Goal: Task Accomplishment & Management: Complete application form

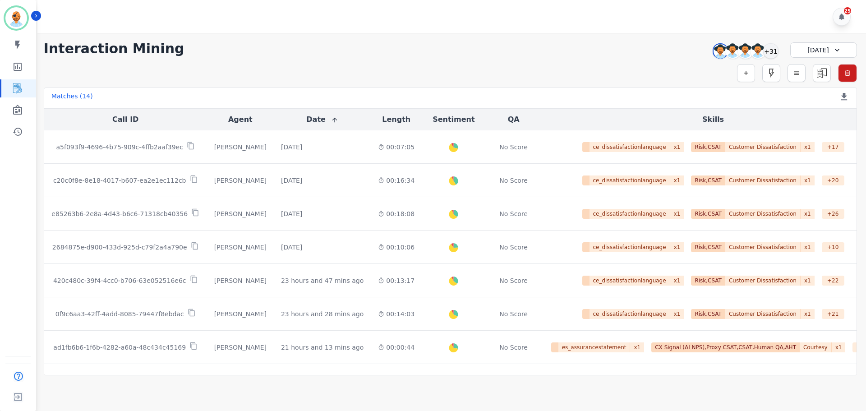
scroll to position [254, 0]
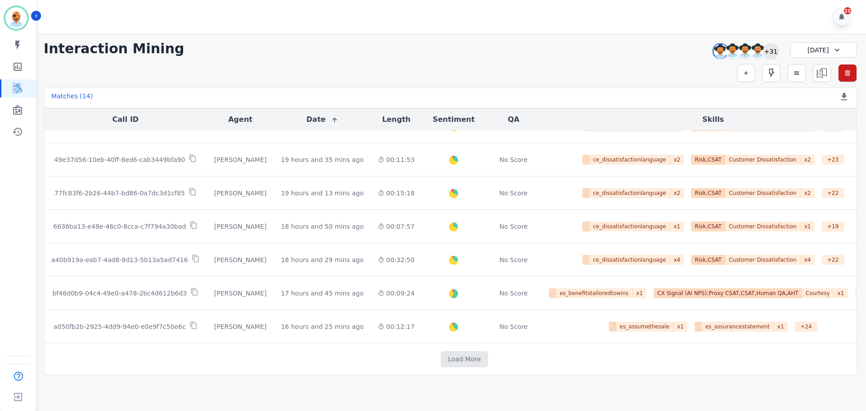
click at [771, 53] on div "+31" at bounding box center [770, 50] width 15 height 15
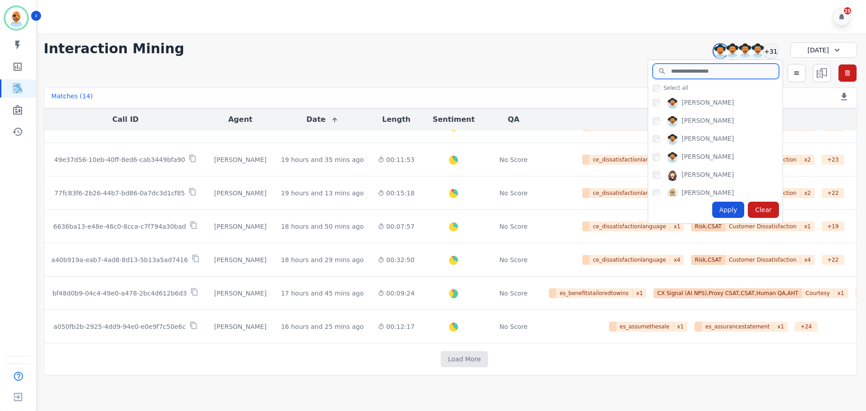
click at [674, 70] on input "search" at bounding box center [716, 71] width 126 height 15
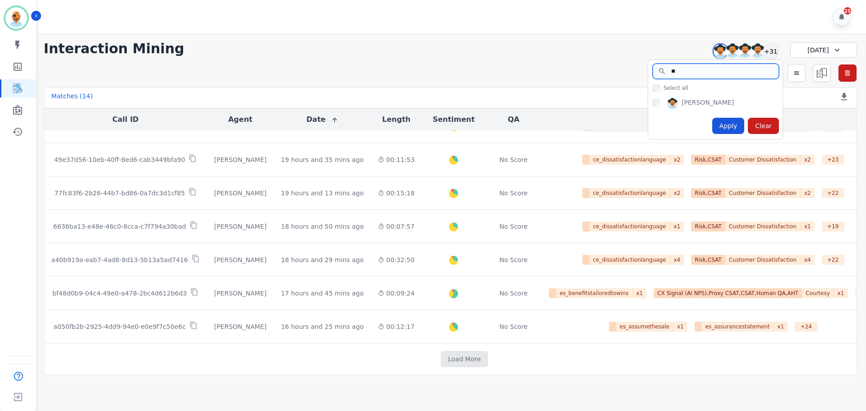
type input "*"
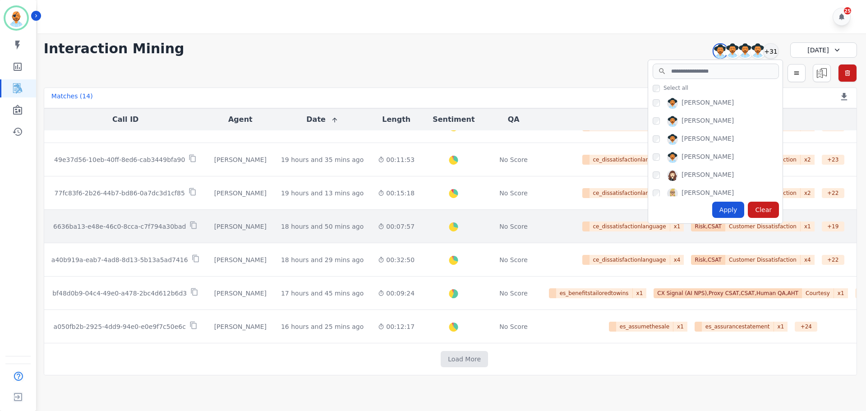
click at [725, 224] on span "Customer Dissatisfaction" at bounding box center [762, 227] width 75 height 10
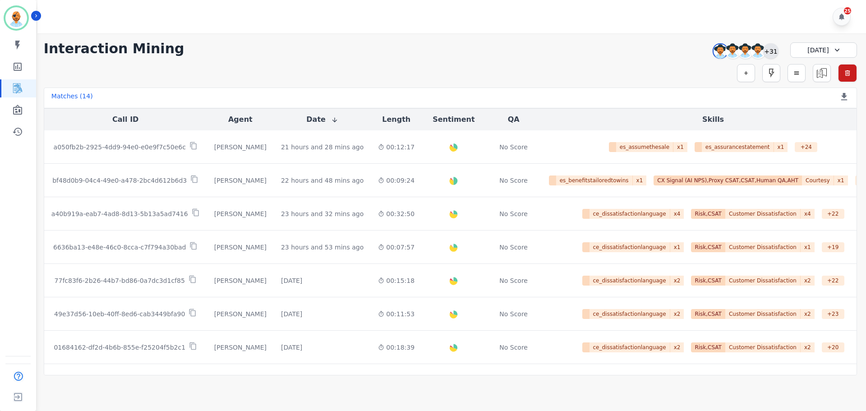
click at [772, 54] on div "+31" at bounding box center [770, 50] width 15 height 15
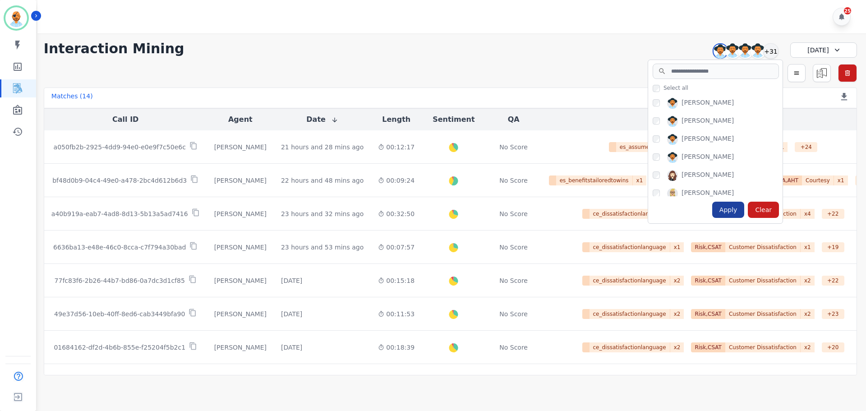
click at [725, 214] on div "Apply" at bounding box center [728, 210] width 32 height 16
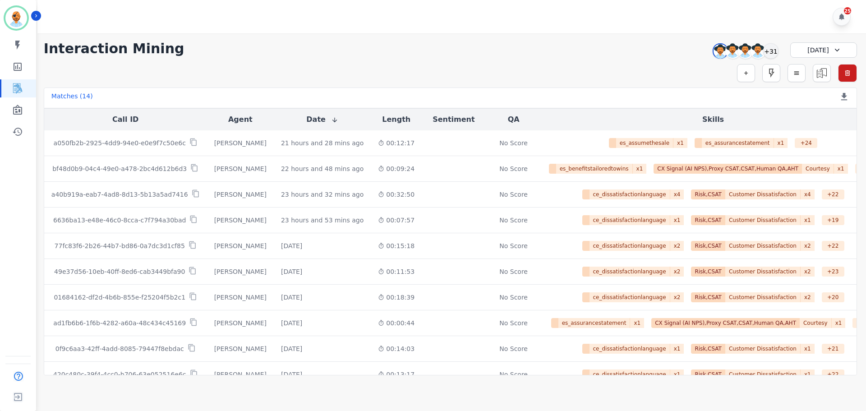
click at [808, 46] on div "Yesterday" at bounding box center [823, 49] width 67 height 15
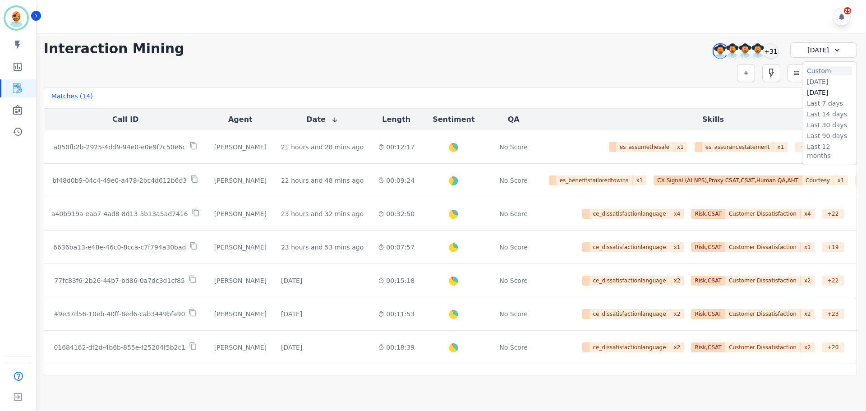
click at [825, 72] on li "Custom" at bounding box center [829, 70] width 45 height 9
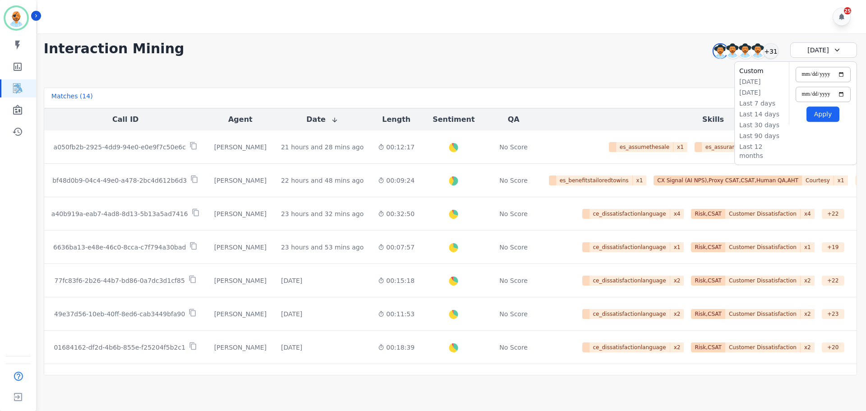
click at [841, 55] on div "Yesterday" at bounding box center [823, 49] width 67 height 15
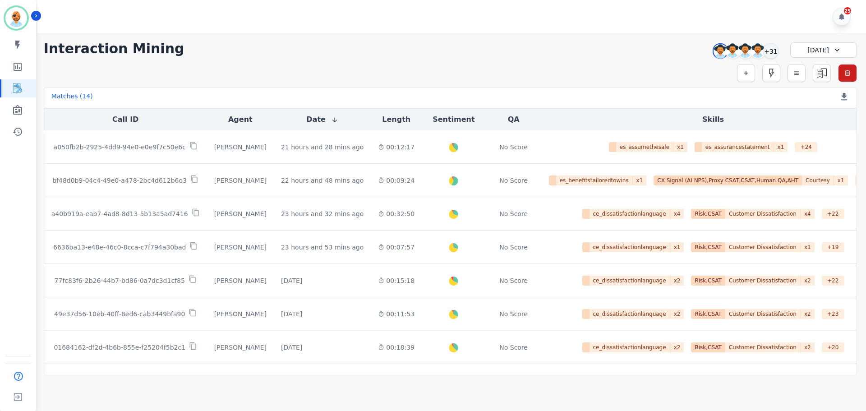
click at [841, 47] on icon at bounding box center [837, 50] width 9 height 9
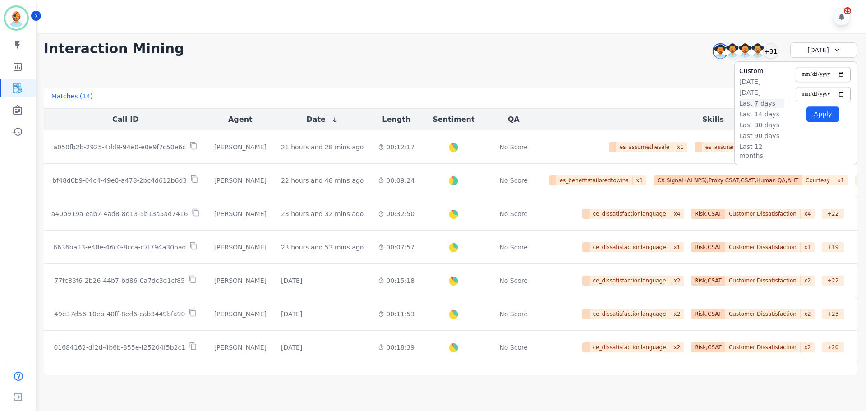
click at [761, 104] on li "Last 7 days" at bounding box center [761, 103] width 45 height 9
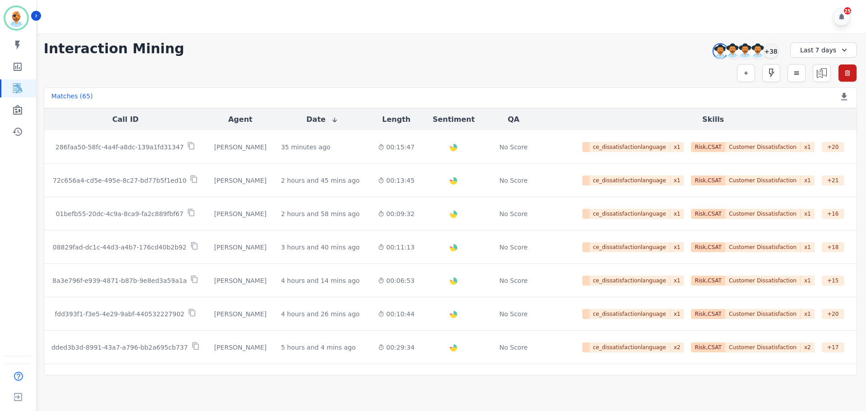
click at [384, 122] on button "Length" at bounding box center [396, 119] width 28 height 11
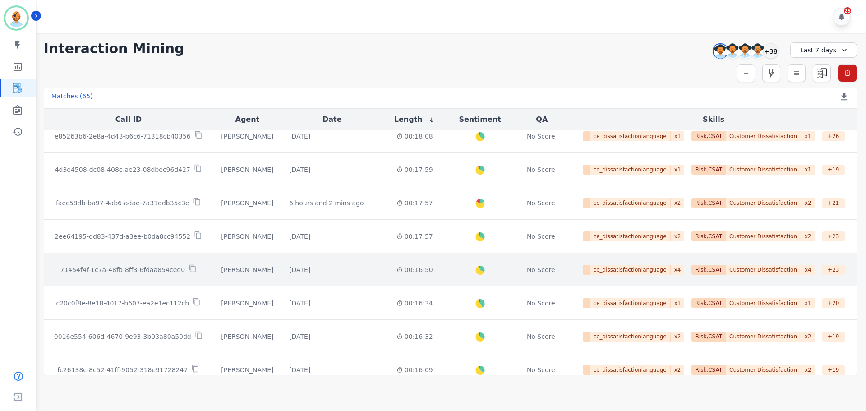
scroll to position [461, 0]
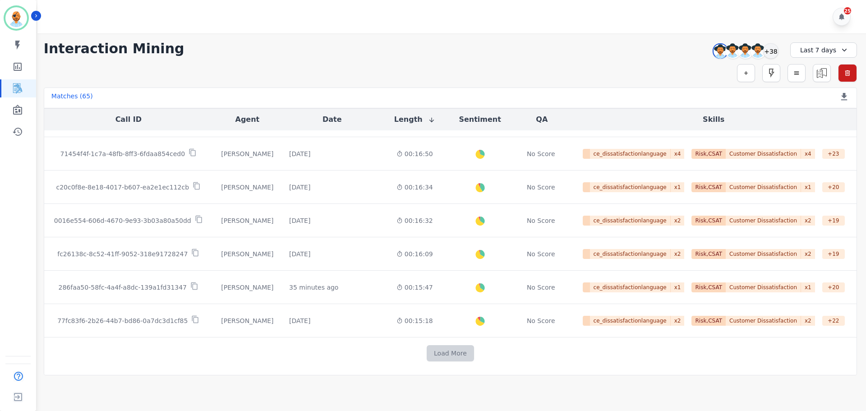
click at [450, 347] on button "Load More" at bounding box center [450, 353] width 47 height 16
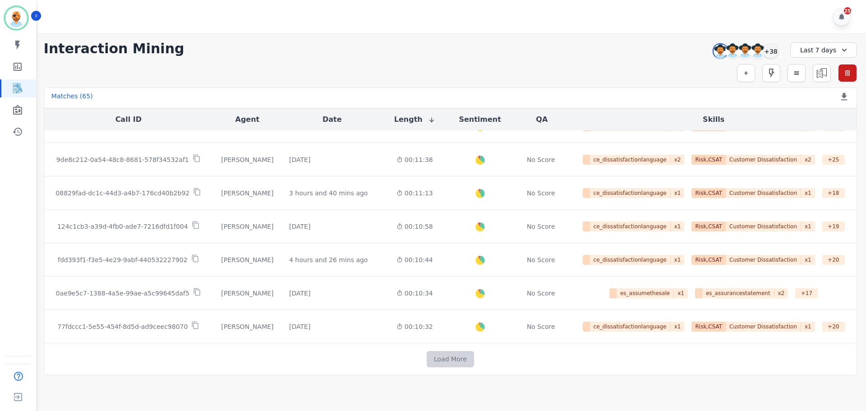
scroll to position [1122, 0]
click at [457, 363] on button "Load More" at bounding box center [450, 359] width 47 height 16
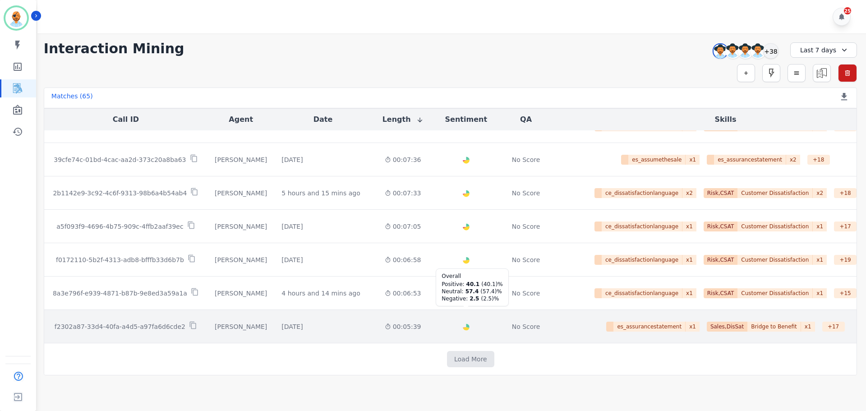
scroll to position [1790, 0]
click at [189, 326] on icon at bounding box center [192, 326] width 6 height 8
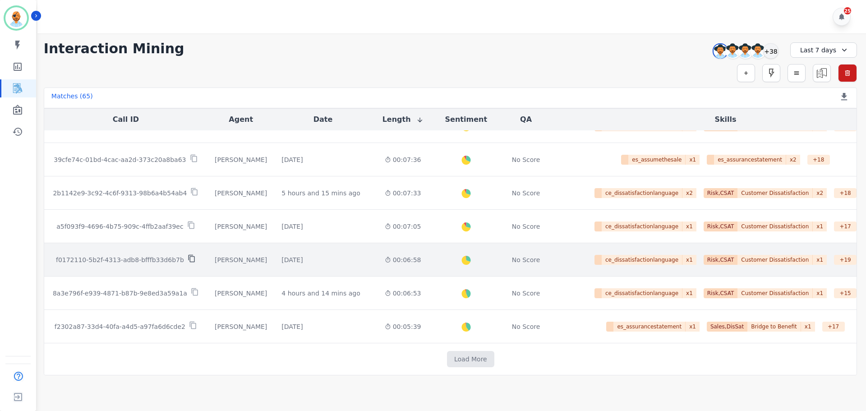
click at [188, 259] on icon at bounding box center [192, 258] width 8 height 8
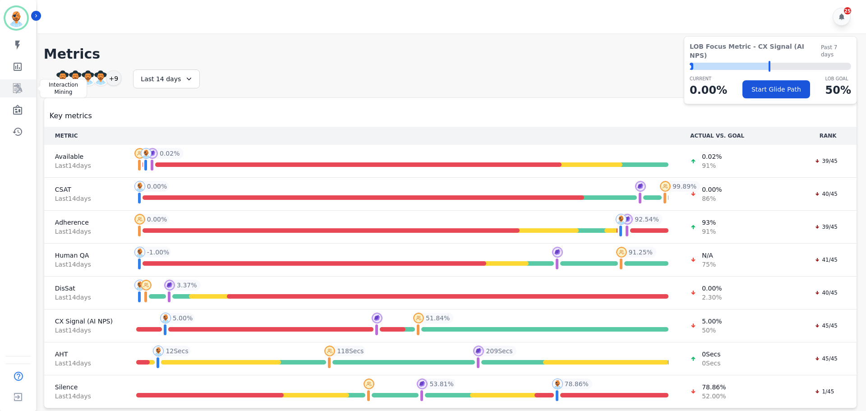
drag, startPoint x: 21, startPoint y: 87, endPoint x: 27, endPoint y: 88, distance: 5.5
click at [21, 87] on icon "Sidebar" at bounding box center [17, 88] width 11 height 11
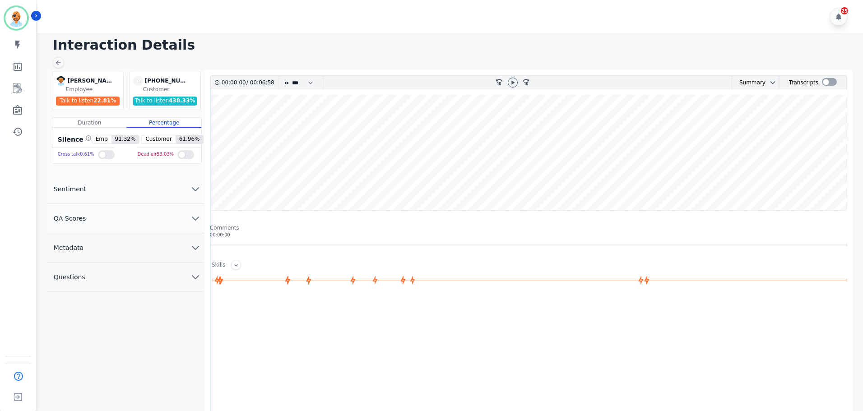
click at [235, 44] on h1 "Interaction Details" at bounding box center [453, 45] width 801 height 16
click at [516, 85] on div at bounding box center [513, 83] width 10 height 10
drag, startPoint x: 292, startPoint y: 81, endPoint x: 296, endPoint y: 86, distance: 6.1
click at [292, 81] on select "* * * **** * *** * ****" at bounding box center [304, 82] width 27 height 13
select select "***"
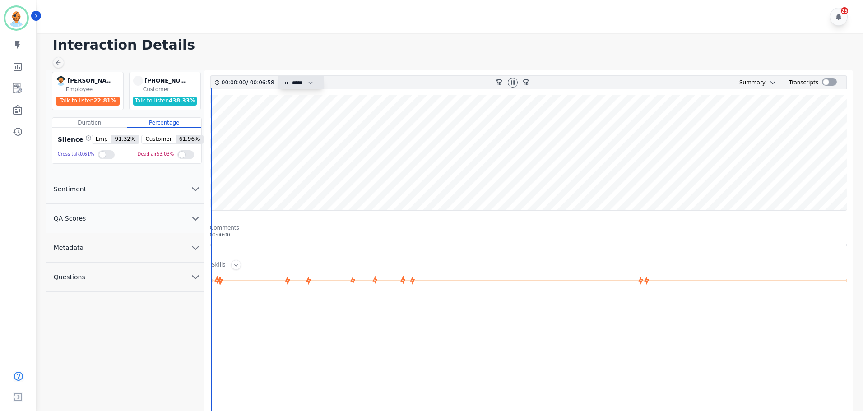
click at [291, 76] on select "* * * **** * *** * ****" at bounding box center [304, 82] width 27 height 13
click at [302, 46] on h1 "Interaction Details" at bounding box center [453, 45] width 801 height 16
click at [161, 227] on button "QA Scores" at bounding box center [125, 218] width 158 height 29
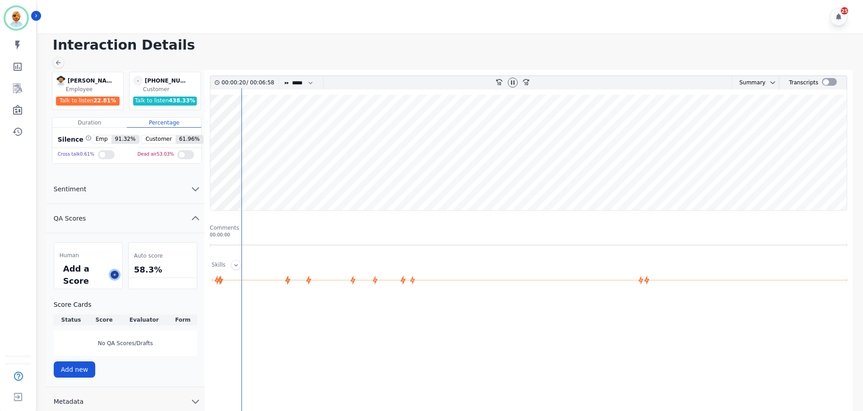
click at [114, 275] on icon at bounding box center [114, 274] width 5 height 5
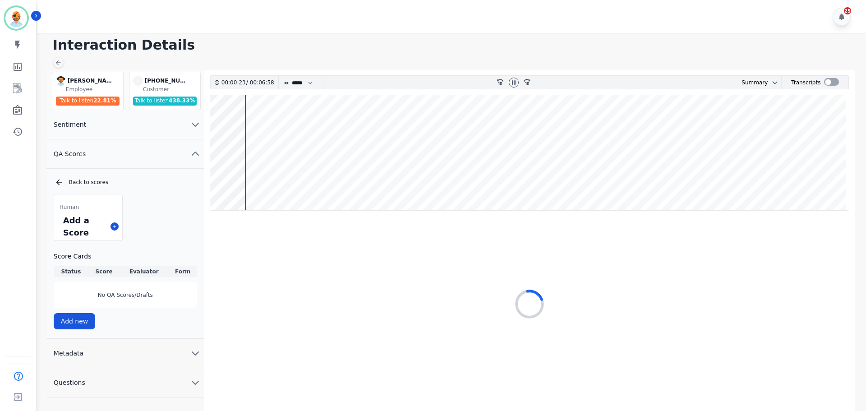
click at [212, 150] on wave at bounding box center [529, 152] width 639 height 115
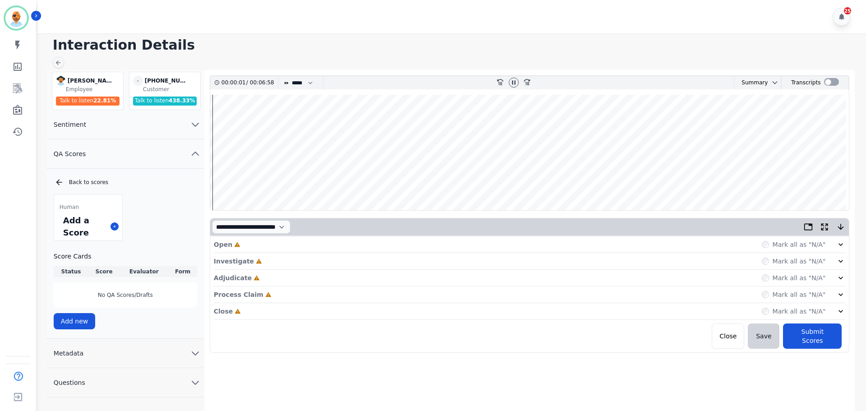
click at [210, 154] on wave at bounding box center [529, 152] width 639 height 115
click at [251, 249] on div "Open Incomplete Mark all as "N/A"" at bounding box center [530, 244] width 632 height 17
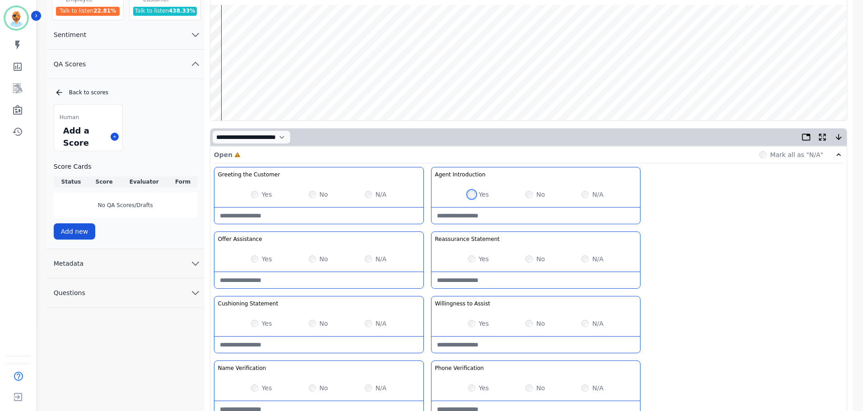
scroll to position [90, 0]
click at [278, 94] on wave at bounding box center [528, 62] width 636 height 115
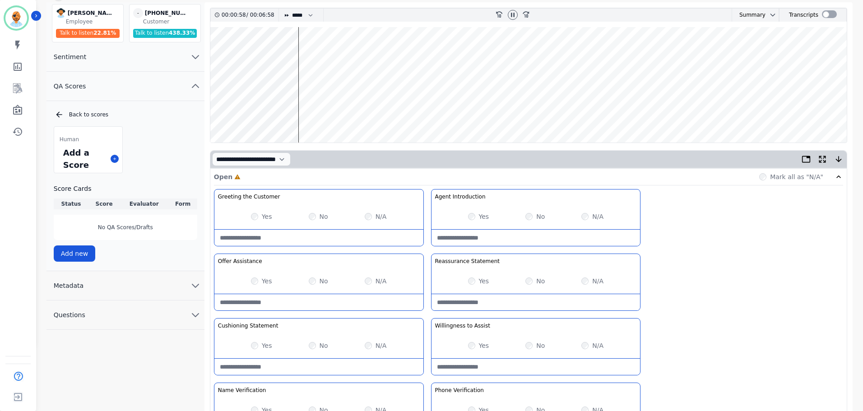
scroll to position [45, 0]
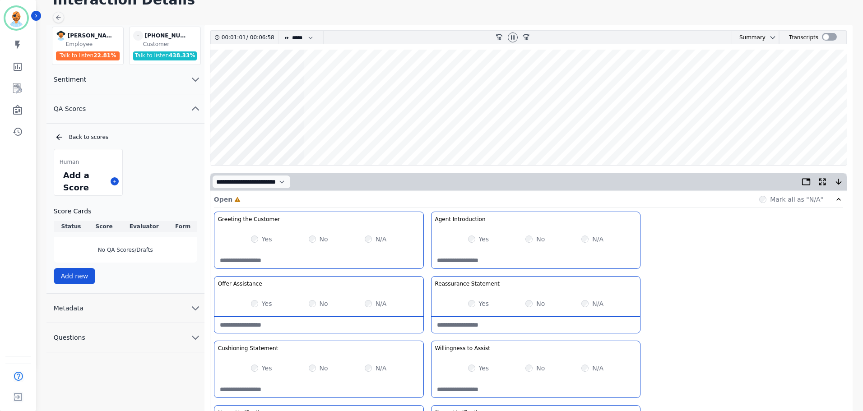
click at [325, 138] on wave at bounding box center [528, 107] width 636 height 115
click at [394, 87] on wave at bounding box center [528, 107] width 636 height 115
click at [485, 77] on wave at bounding box center [528, 107] width 636 height 115
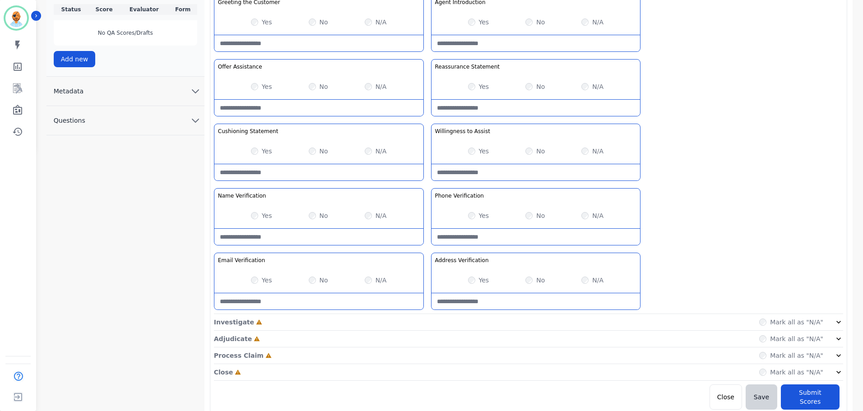
click at [309, 379] on div "Close Incomplete Mark all as "N/A"" at bounding box center [528, 372] width 629 height 17
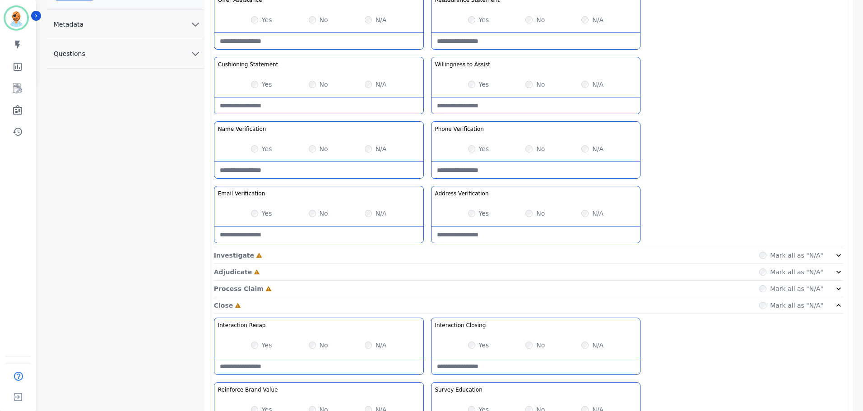
scroll to position [392, 0]
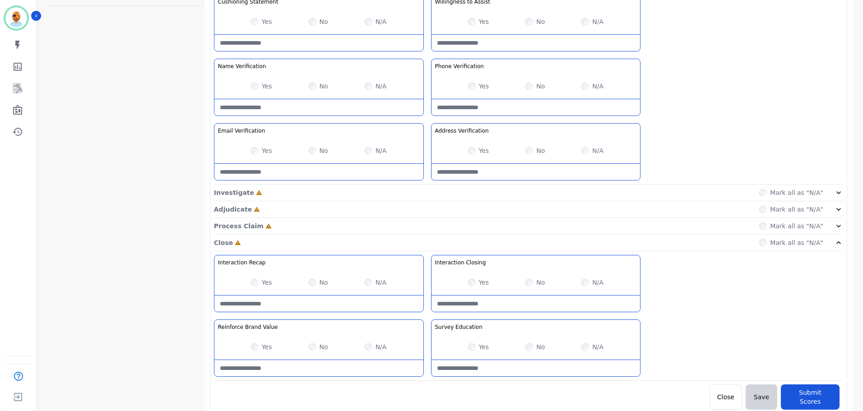
click at [342, 233] on div "Process Claim Incomplete Mark all as "N/A"" at bounding box center [528, 226] width 629 height 17
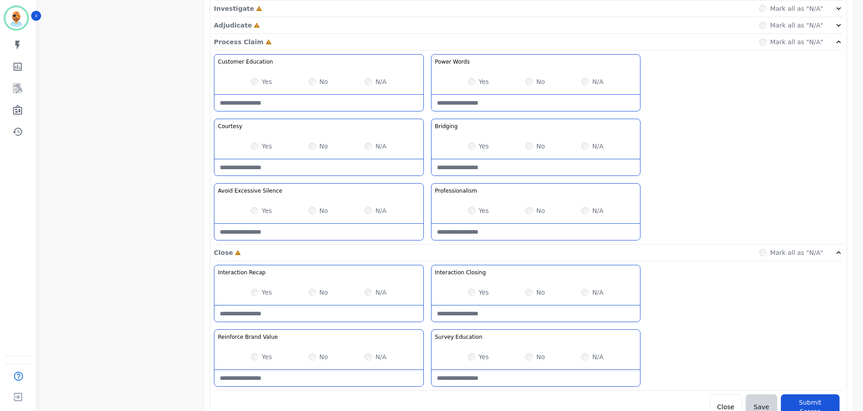
scroll to position [586, 0]
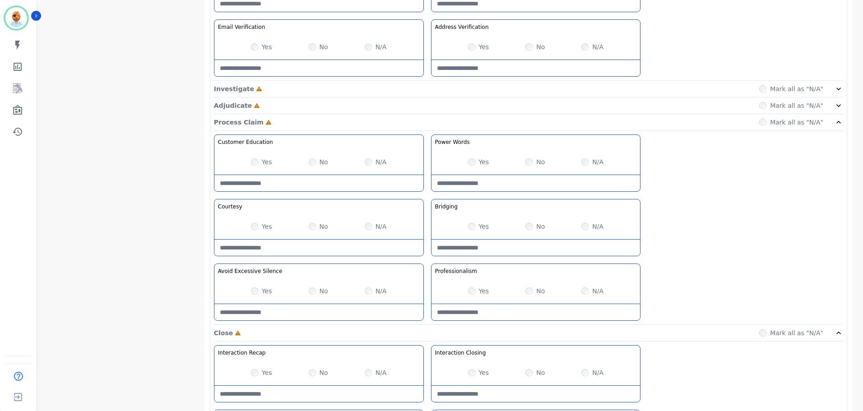
click at [273, 126] on div "Process Claim Incomplete Mark all as "N/A"" at bounding box center [528, 122] width 629 height 17
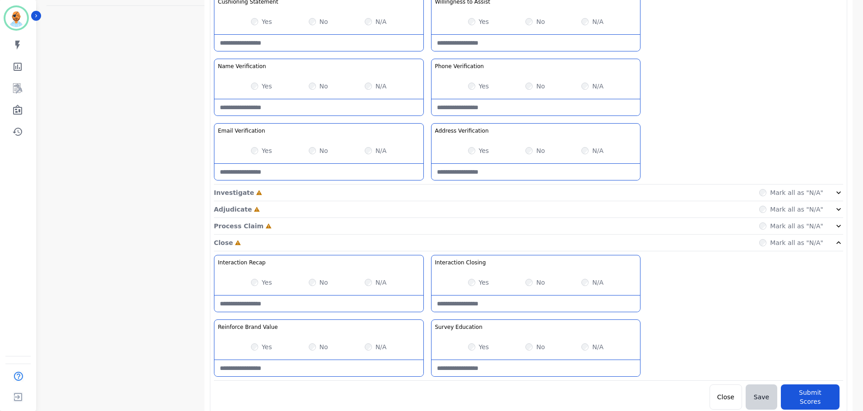
click at [285, 231] on div "Process Claim Incomplete Mark all as "N/A"" at bounding box center [528, 226] width 629 height 17
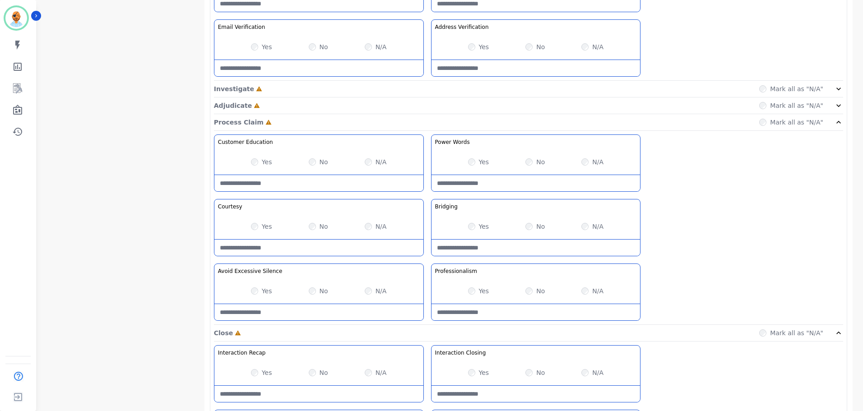
click at [303, 110] on div "Adjudicate Incomplete Mark all as "N/A"" at bounding box center [528, 105] width 629 height 17
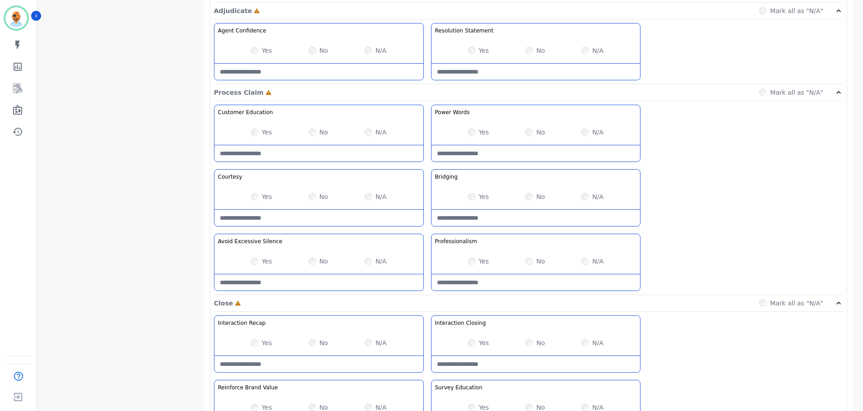
scroll to position [651, 0]
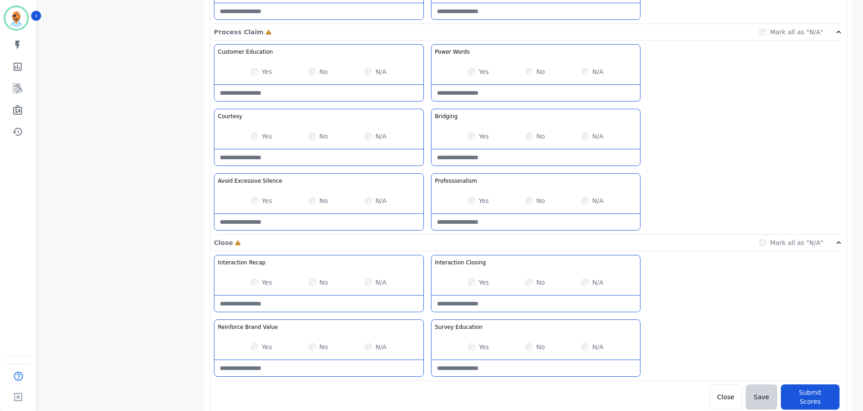
click at [315, 198] on div "No" at bounding box center [318, 200] width 19 height 9
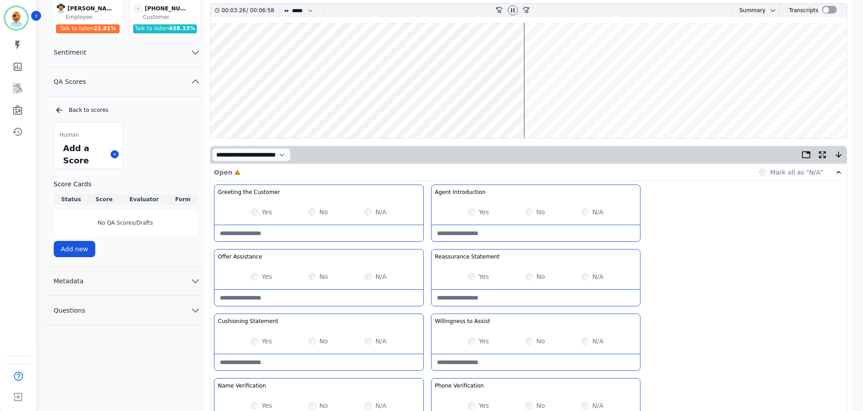
scroll to position [0, 0]
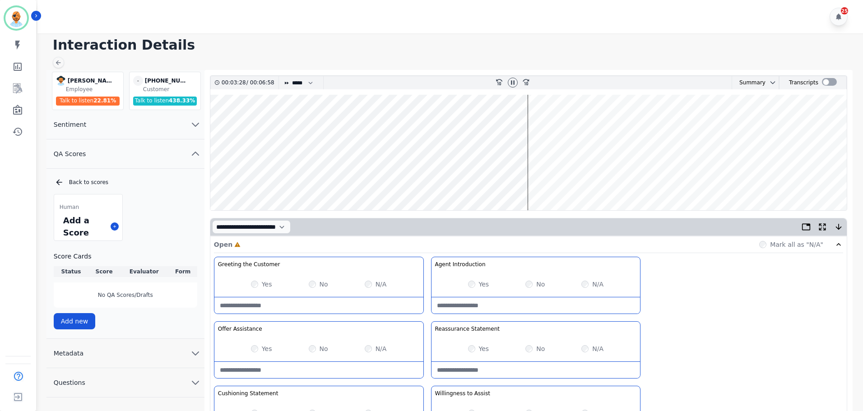
click at [577, 124] on wave at bounding box center [528, 152] width 636 height 115
click at [623, 123] on wave at bounding box center [528, 152] width 636 height 115
click at [629, 124] on wave at bounding box center [528, 152] width 636 height 115
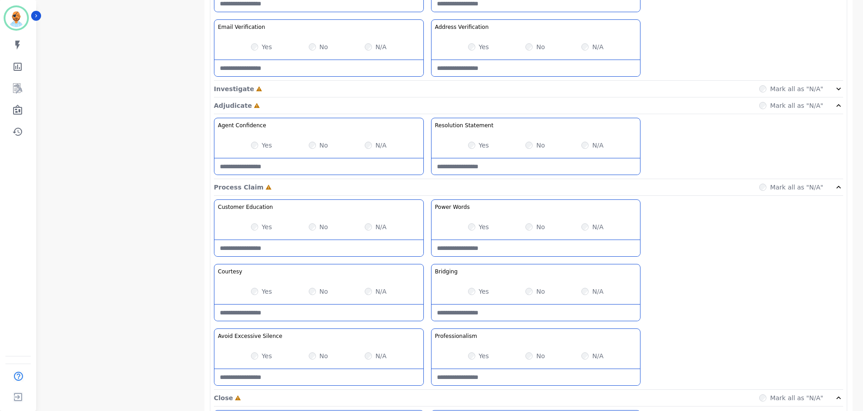
scroll to position [496, 0]
click at [262, 97] on div "Investigate Incomplete Mark all as "N/A"" at bounding box center [528, 105] width 629 height 17
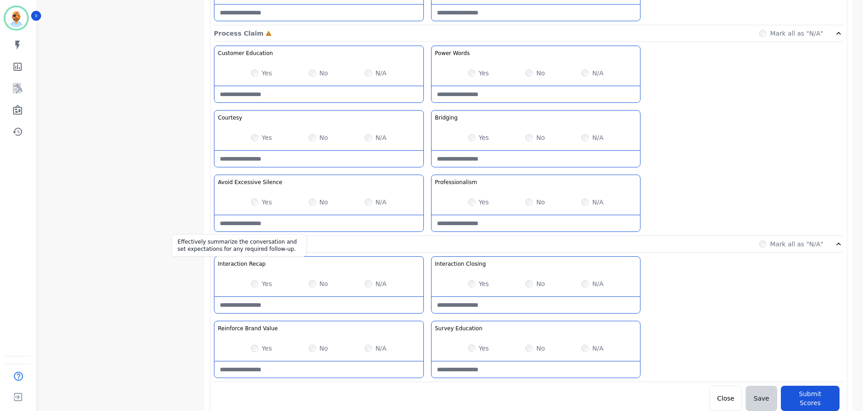
scroll to position [716, 0]
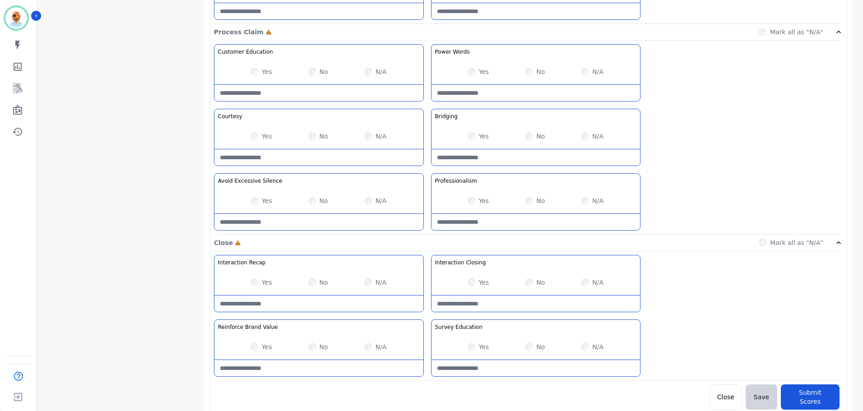
drag, startPoint x: 116, startPoint y: 252, endPoint x: 116, endPoint y: 261, distance: 9.5
click at [702, 113] on div "Customer Education Educate your customer on how to get the information that the…" at bounding box center [528, 139] width 629 height 190
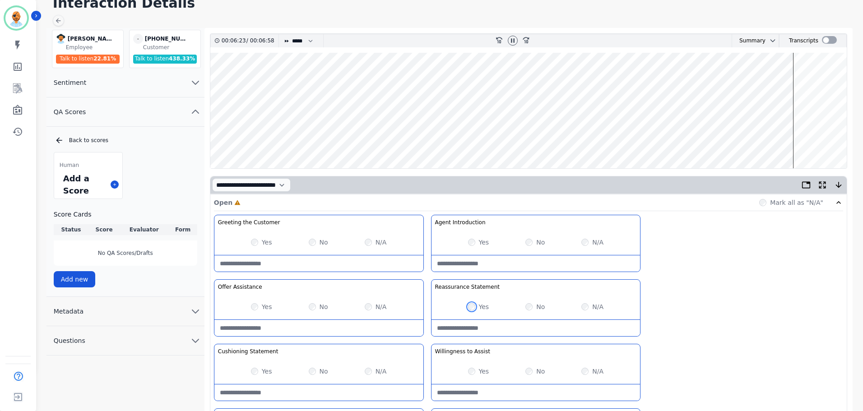
scroll to position [0, 0]
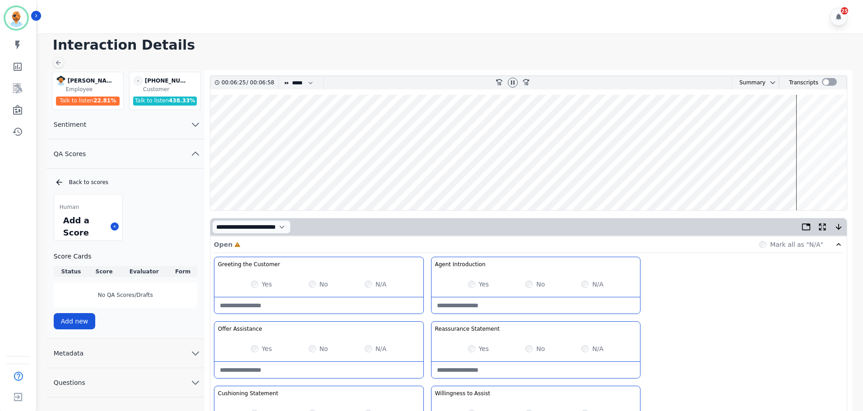
click at [799, 181] on wave at bounding box center [528, 152] width 636 height 115
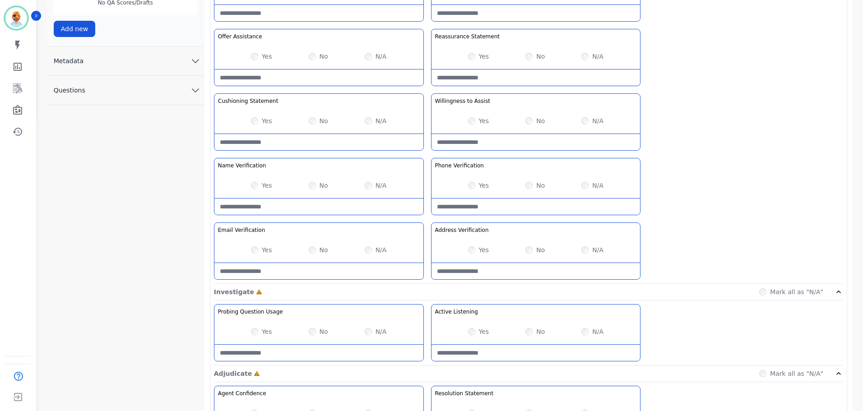
scroll to position [316, 0]
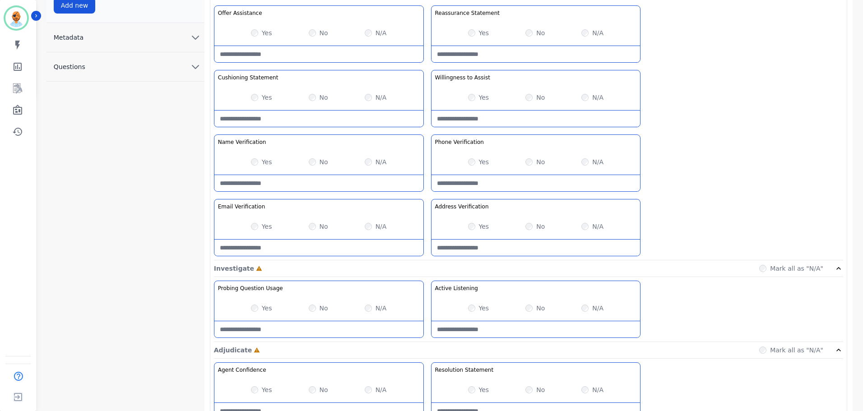
click at [582, 223] on div "N/A" at bounding box center [592, 226] width 22 height 9
click at [692, 179] on div "Greeting the Customer Welcome is where we quickly greet our customer as a known…" at bounding box center [528, 100] width 629 height 319
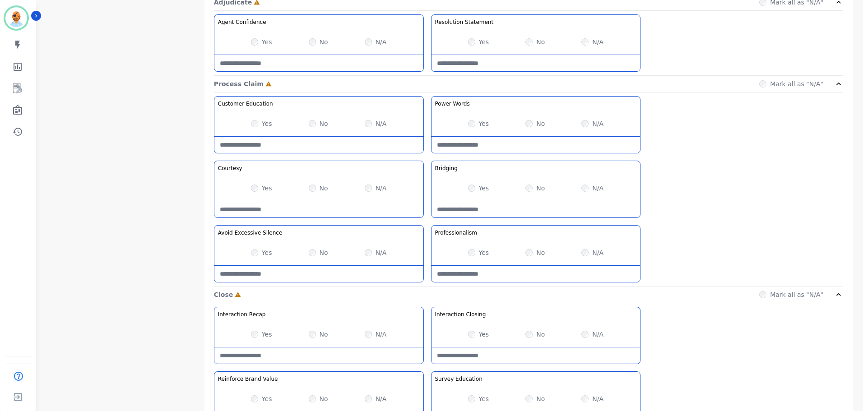
scroll to position [716, 0]
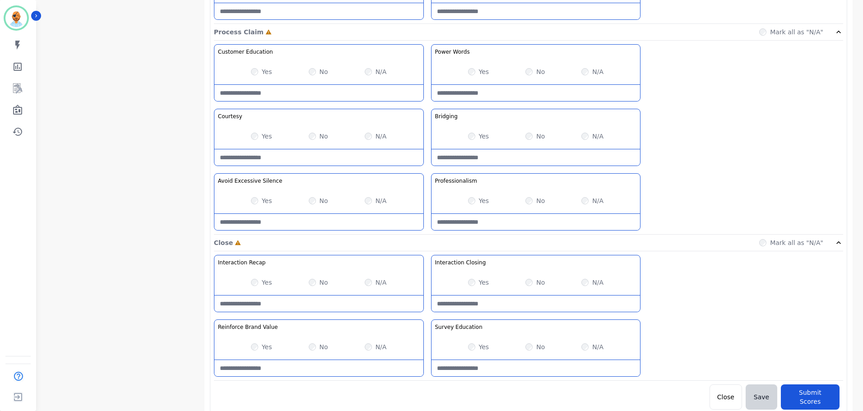
click at [520, 344] on div "Yes No N/A" at bounding box center [535, 346] width 209 height 25
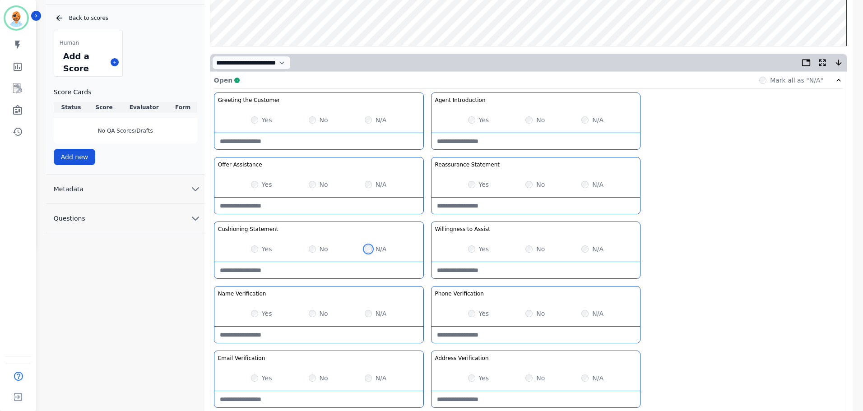
scroll to position [129, 0]
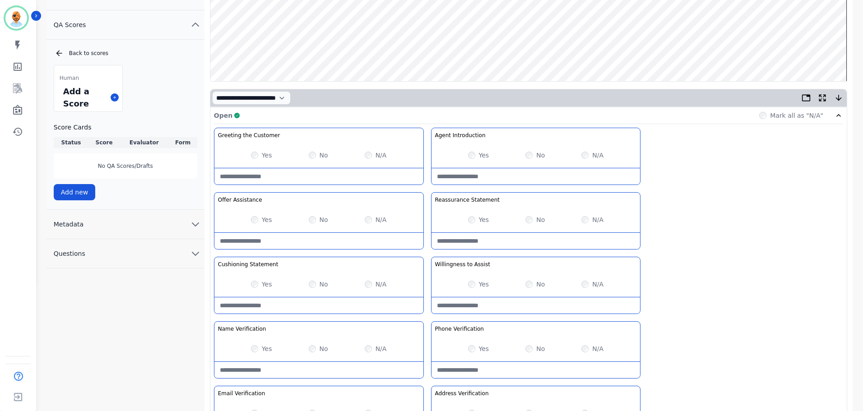
click at [287, 117] on div "Open Complete Mark all as "N/A"" at bounding box center [528, 115] width 629 height 17
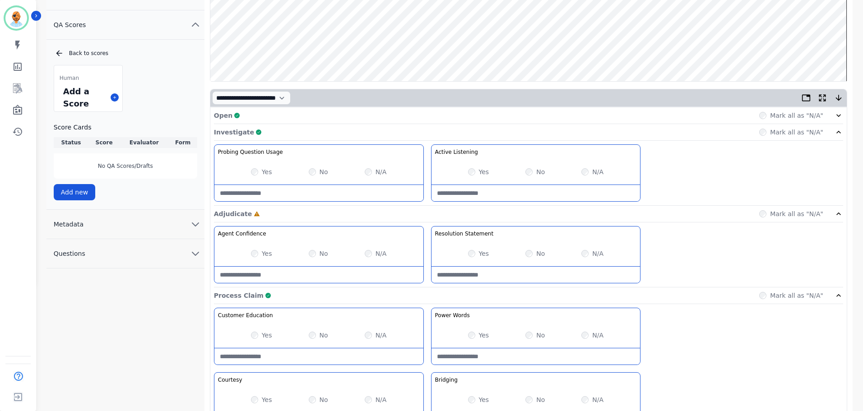
click at [317, 251] on div "No" at bounding box center [318, 253] width 19 height 9
click at [501, 287] on div "Adjudicate Complete Mark all as "N/A"" at bounding box center [528, 295] width 629 height 17
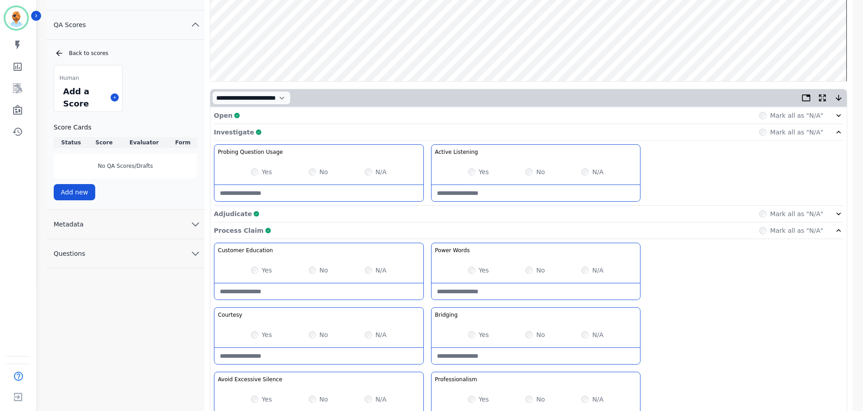
click at [424, 144] on div "Probing Question Usage Probing through asking open-ended questions will allow y…" at bounding box center [528, 174] width 629 height 61
click at [424, 135] on div "Investigate Complete Mark all as "N/A"" at bounding box center [528, 132] width 629 height 17
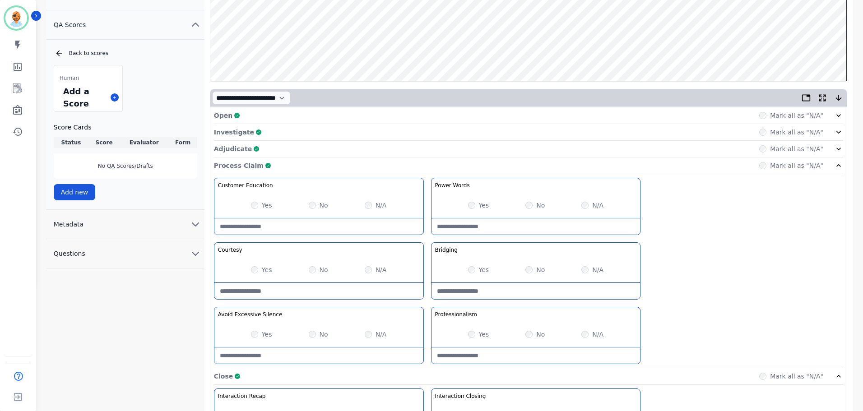
click at [390, 169] on div "Process Claim Complete Mark all as "N/A"" at bounding box center [528, 165] width 629 height 17
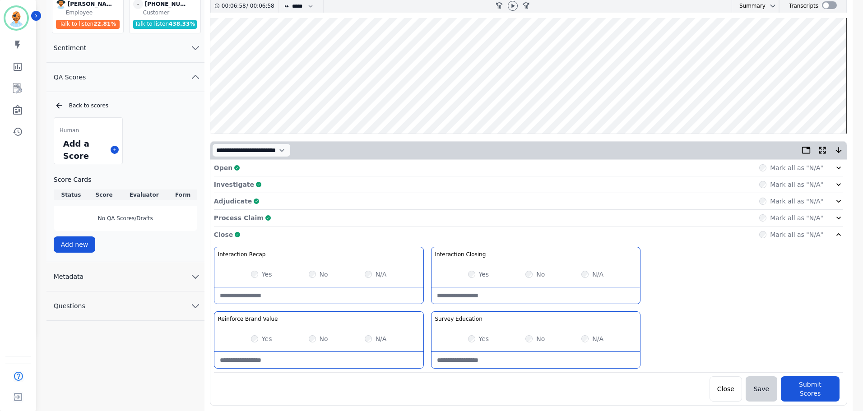
scroll to position [69, 0]
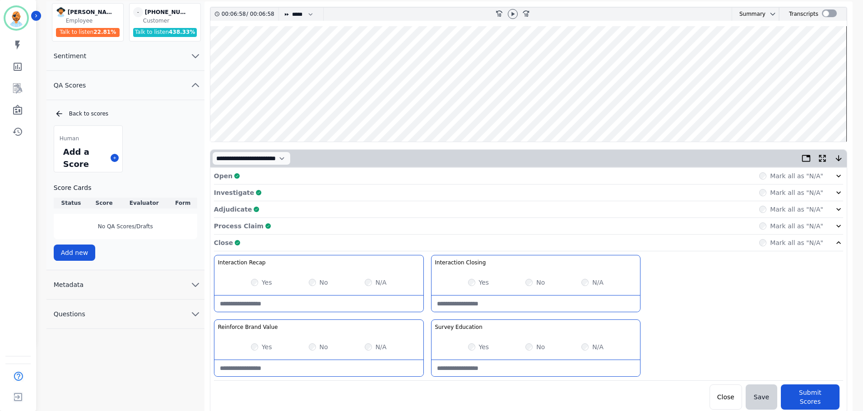
click at [363, 240] on div "Close Complete Mark all as "N/A"" at bounding box center [528, 243] width 629 height 17
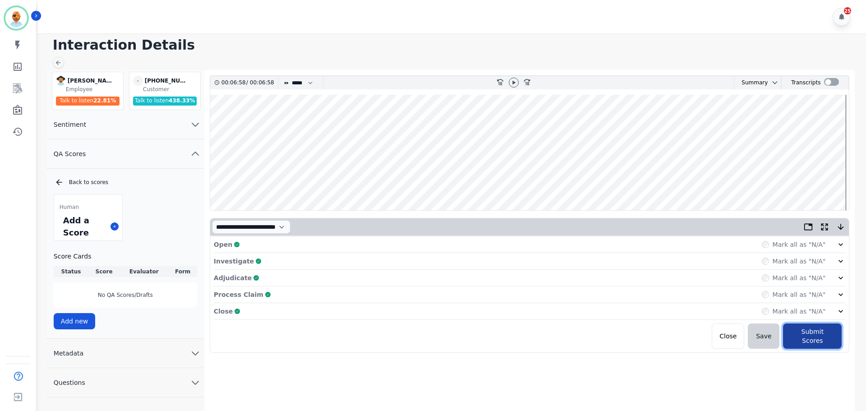
click at [813, 336] on button "Submit Scores" at bounding box center [812, 335] width 59 height 25
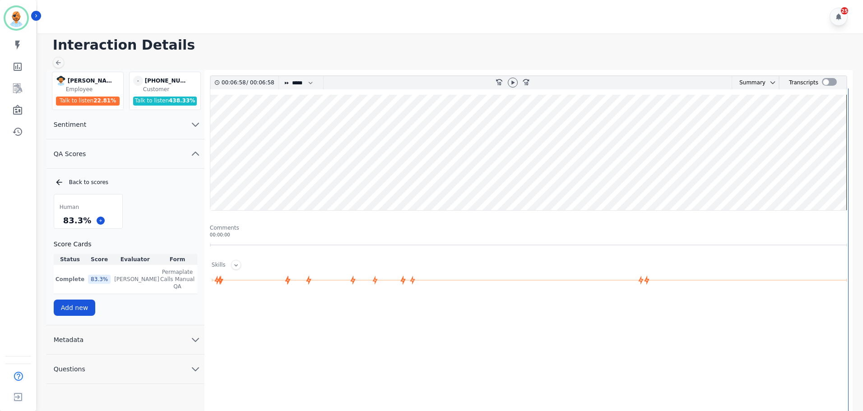
click at [266, 47] on h1 "Interaction Details" at bounding box center [453, 45] width 801 height 16
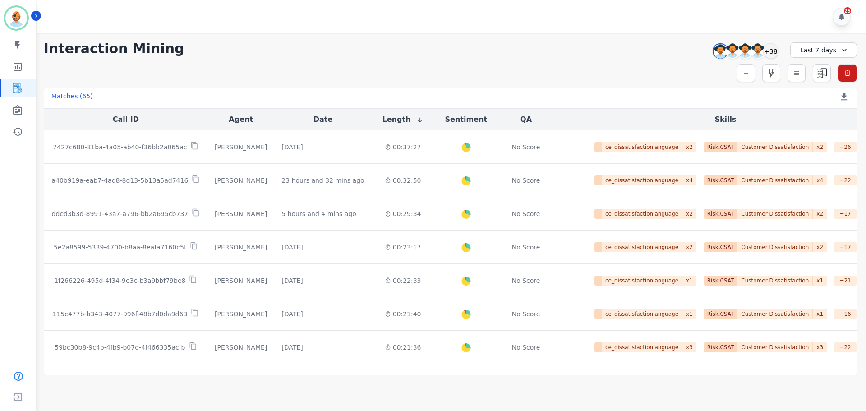
scroll to position [1790, 0]
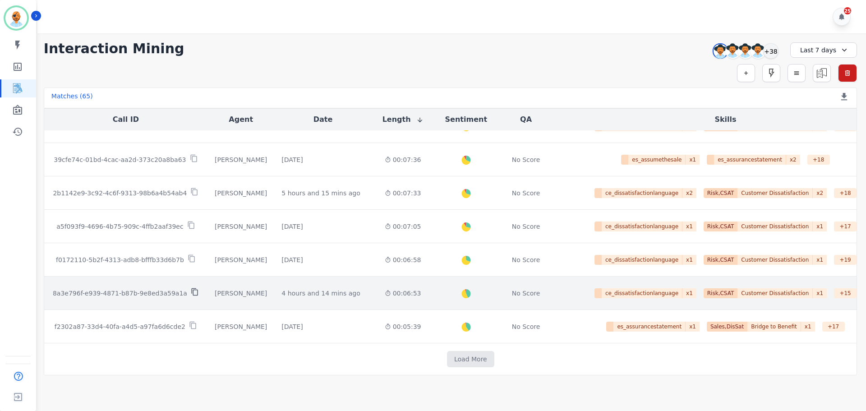
click at [191, 292] on icon at bounding box center [195, 292] width 8 height 8
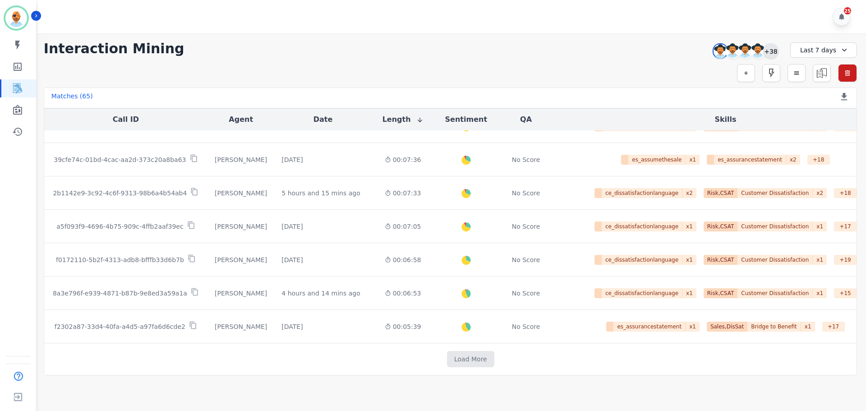
click at [776, 51] on div "+38" at bounding box center [770, 50] width 15 height 15
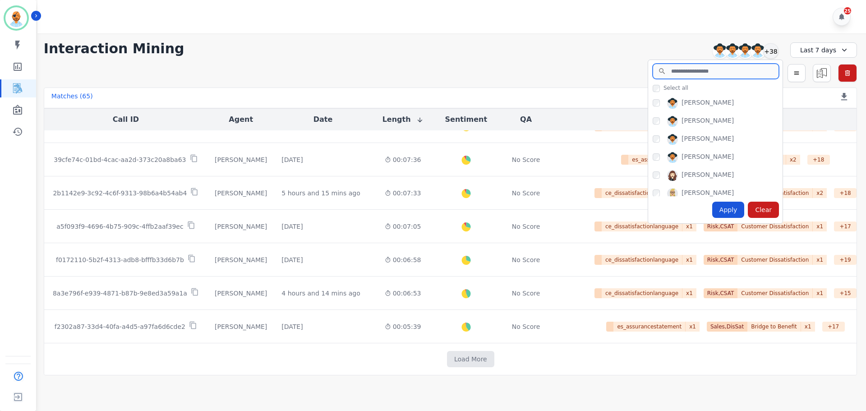
click at [682, 74] on input "search" at bounding box center [716, 71] width 126 height 15
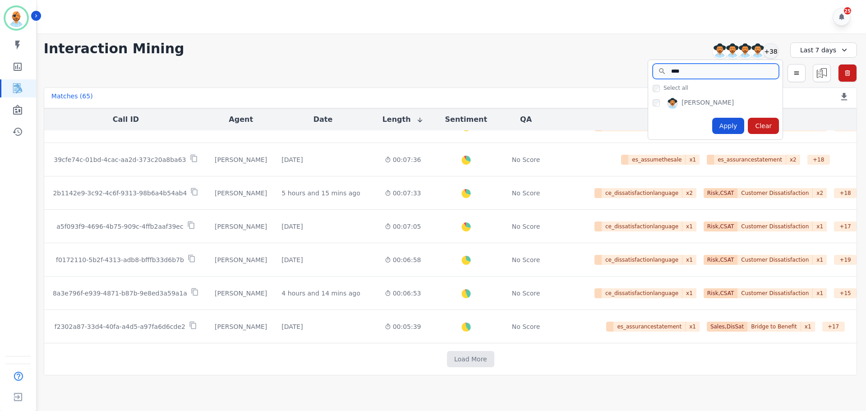
type input "****"
click at [735, 132] on div "Apply" at bounding box center [728, 126] width 32 height 16
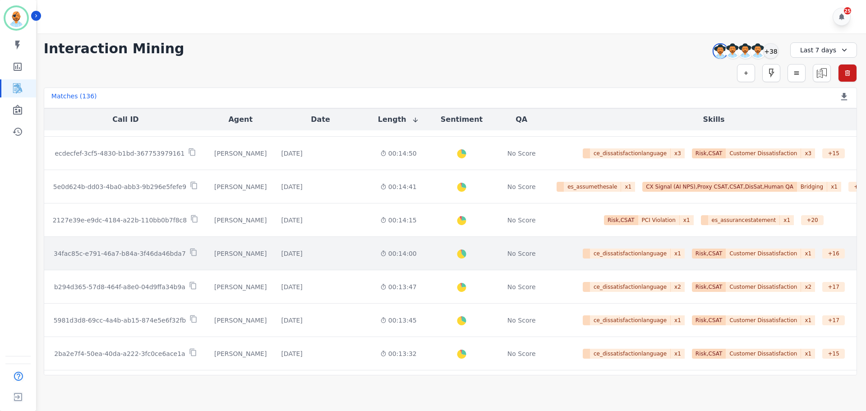
scroll to position [461, 0]
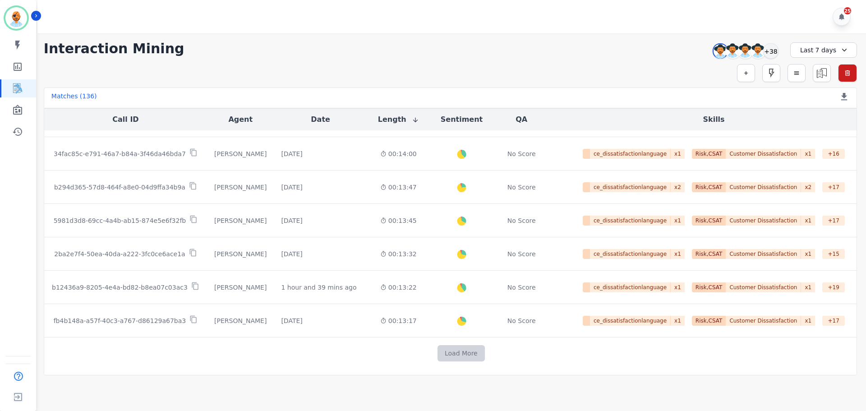
click at [438, 348] on button "Load More" at bounding box center [461, 353] width 47 height 16
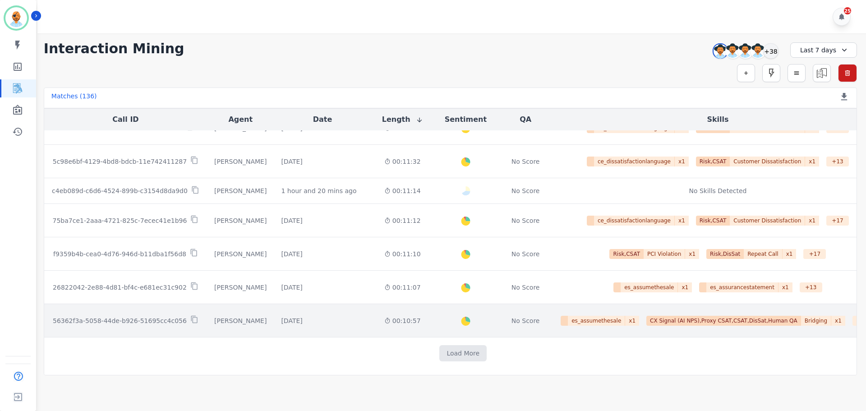
scroll to position [1115, 0]
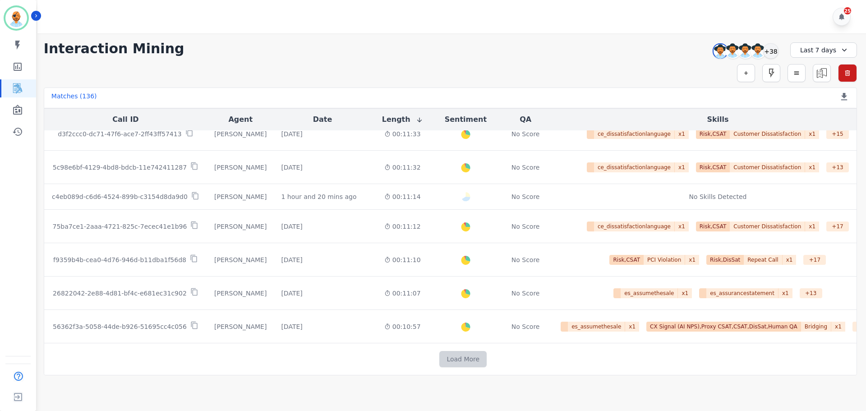
click at [450, 358] on button "Load More" at bounding box center [462, 359] width 47 height 16
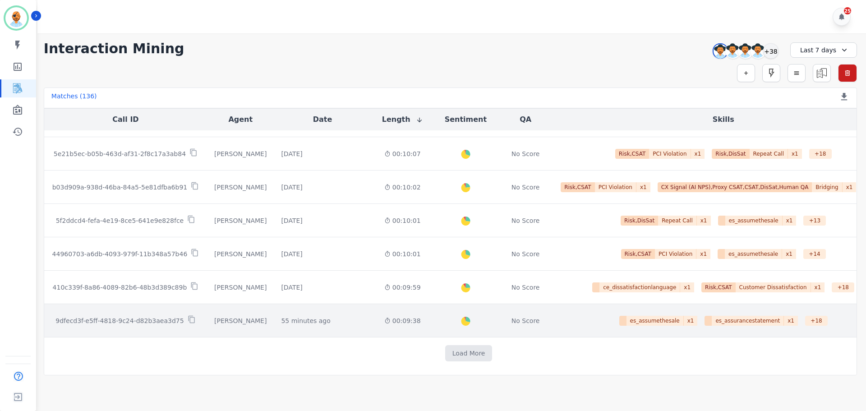
scroll to position [1782, 0]
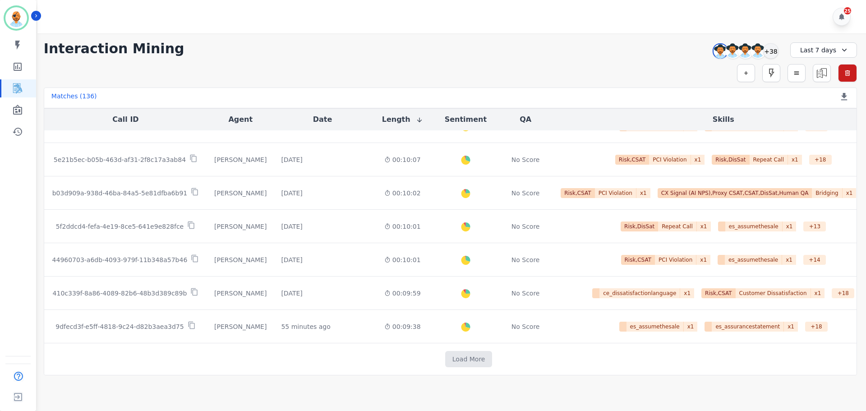
click at [443, 346] on td "Load More" at bounding box center [468, 359] width 849 height 32
click at [445, 360] on button "Load More" at bounding box center [468, 359] width 47 height 16
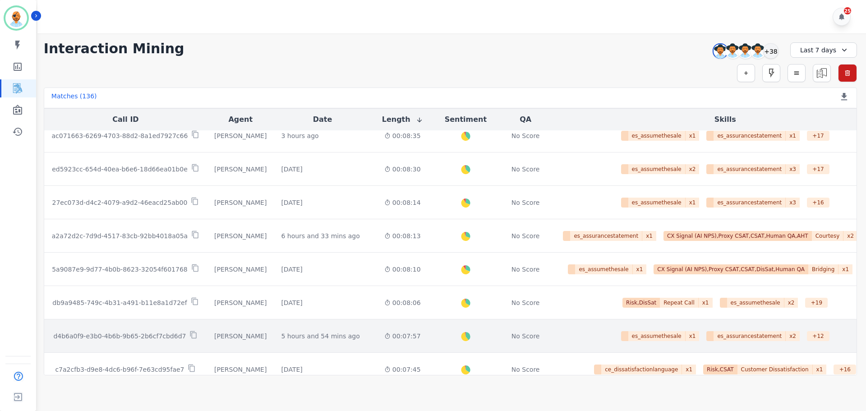
scroll to position [2456, 0]
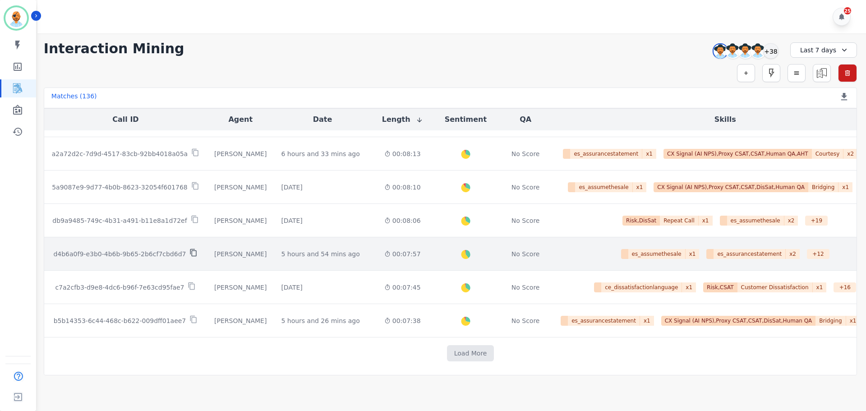
click at [190, 252] on icon at bounding box center [193, 253] width 6 height 8
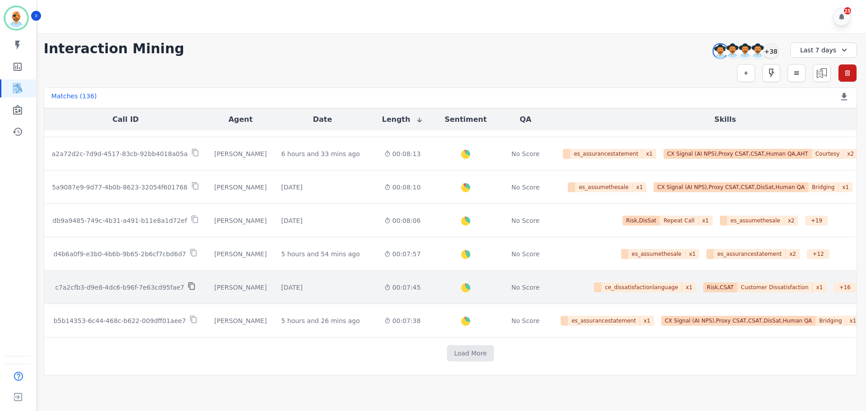
click at [189, 284] on icon at bounding box center [192, 286] width 6 height 8
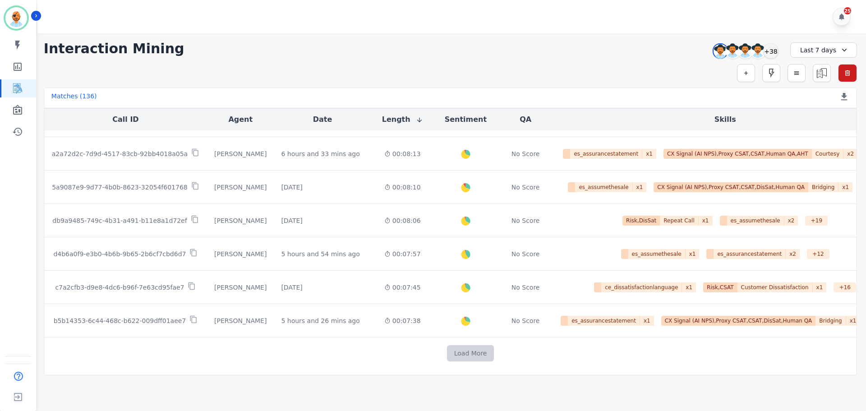
click at [452, 354] on button "Load More" at bounding box center [470, 353] width 47 height 16
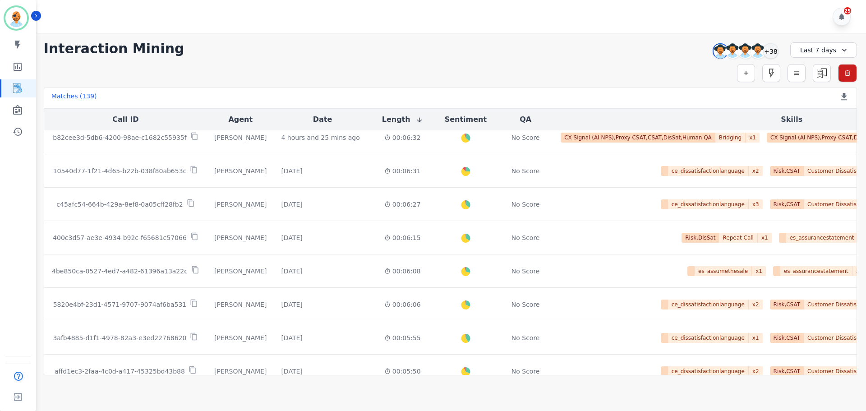
scroll to position [3120, 0]
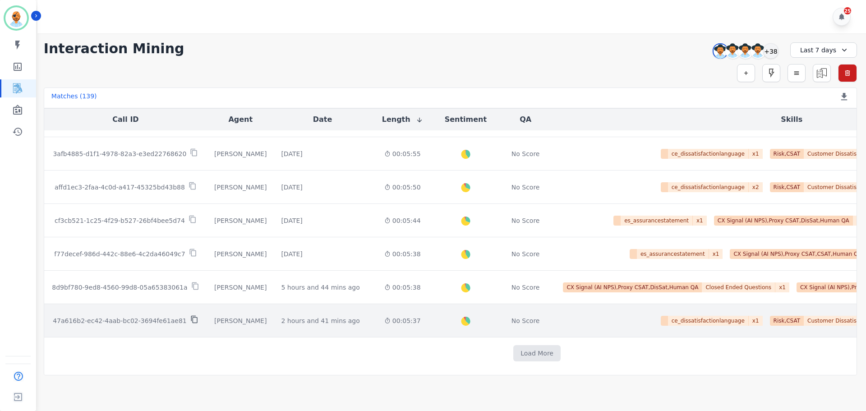
click at [191, 316] on icon at bounding box center [194, 320] width 6 height 8
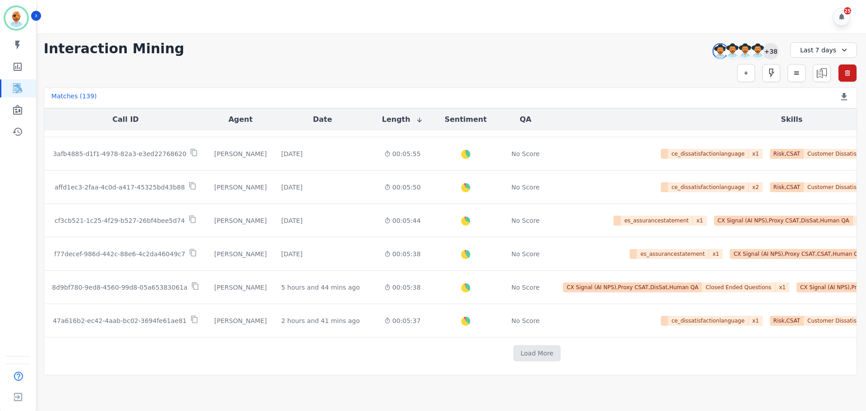
click at [776, 54] on div "+38" at bounding box center [770, 50] width 15 height 15
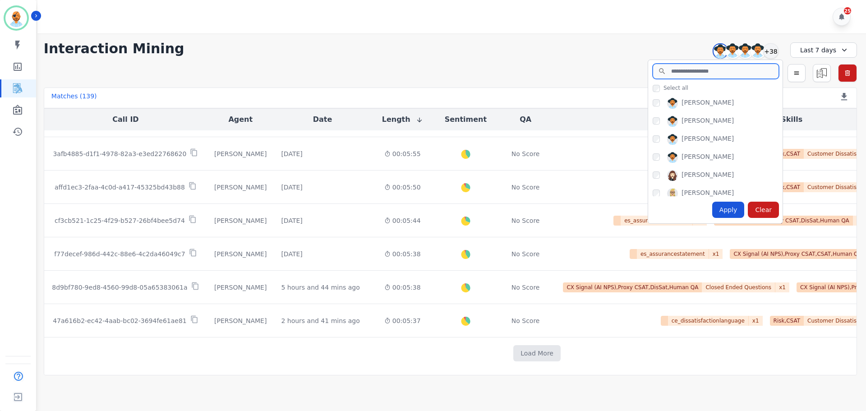
click at [687, 75] on input "search" at bounding box center [716, 71] width 126 height 15
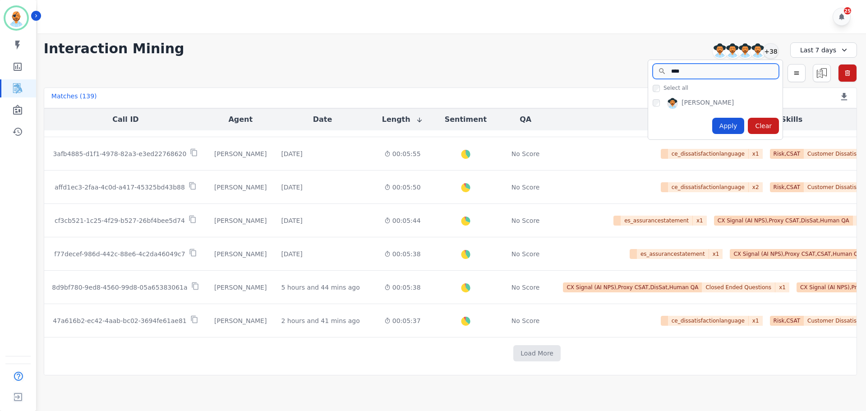
click at [706, 71] on input "****" at bounding box center [716, 71] width 126 height 15
type input "***"
click at [660, 105] on div "Tacy Pugh" at bounding box center [718, 105] width 130 height 14
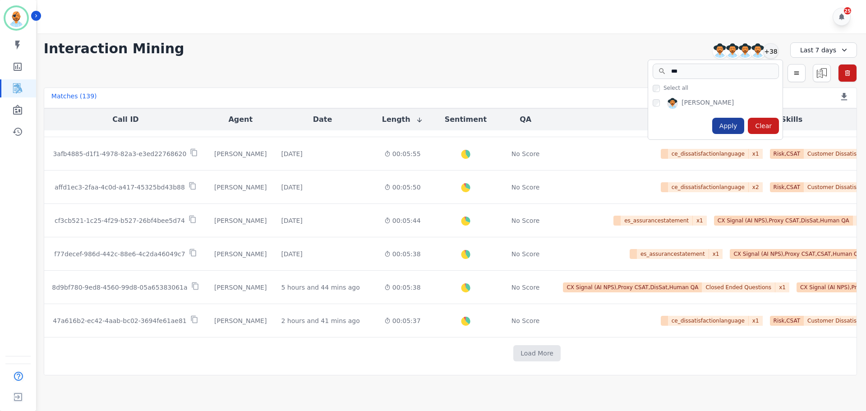
click at [732, 125] on div "Apply" at bounding box center [728, 126] width 32 height 16
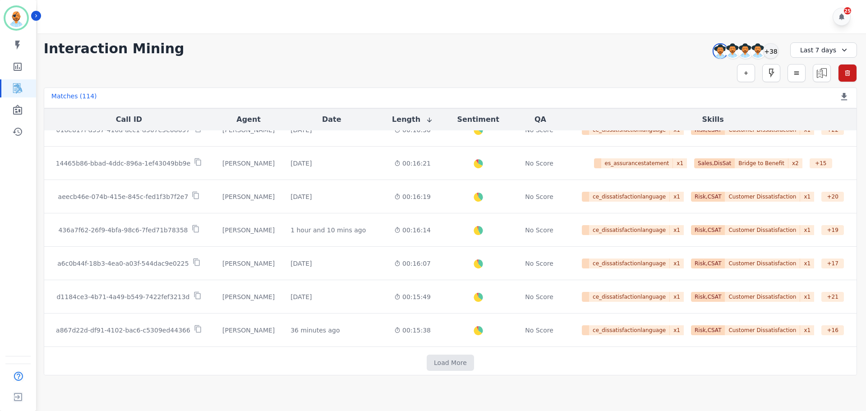
scroll to position [461, 0]
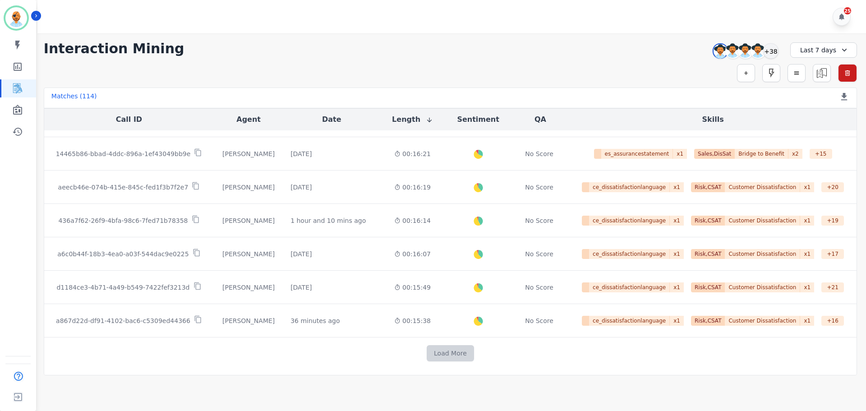
click at [447, 356] on button "Load More" at bounding box center [450, 353] width 47 height 16
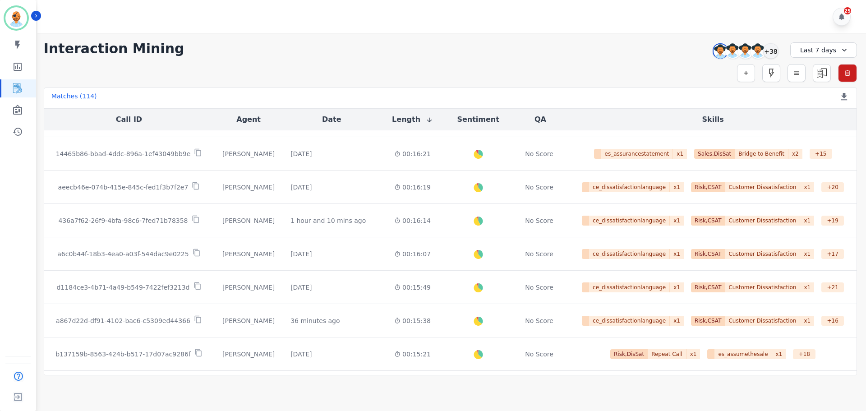
click at [319, 66] on div "Simple Search Metric Search Advanced Search Saved Rules Clear Filters" at bounding box center [450, 73] width 813 height 18
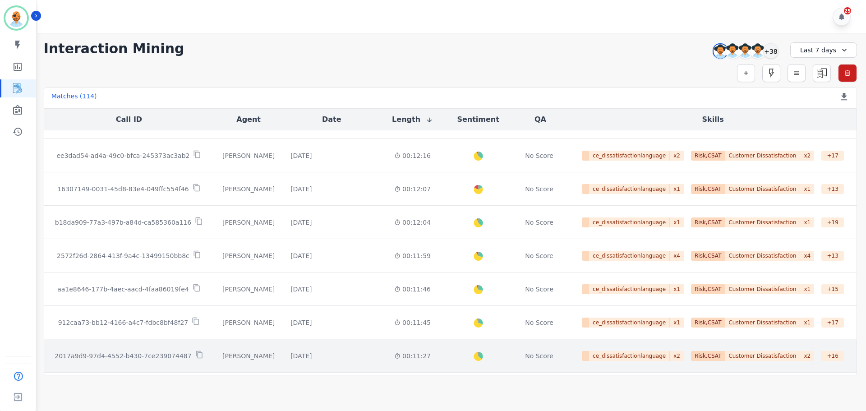
scroll to position [1128, 0]
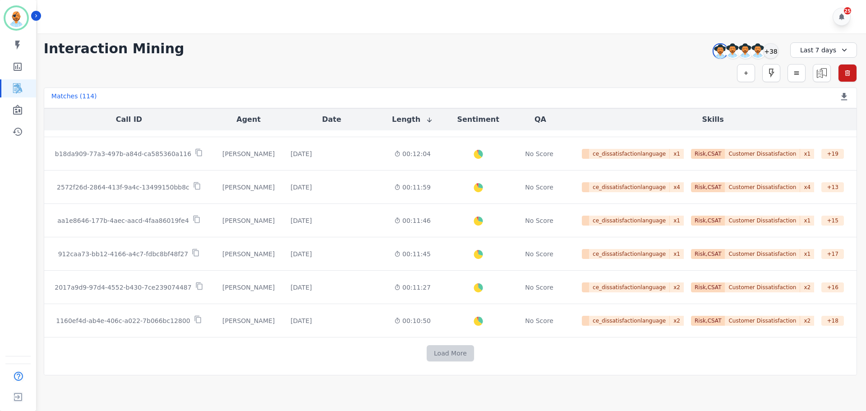
click at [454, 358] on button "Load More" at bounding box center [450, 353] width 47 height 16
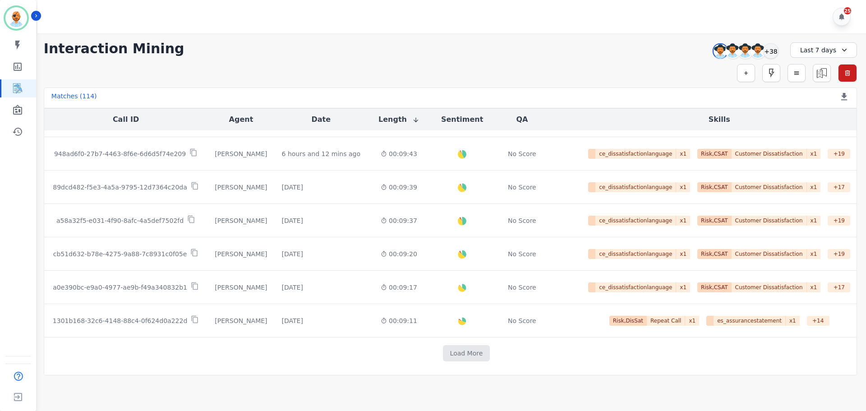
scroll to position [1790, 0]
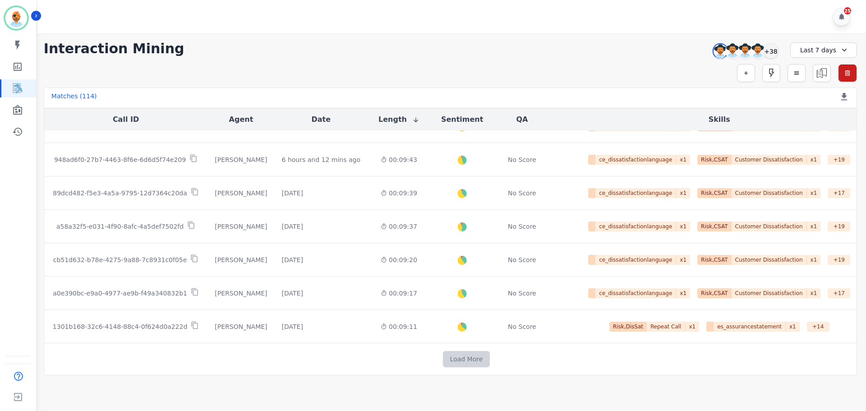
click at [457, 351] on button "Load More" at bounding box center [466, 359] width 47 height 16
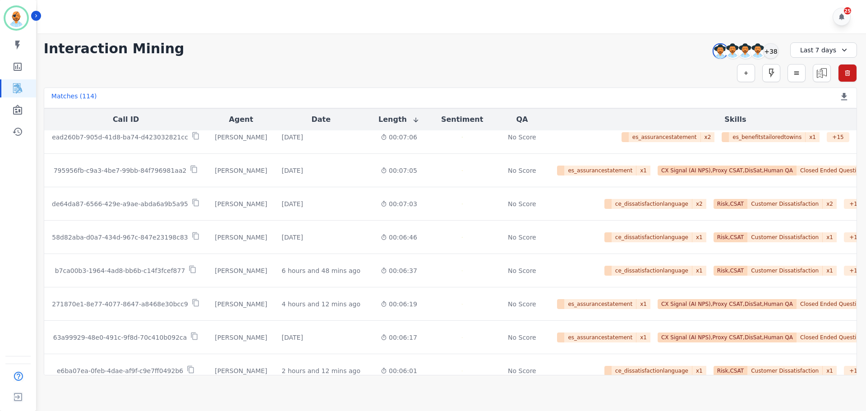
scroll to position [2464, 0]
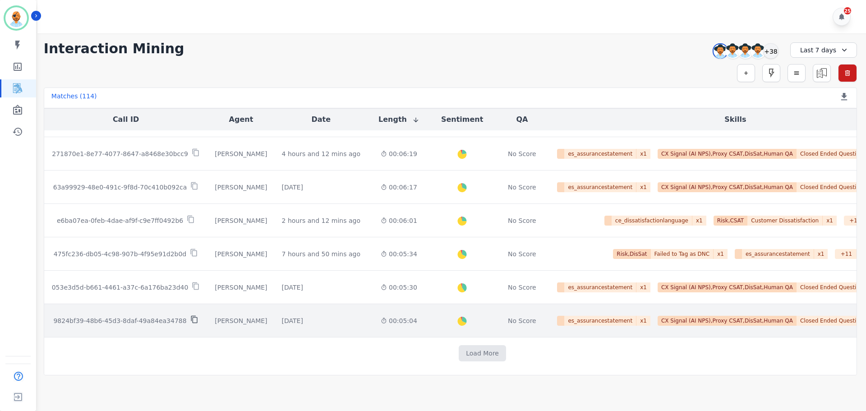
click at [191, 321] on icon at bounding box center [194, 320] width 6 height 8
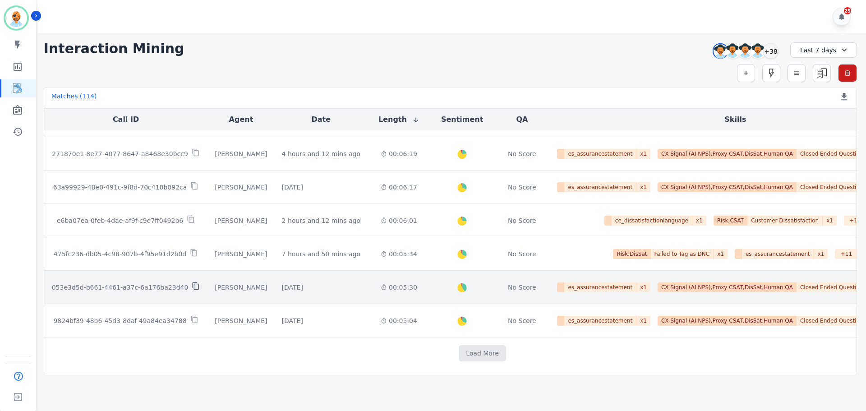
click at [192, 287] on icon at bounding box center [196, 286] width 8 height 8
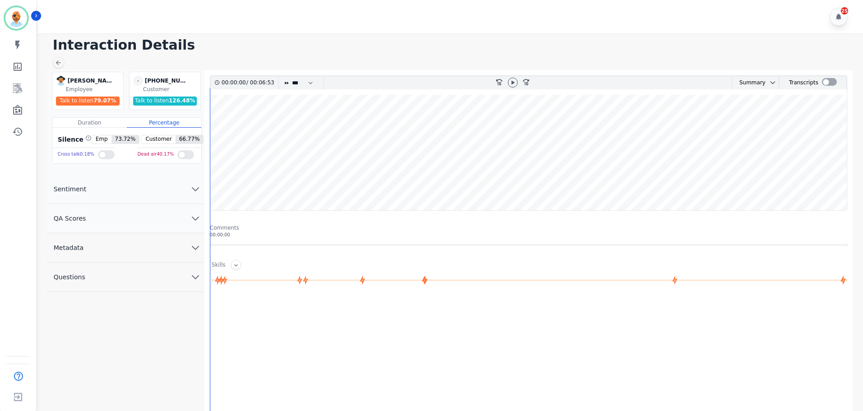
click at [118, 213] on button "QA Scores" at bounding box center [125, 218] width 158 height 29
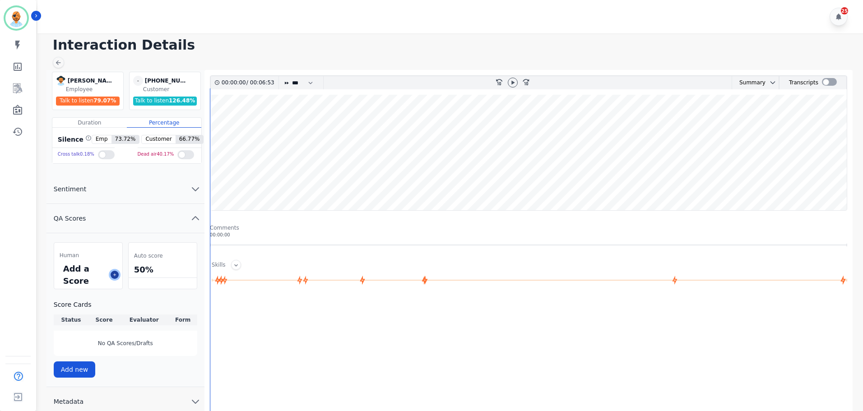
click at [113, 272] on icon at bounding box center [114, 274] width 5 height 5
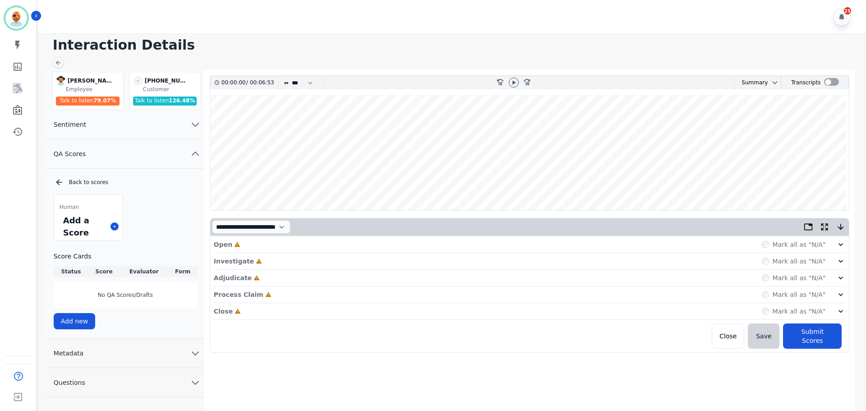
click at [290, 306] on div "Close Incomplete Mark all as "N/A"" at bounding box center [530, 311] width 632 height 17
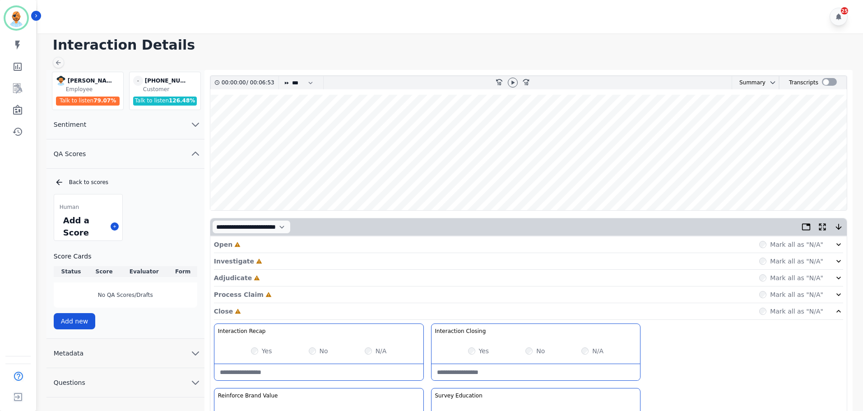
click at [287, 292] on div "Process Claim Incomplete Mark all as "N/A"" at bounding box center [528, 294] width 629 height 17
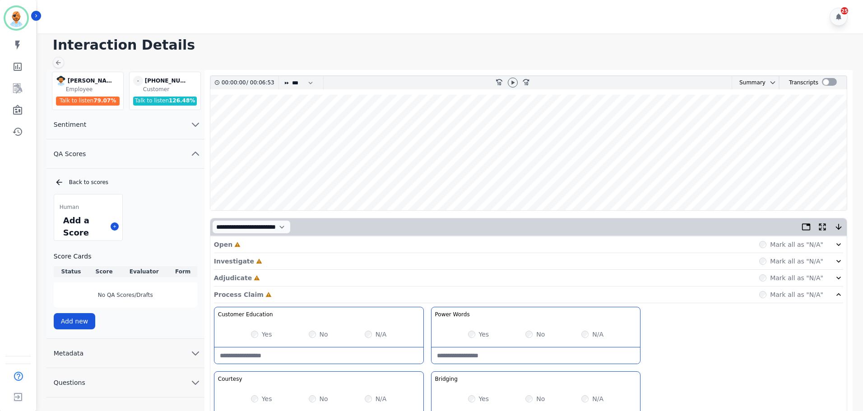
click at [286, 281] on div "Adjudicate Incomplete Mark all as "N/A"" at bounding box center [528, 278] width 629 height 17
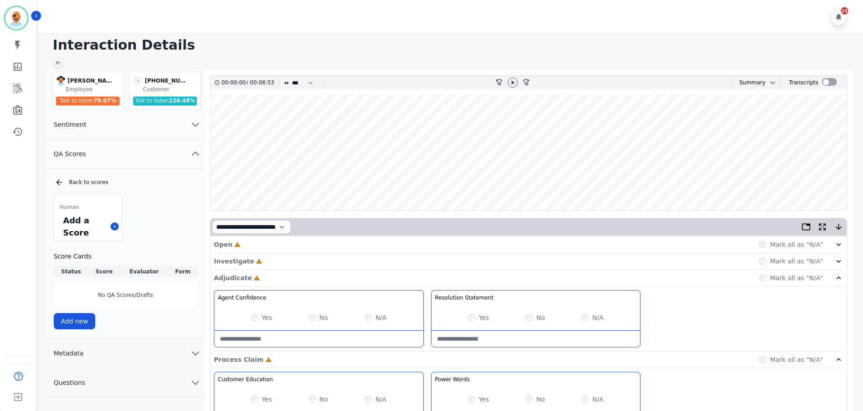
click at [291, 270] on div "Investigate Incomplete Mark all as "N/A"" at bounding box center [528, 278] width 629 height 17
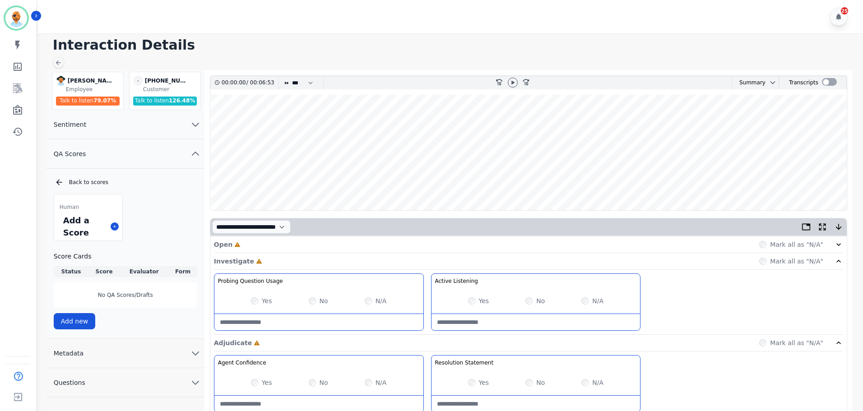
click at [293, 245] on div "Open Incomplete Mark all as "N/A"" at bounding box center [528, 244] width 629 height 17
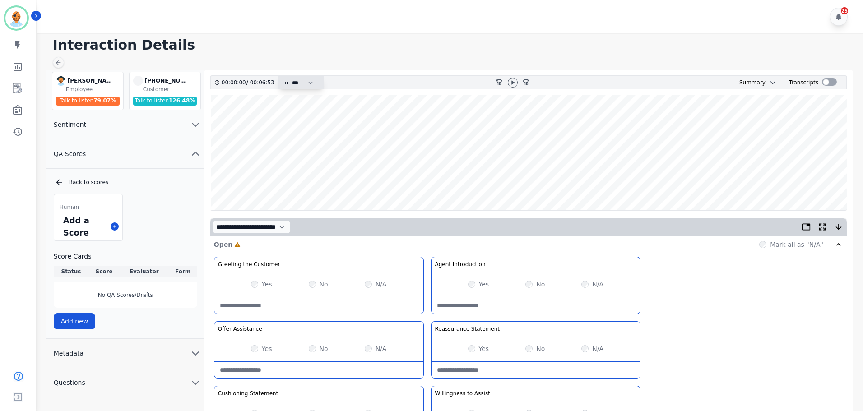
click at [316, 78] on select "* * * **** * *** * ****" at bounding box center [304, 82] width 27 height 13
select select "***"
click at [291, 76] on select "* * * **** * *** * ****" at bounding box center [304, 82] width 27 height 13
click at [514, 83] on icon at bounding box center [512, 82] width 3 height 4
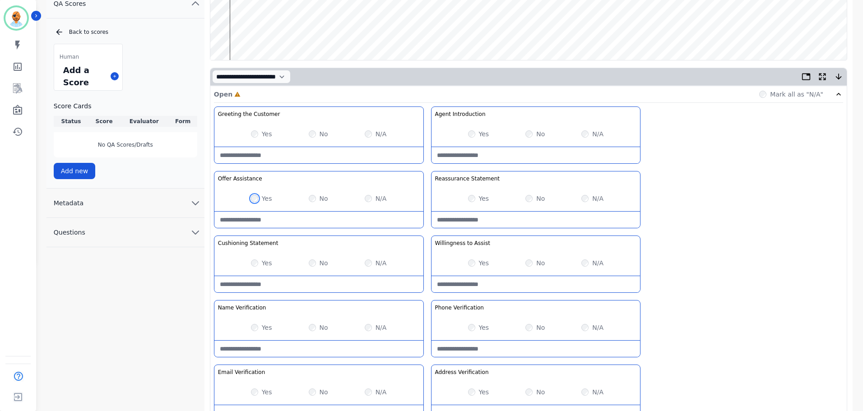
scroll to position [180, 0]
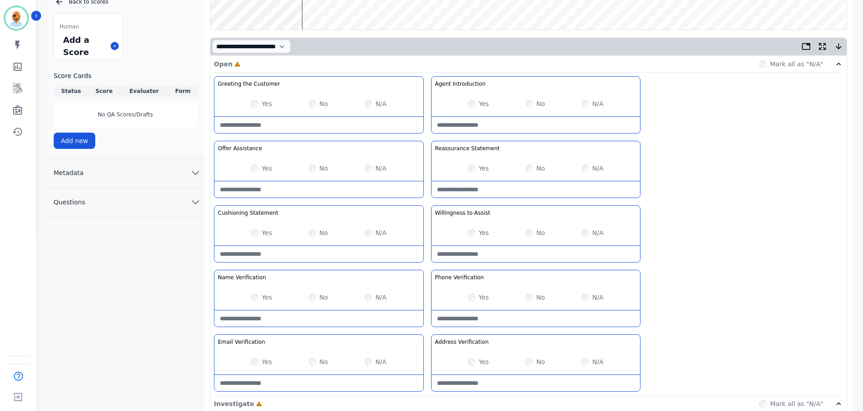
click at [706, 287] on div "Greeting the Customer Welcome is where we quickly greet our customer as a known…" at bounding box center [528, 235] width 629 height 319
click at [468, 229] on div "Yes" at bounding box center [478, 232] width 21 height 9
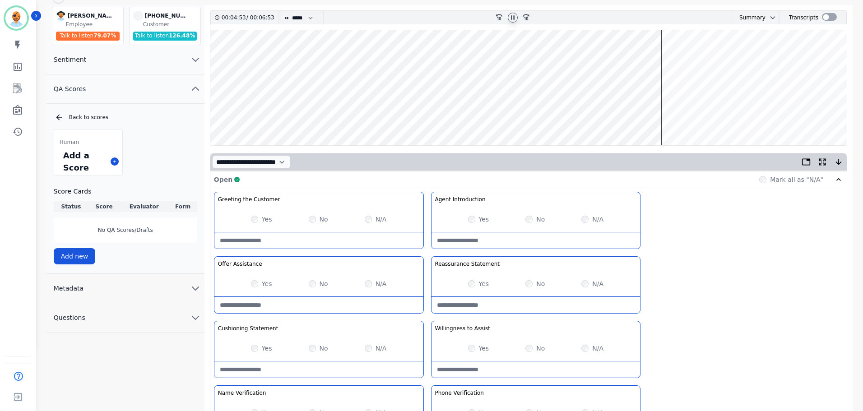
scroll to position [0, 0]
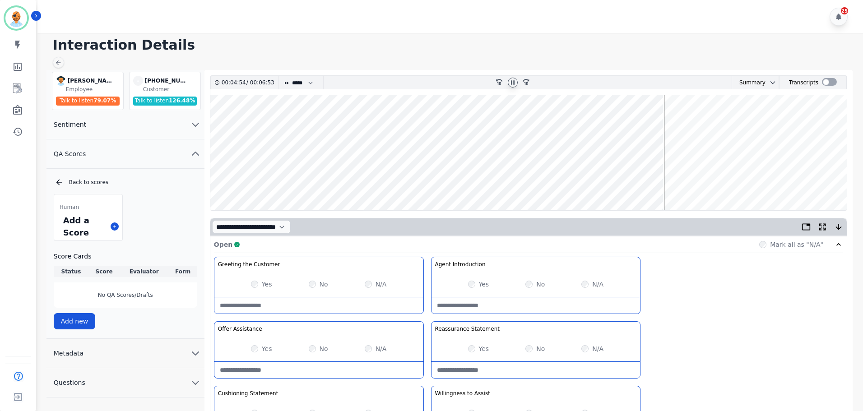
click at [513, 83] on icon at bounding box center [513, 82] width 4 height 4
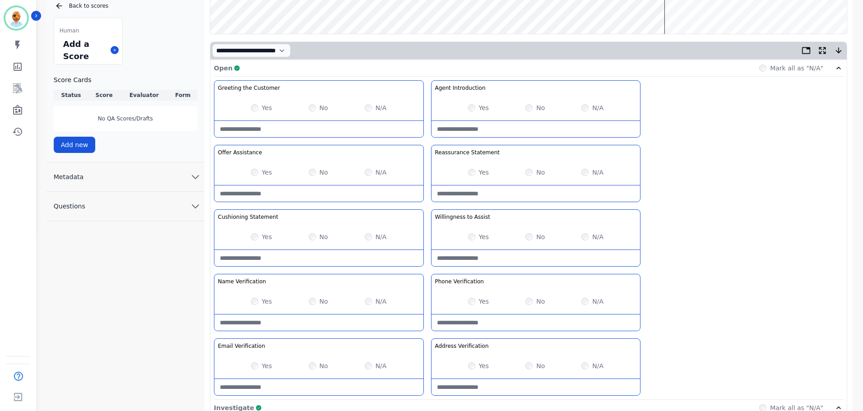
scroll to position [180, 0]
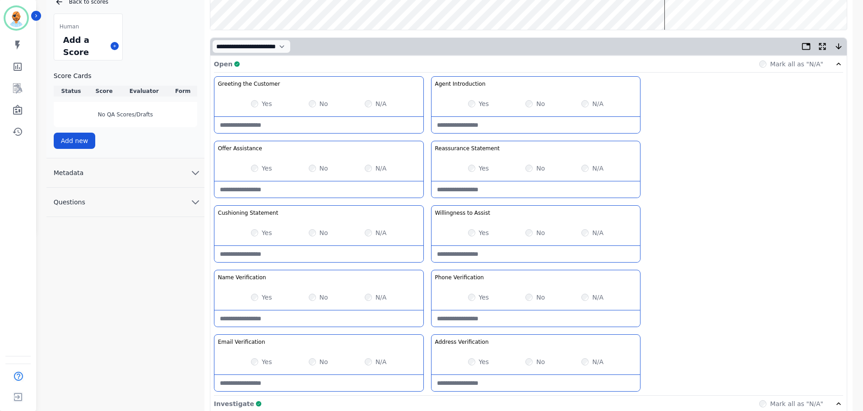
click at [670, 212] on div "Greeting the Customer Welcome is where we quickly greet our customer as a known…" at bounding box center [528, 235] width 629 height 319
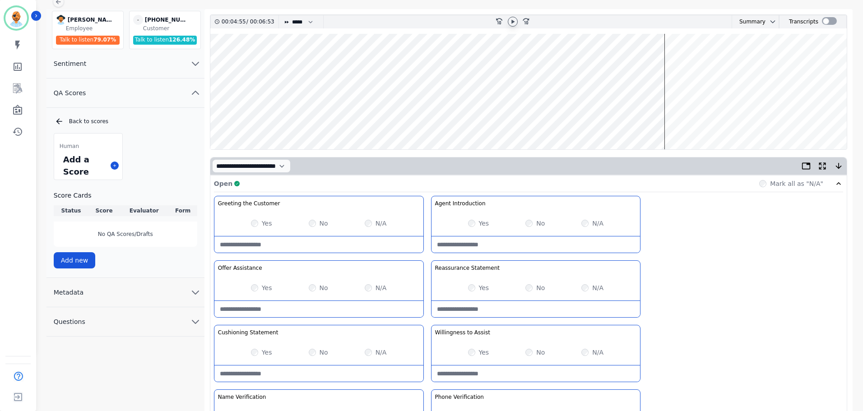
scroll to position [0, 0]
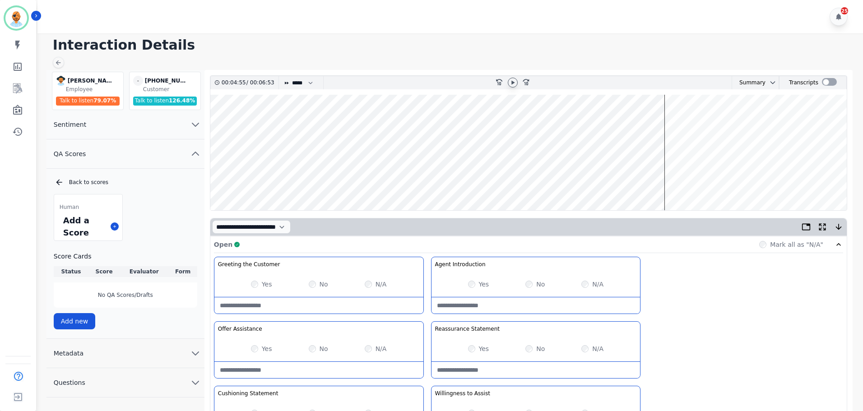
click at [510, 80] on icon at bounding box center [512, 82] width 7 height 7
click at [517, 83] on div at bounding box center [513, 83] width 10 height 10
click at [697, 308] on div "Greeting the Customer Welcome is where we quickly greet our customer as a known…" at bounding box center [528, 416] width 629 height 319
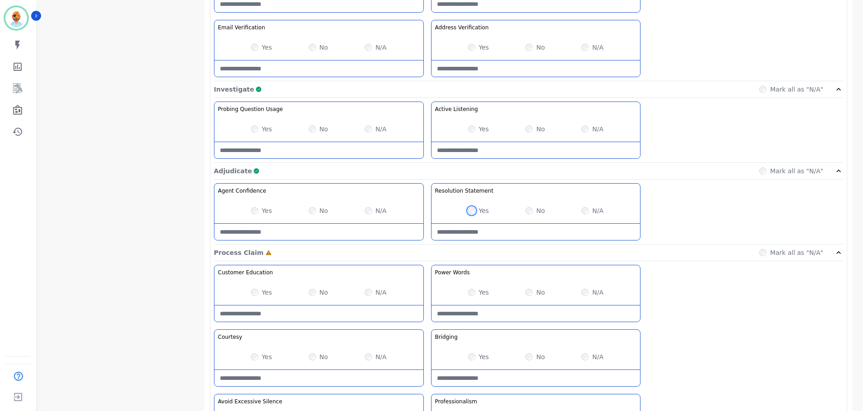
scroll to position [496, 0]
click at [475, 294] on div "Yes" at bounding box center [478, 290] width 21 height 9
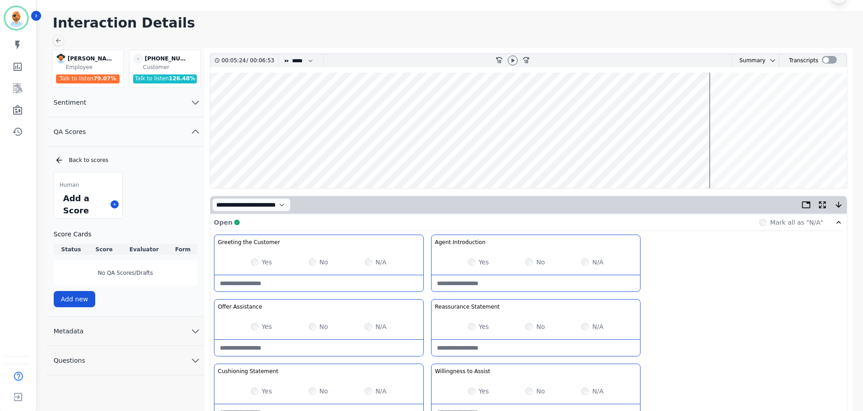
scroll to position [0, 0]
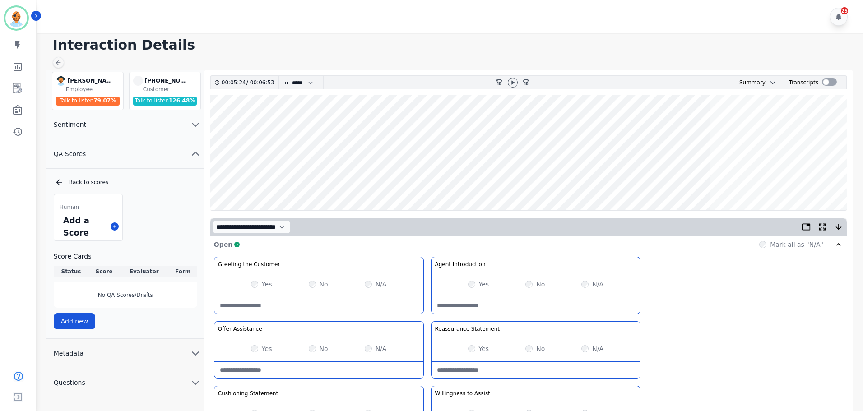
click at [518, 86] on div at bounding box center [513, 82] width 14 height 13
click at [512, 82] on icon at bounding box center [512, 82] width 3 height 4
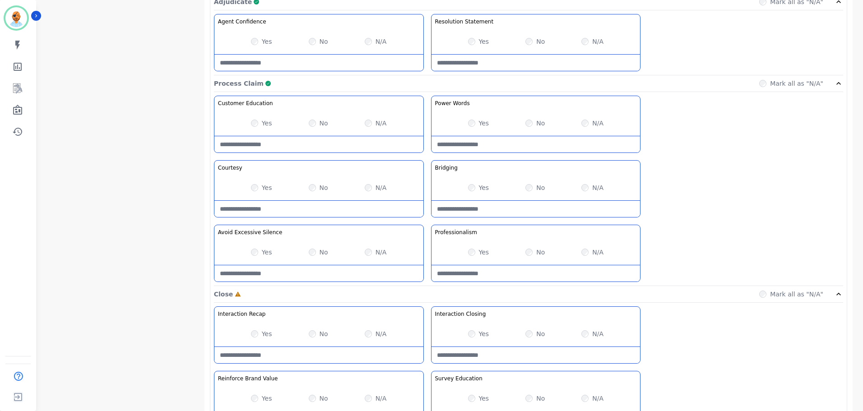
scroll to position [716, 0]
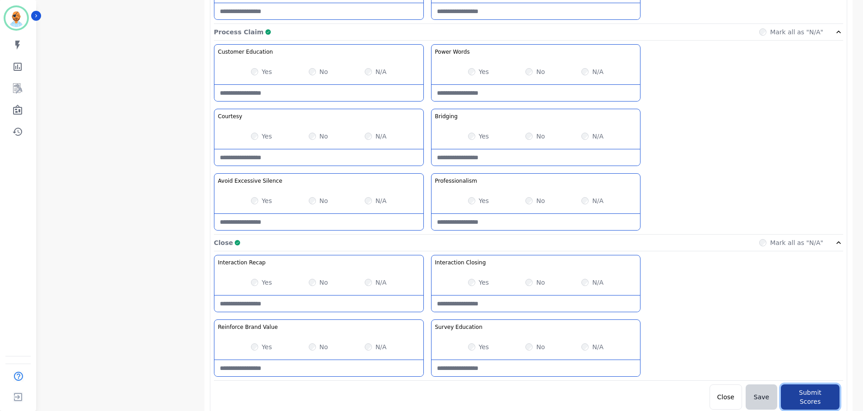
click at [799, 390] on button "Submit Scores" at bounding box center [809, 396] width 59 height 25
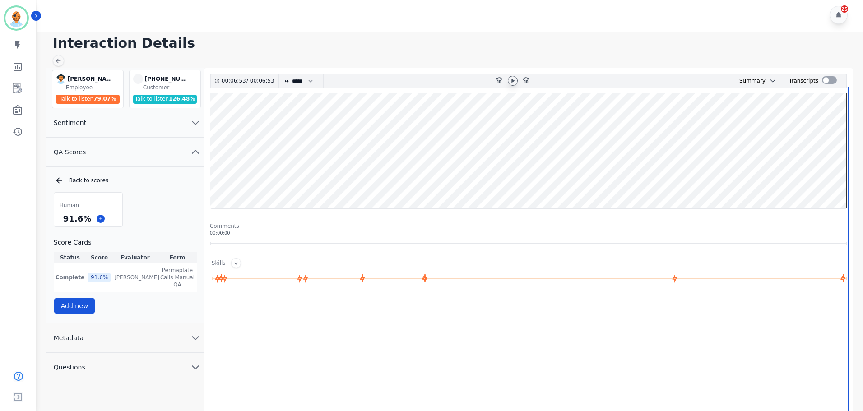
scroll to position [0, 0]
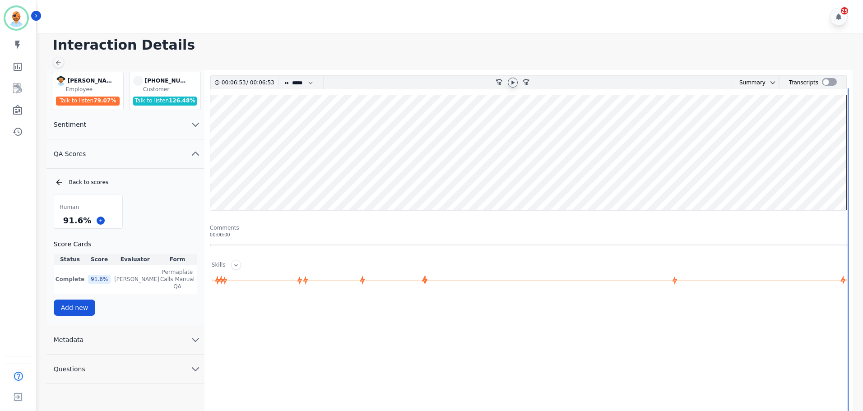
click at [434, 71] on div "00:06:53 / 00:06:53 * * * **** * *** * **** rewind-10 fast-forward-10 Summary A…" at bounding box center [528, 296] width 648 height 452
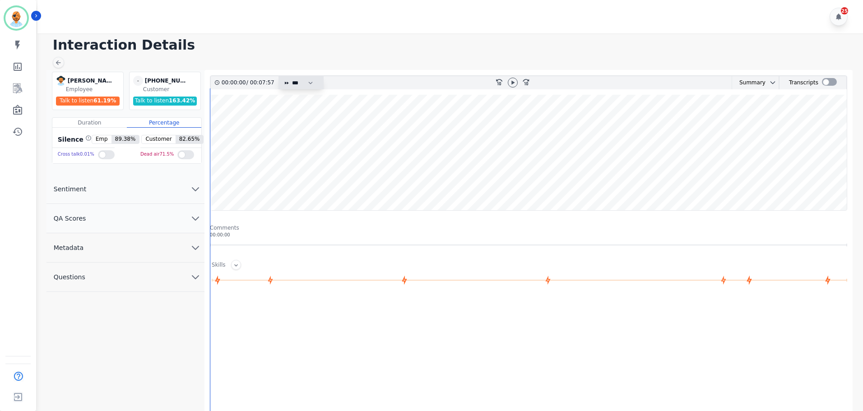
click at [303, 83] on select "* * * **** * *** * ****" at bounding box center [304, 82] width 27 height 13
click at [291, 76] on select "* * * **** * *** * ****" at bounding box center [304, 82] width 27 height 13
click at [509, 81] on icon at bounding box center [512, 82] width 7 height 7
click at [133, 219] on button "QA Scores" at bounding box center [125, 218] width 158 height 29
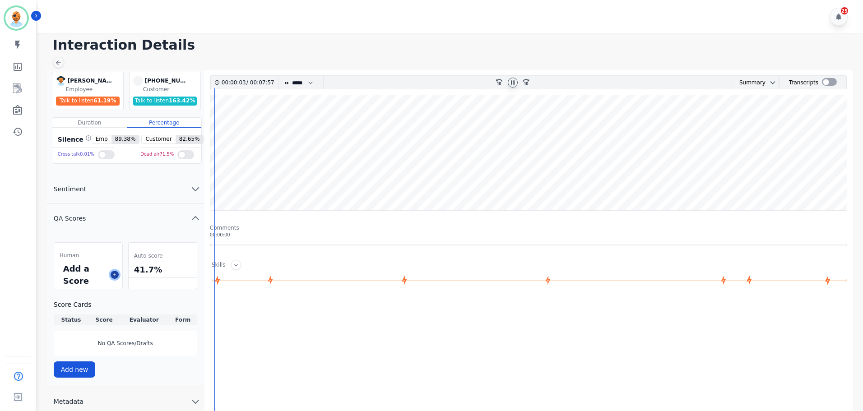
click at [117, 272] on button at bounding box center [115, 275] width 8 height 8
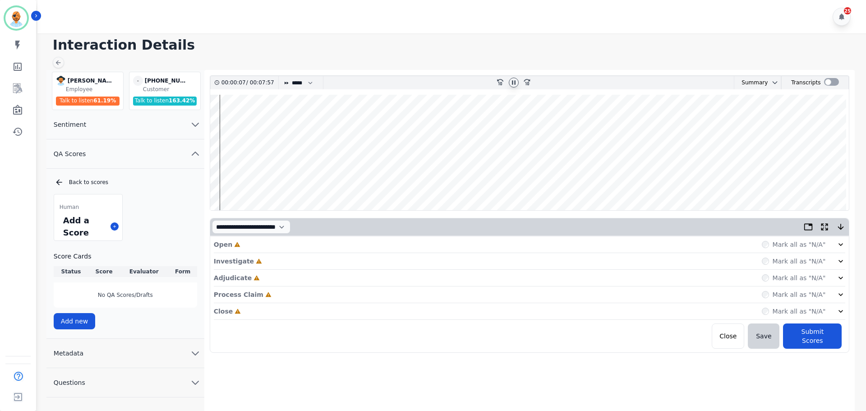
click at [270, 249] on div "Open Incomplete Mark all as "N/A"" at bounding box center [530, 244] width 632 height 17
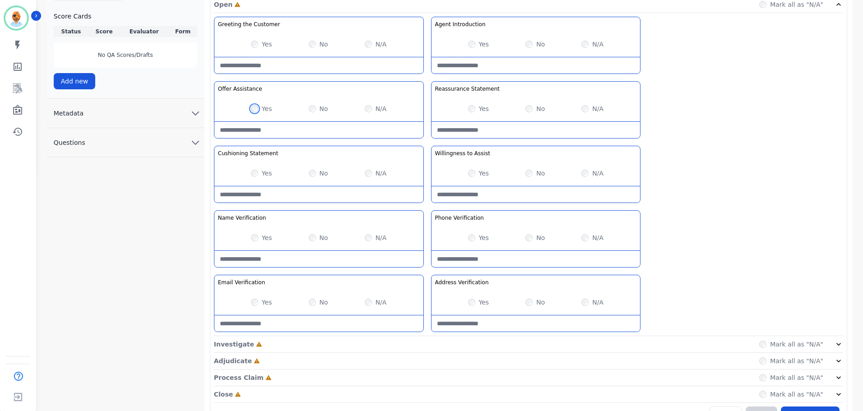
scroll to position [262, 0]
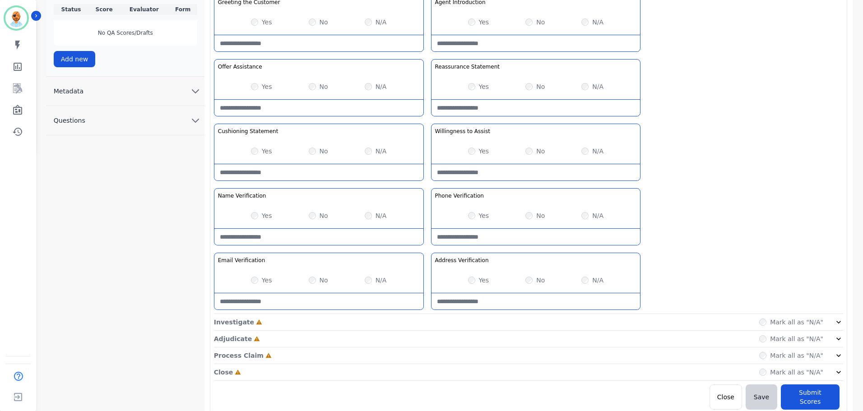
click at [269, 378] on div "Close Incomplete Mark all as "N/A"" at bounding box center [528, 372] width 629 height 17
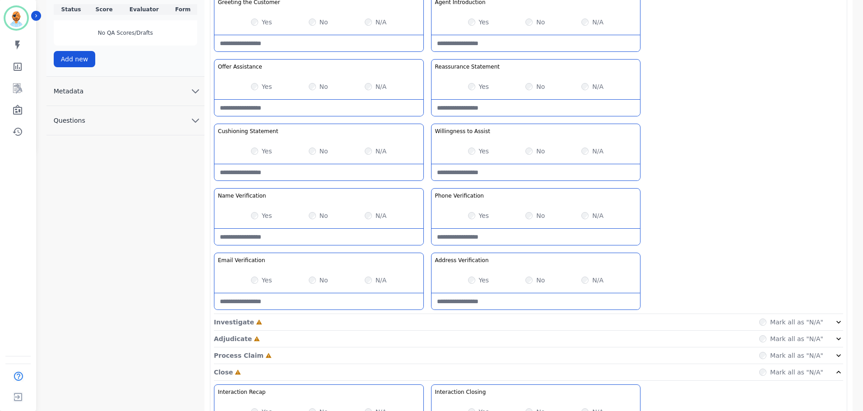
click at [274, 348] on div "Process Claim Incomplete Mark all as "N/A"" at bounding box center [528, 355] width 629 height 17
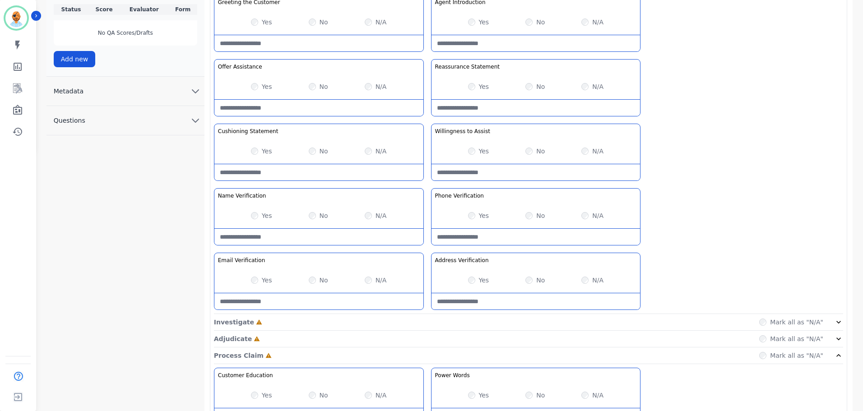
click at [276, 338] on div "Adjudicate Incomplete Mark all as "N/A"" at bounding box center [528, 339] width 629 height 17
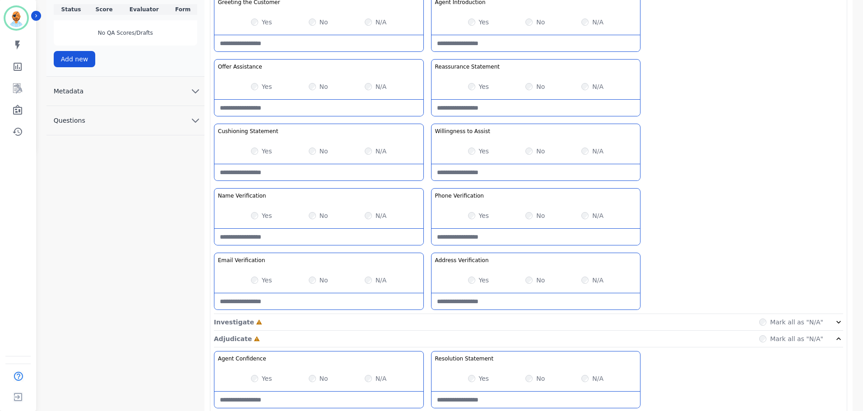
click at [281, 331] on div "Investigate Incomplete Mark all as "N/A"" at bounding box center [528, 339] width 629 height 17
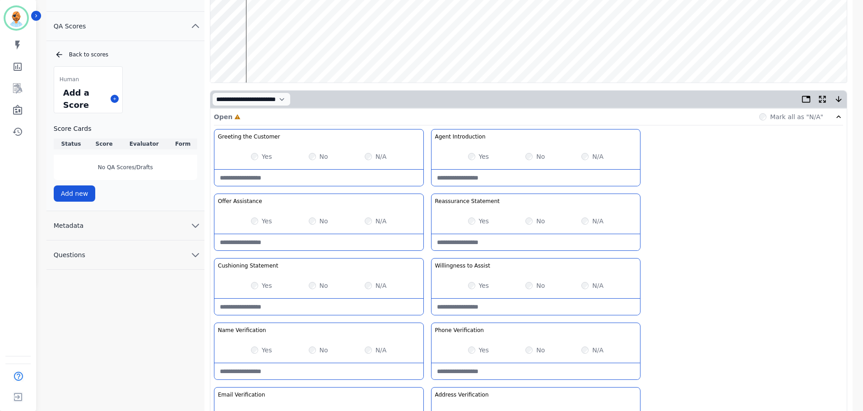
scroll to position [127, 0]
click at [680, 194] on div "Greeting the Customer Welcome is where we quickly greet our customer as a known…" at bounding box center [528, 289] width 629 height 319
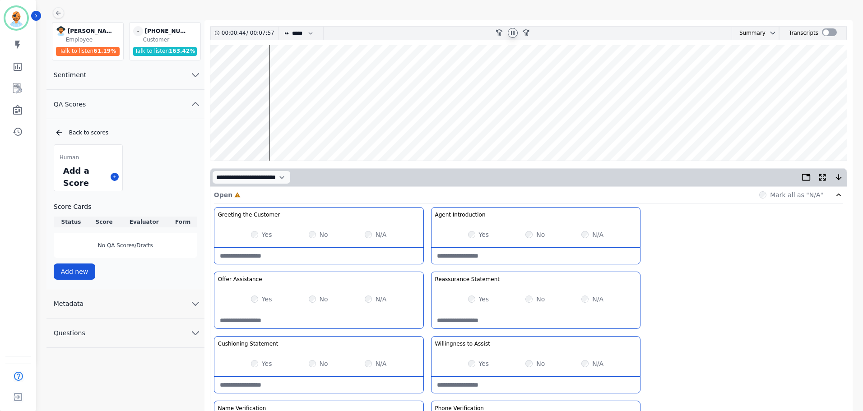
scroll to position [0, 0]
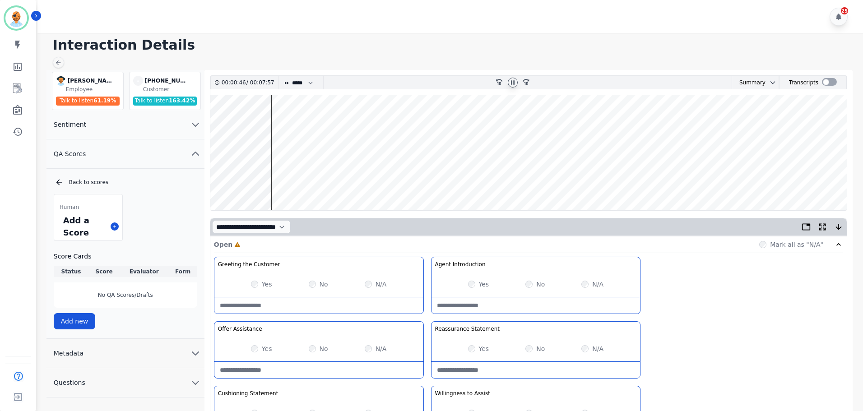
click at [512, 83] on icon at bounding box center [512, 82] width 7 height 7
click at [514, 82] on icon at bounding box center [512, 82] width 7 height 7
click at [510, 83] on icon at bounding box center [512, 82] width 7 height 7
click at [785, 304] on div "Greeting the Customer Welcome is where we quickly greet our customer as a known…" at bounding box center [528, 416] width 629 height 319
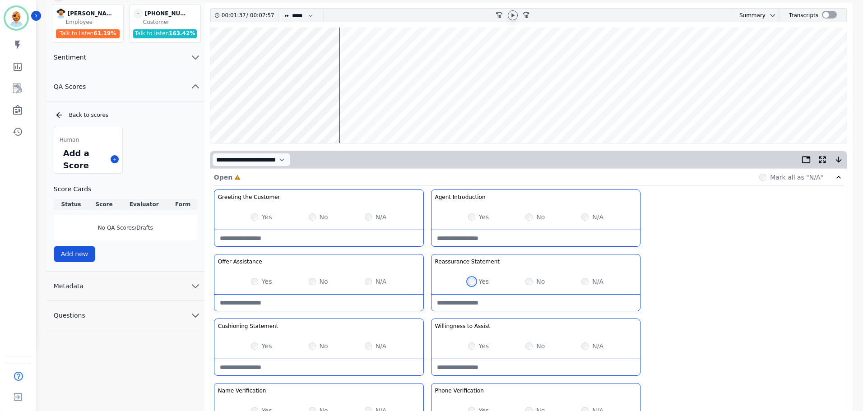
scroll to position [45, 0]
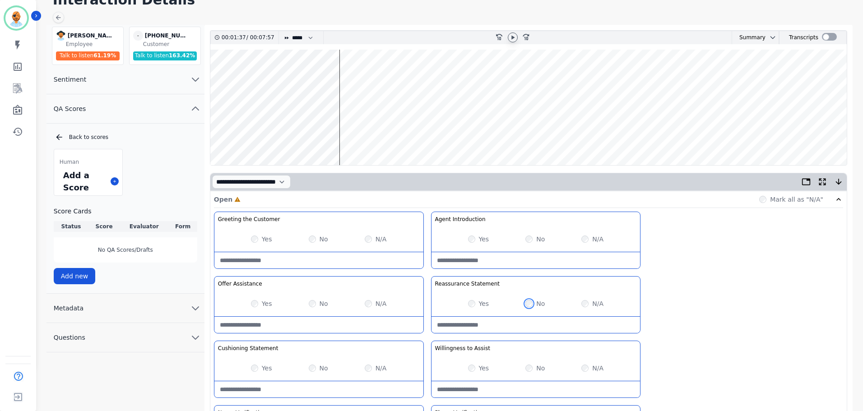
click at [525, 301] on div "No" at bounding box center [534, 303] width 19 height 9
click at [517, 38] on div at bounding box center [513, 37] width 10 height 10
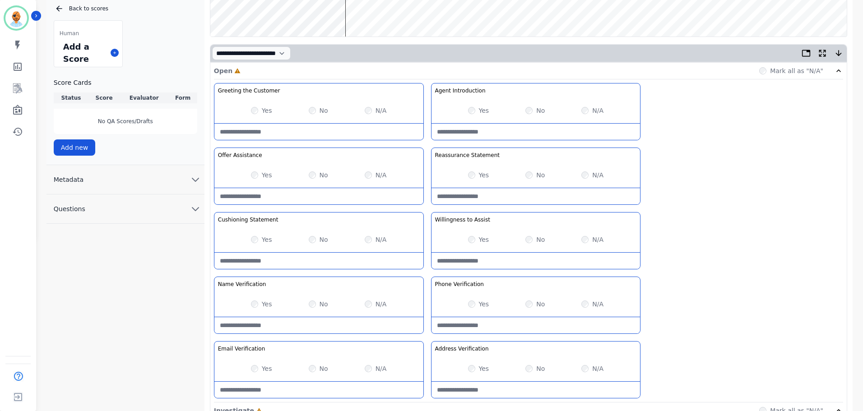
scroll to position [90, 0]
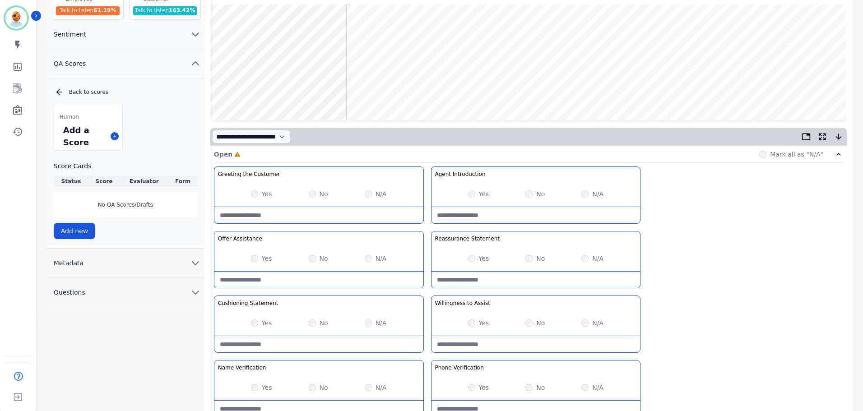
click at [339, 79] on wave at bounding box center [528, 62] width 636 height 115
click at [346, 58] on wave at bounding box center [528, 62] width 636 height 115
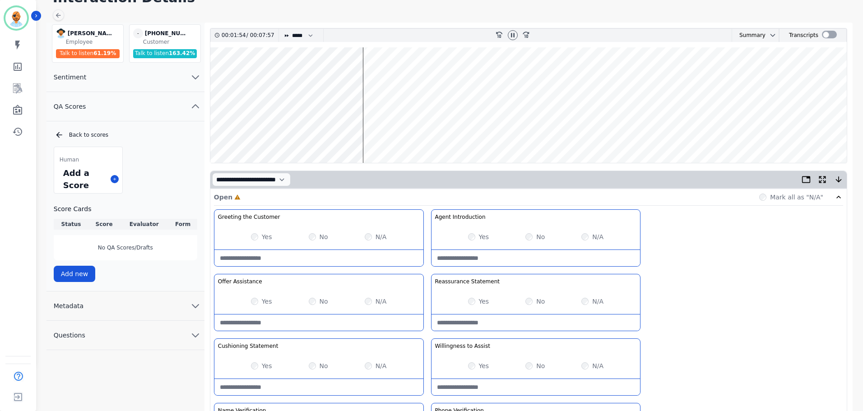
scroll to position [0, 0]
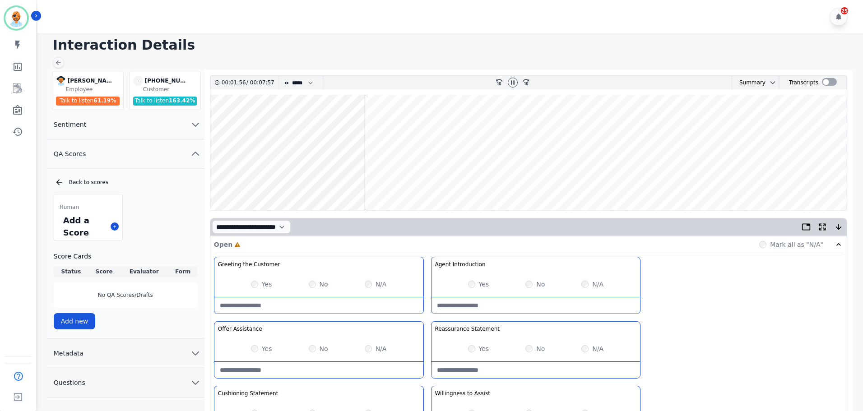
click at [380, 180] on wave at bounding box center [528, 152] width 636 height 115
click at [509, 81] on icon at bounding box center [512, 82] width 7 height 7
click at [726, 286] on div "Greeting the Customer Welcome is where we quickly greet our customer as a known…" at bounding box center [528, 416] width 629 height 319
click at [213, 173] on wave at bounding box center [528, 152] width 636 height 115
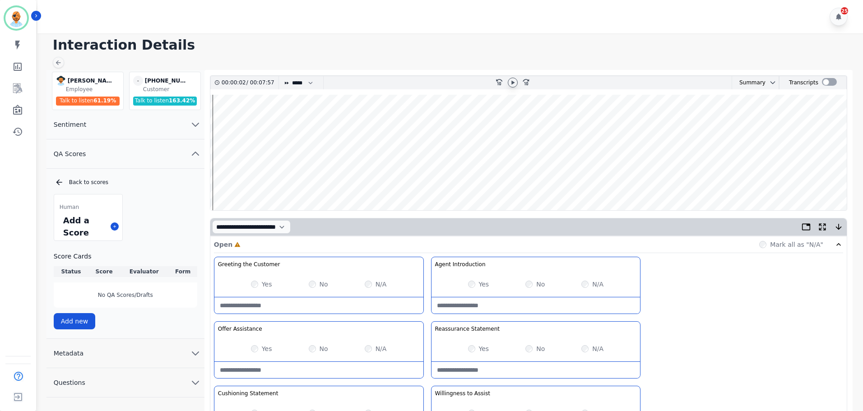
click at [212, 179] on wave at bounding box center [528, 152] width 636 height 115
click at [513, 81] on icon at bounding box center [512, 82] width 7 height 7
click at [300, 84] on select "* * * **** * *** * ****" at bounding box center [304, 82] width 27 height 13
select select "****"
click at [291, 76] on select "* * * **** * *** * ****" at bounding box center [304, 82] width 27 height 13
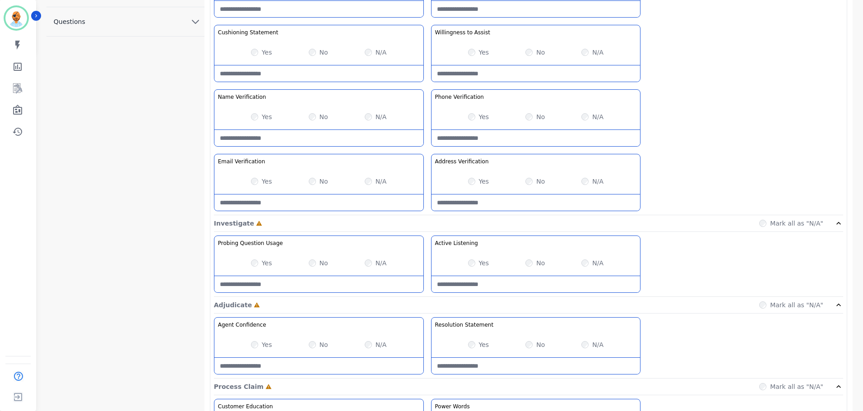
scroll to position [316, 0]
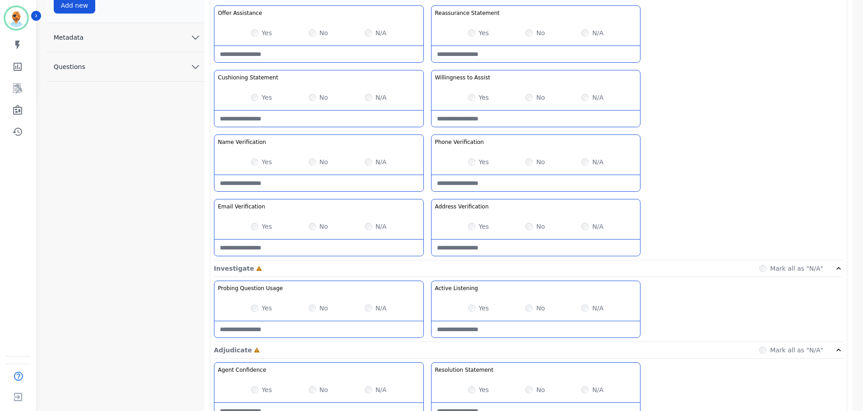
drag, startPoint x: 476, startPoint y: 271, endPoint x: 676, endPoint y: 226, distance: 205.9
click at [678, 225] on div "Greeting the Customer Welcome is where we quickly greet our customer as a known…" at bounding box center [528, 100] width 629 height 319
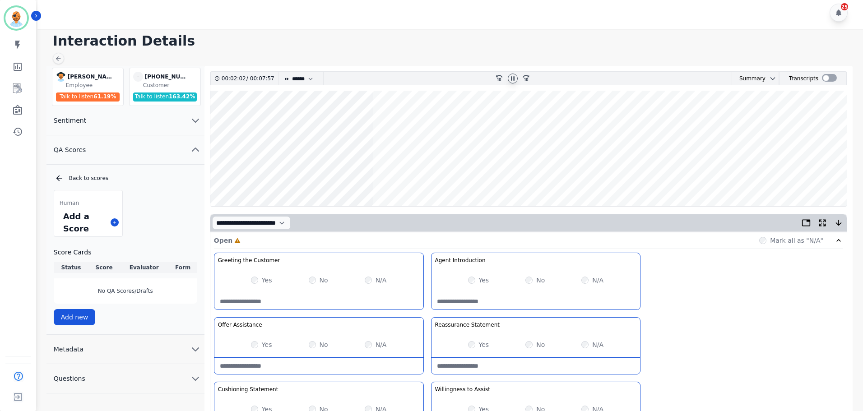
scroll to position [0, 0]
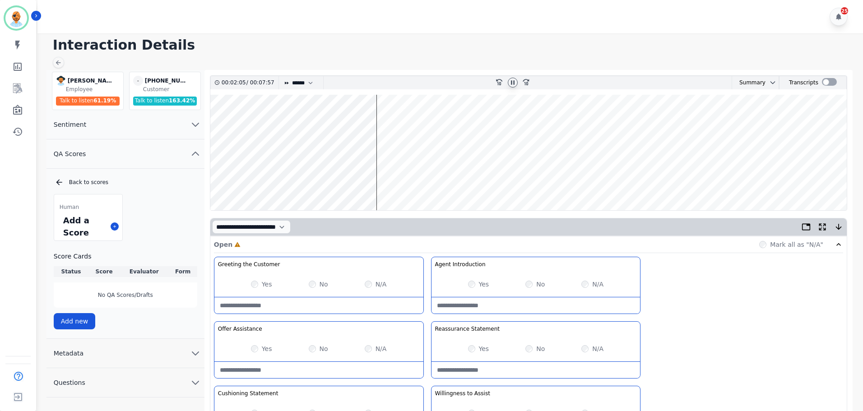
click at [379, 183] on wave at bounding box center [528, 152] width 636 height 115
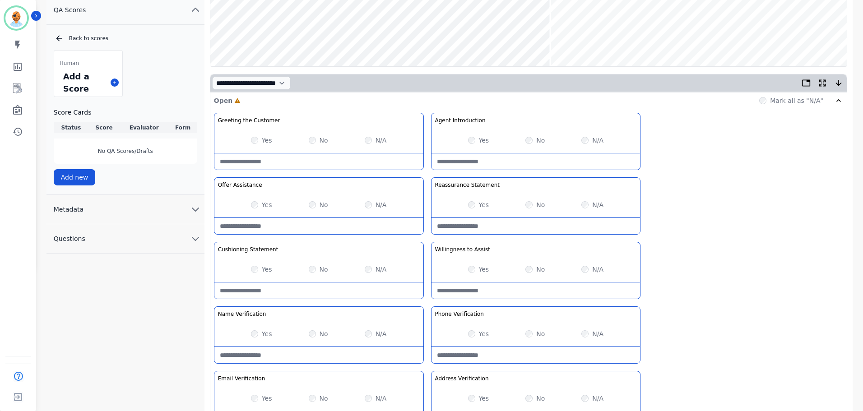
scroll to position [226, 0]
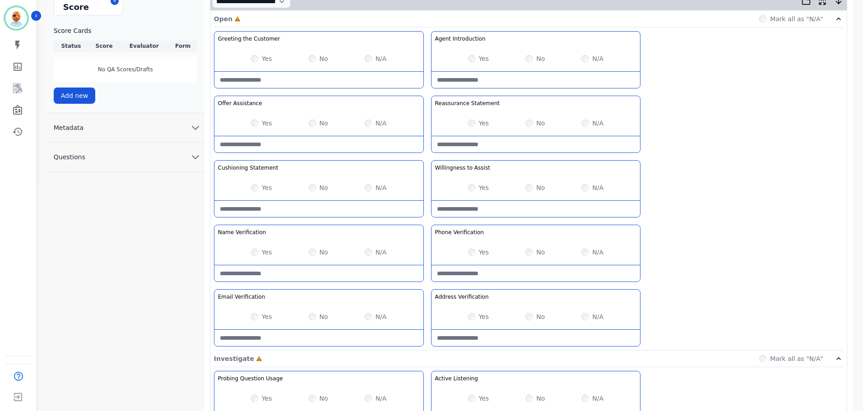
click at [472, 194] on div "Yes No N/A" at bounding box center [535, 187] width 209 height 25
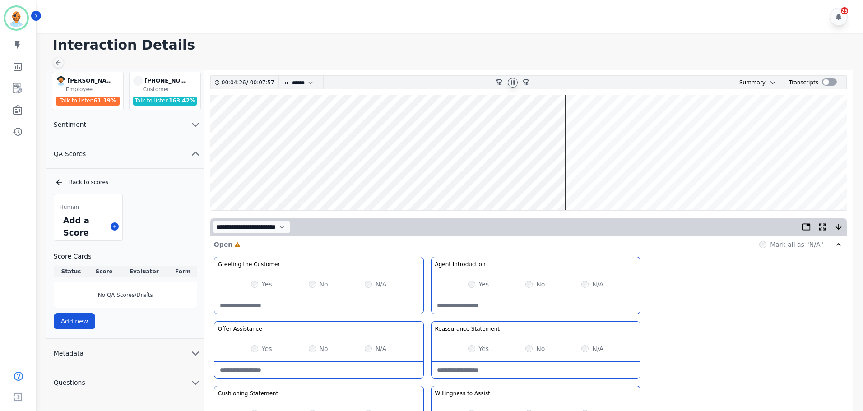
click at [510, 82] on icon at bounding box center [512, 82] width 7 height 7
click at [825, 82] on div at bounding box center [829, 82] width 15 height 8
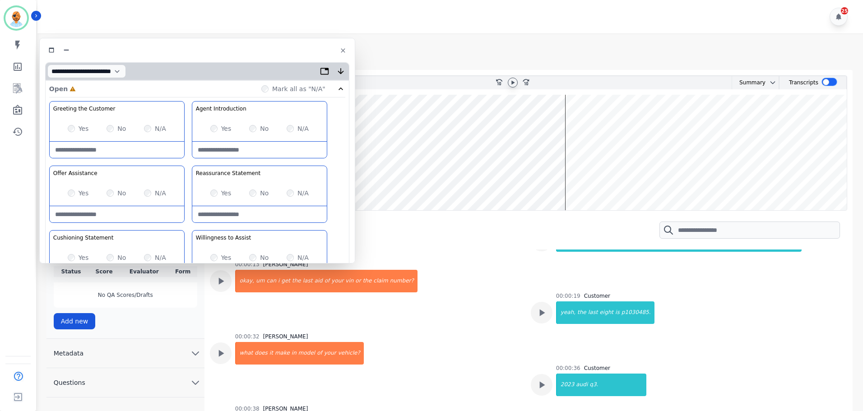
scroll to position [45, 0]
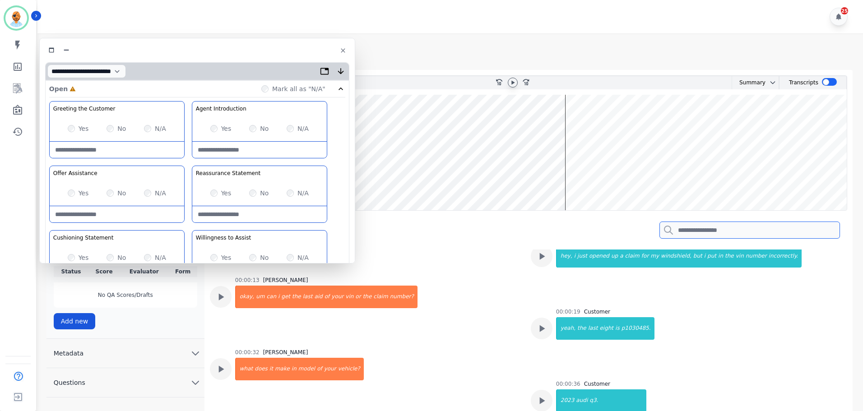
click at [733, 226] on input "search" at bounding box center [749, 230] width 180 height 17
click at [711, 230] on input "*****" at bounding box center [749, 230] width 180 height 17
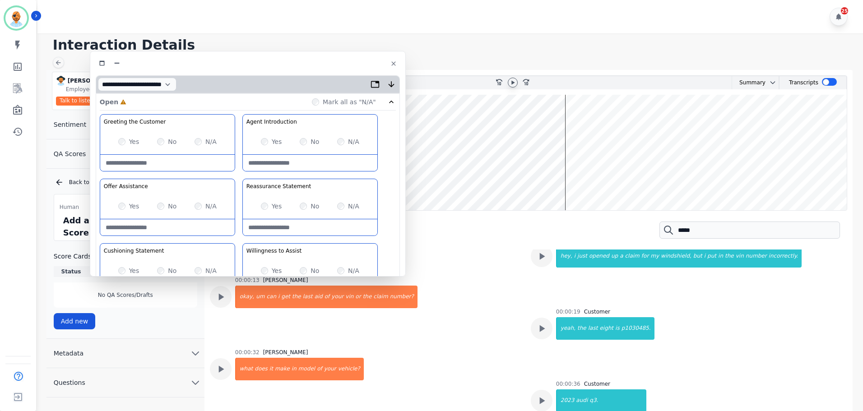
drag, startPoint x: 278, startPoint y: 48, endPoint x: 327, endPoint y: 46, distance: 48.8
click at [327, 57] on div at bounding box center [248, 63] width 304 height 13
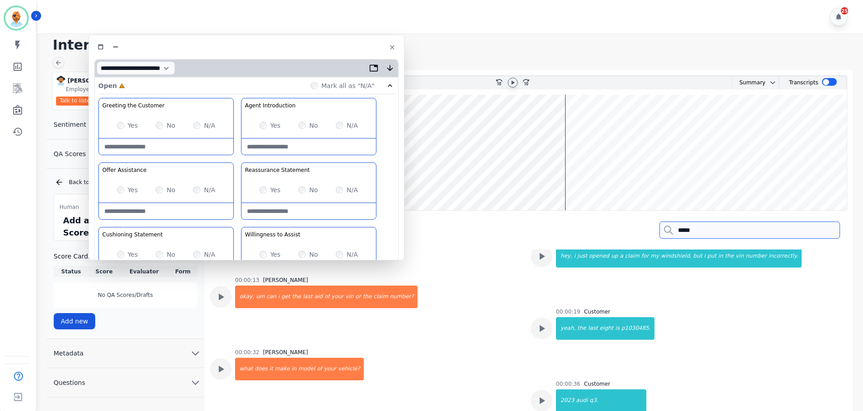
click at [707, 233] on input "*****" at bounding box center [749, 230] width 180 height 17
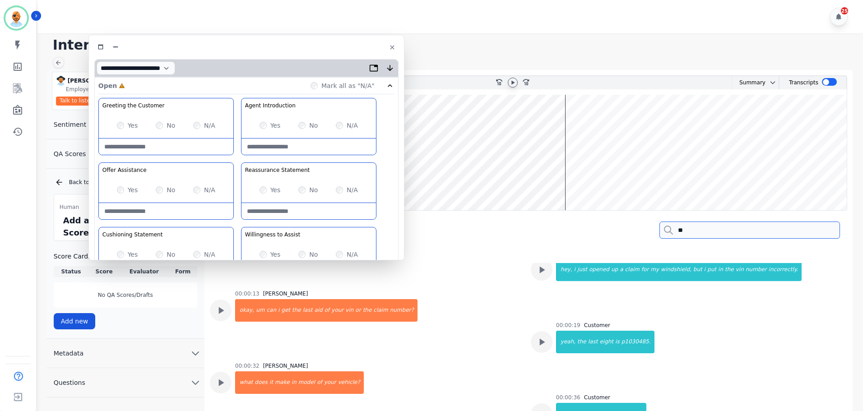
type input "*"
type input "*****"
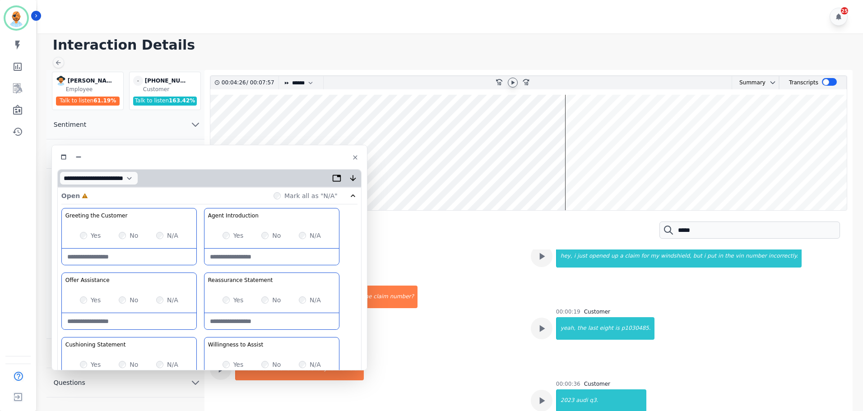
drag, startPoint x: 269, startPoint y: 41, endPoint x: 232, endPoint y: 151, distance: 116.1
click at [232, 151] on div at bounding box center [209, 157] width 304 height 13
click at [743, 235] on input "*****" at bounding box center [749, 230] width 180 height 17
type input "****"
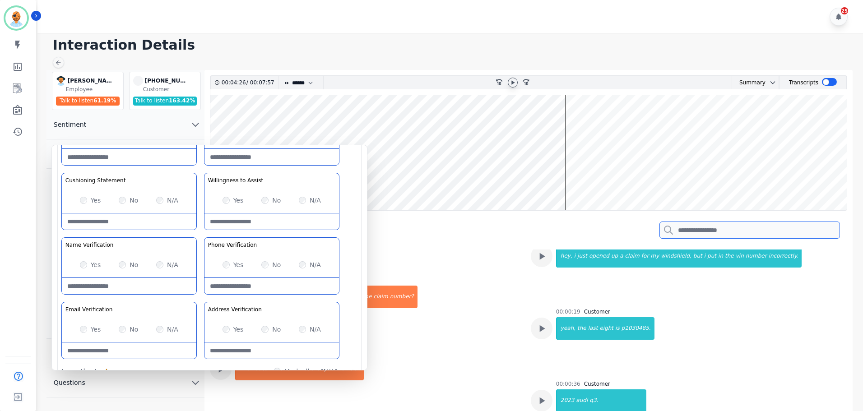
scroll to position [180, 0]
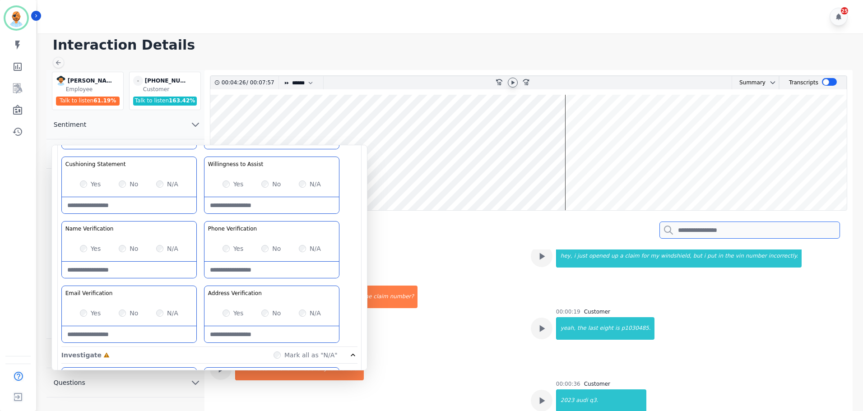
click at [687, 225] on input "search" at bounding box center [749, 230] width 180 height 17
type input "******"
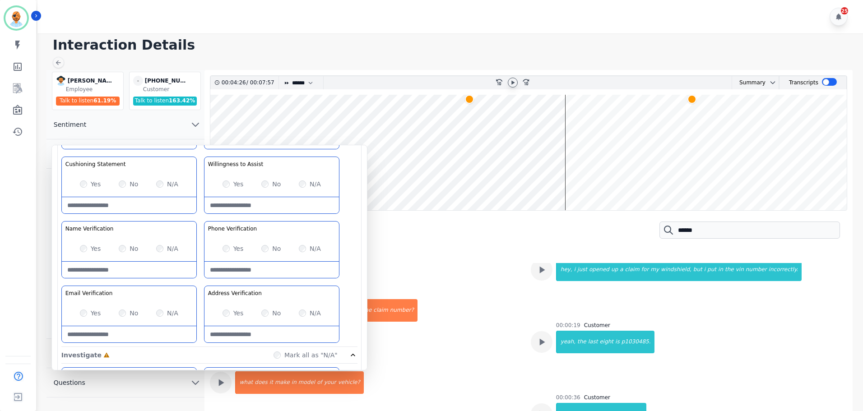
click at [470, 124] on wave at bounding box center [528, 152] width 636 height 115
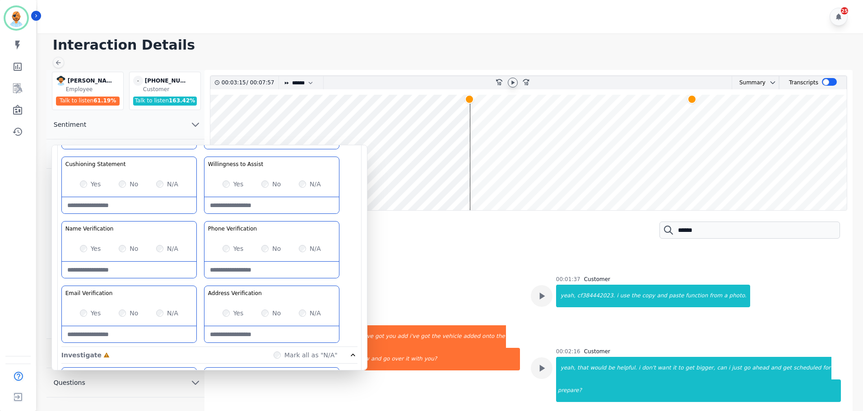
scroll to position [569, 0]
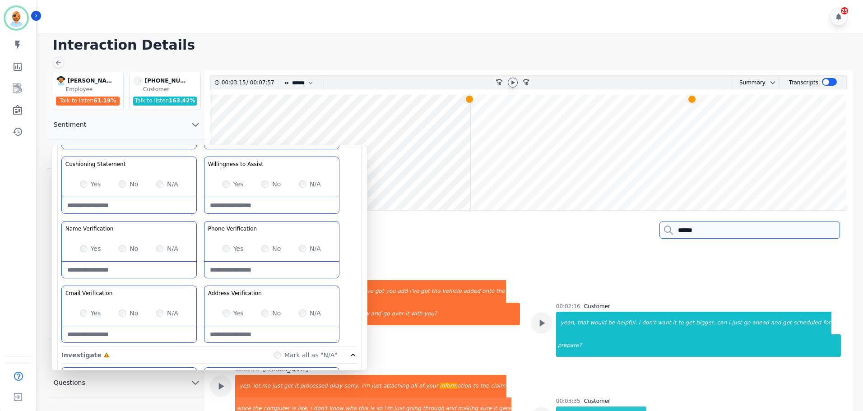
click at [714, 229] on input "******" at bounding box center [749, 230] width 180 height 17
type input "****"
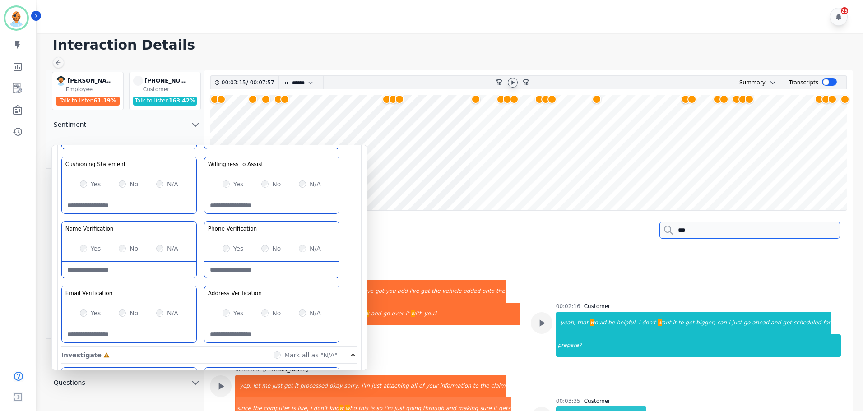
type input "****"
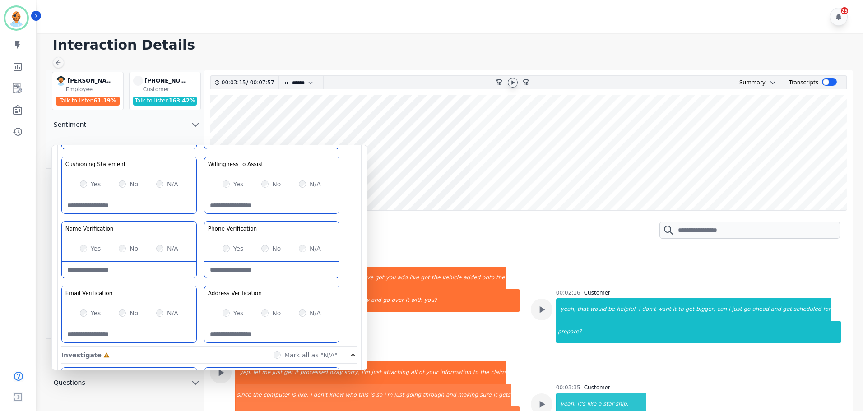
click at [260, 250] on div "Yes No N/A" at bounding box center [271, 248] width 134 height 25
click at [262, 317] on div "No" at bounding box center [270, 313] width 19 height 9
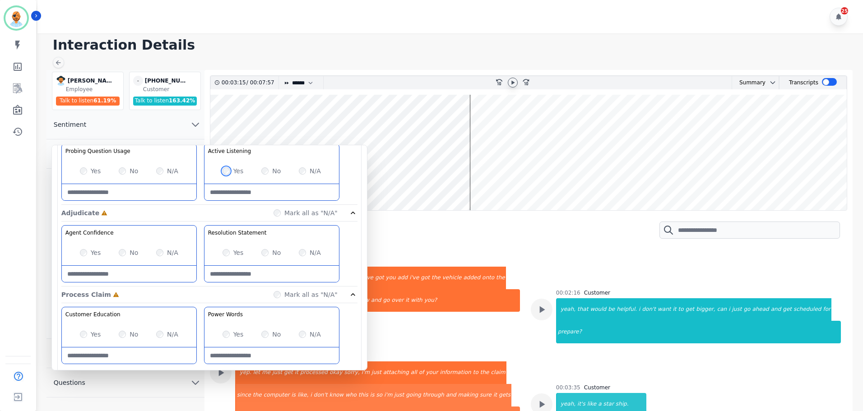
scroll to position [406, 0]
click at [222, 250] on div "Yes No N/A" at bounding box center [271, 250] width 134 height 25
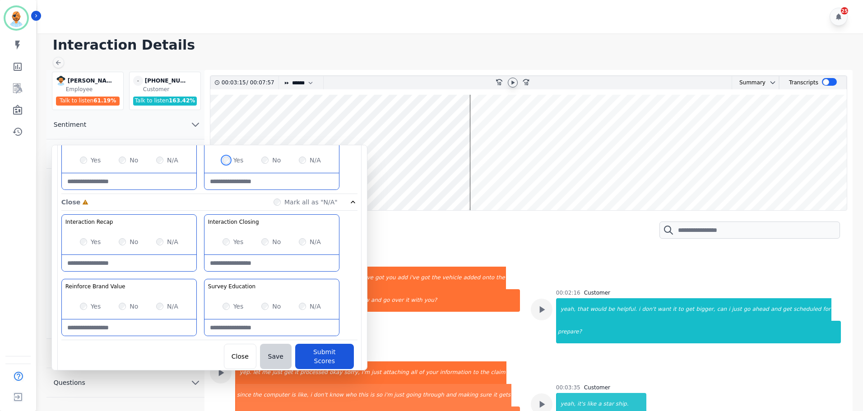
scroll to position [711, 0]
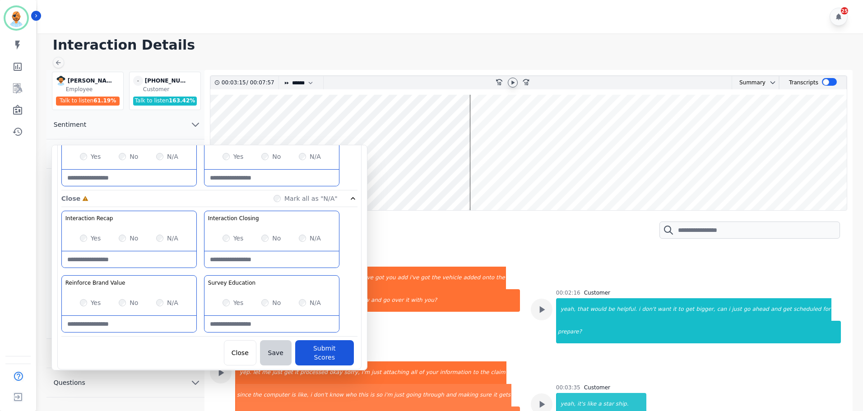
click at [511, 86] on div at bounding box center [513, 83] width 10 height 10
click at [550, 177] on wave at bounding box center [528, 152] width 636 height 115
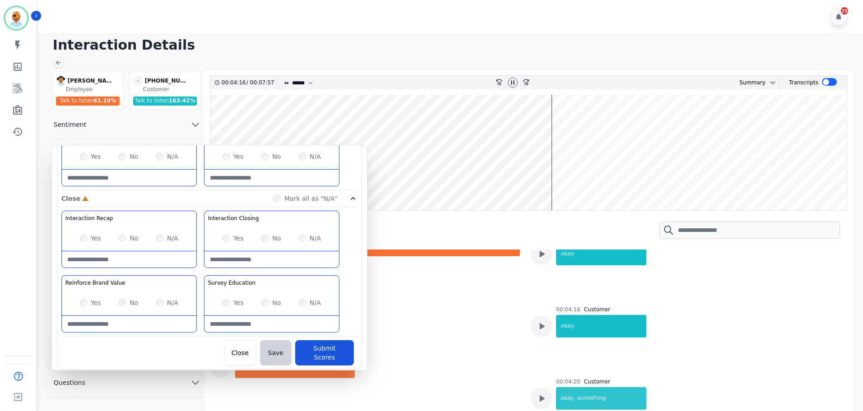
scroll to position [970, 0]
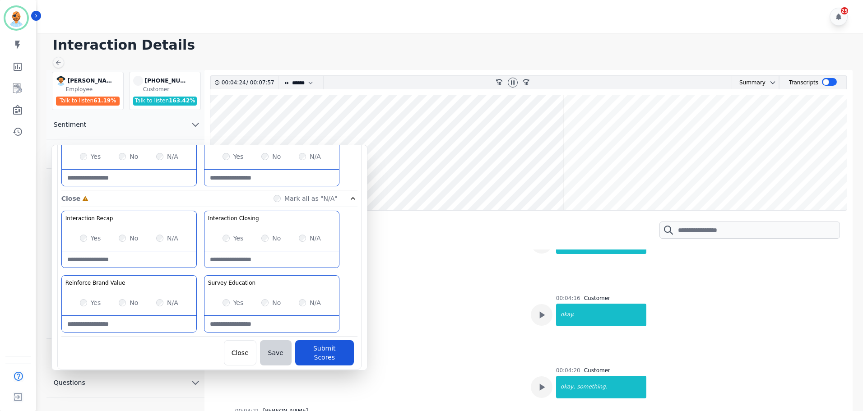
click at [588, 182] on wave at bounding box center [528, 152] width 636 height 115
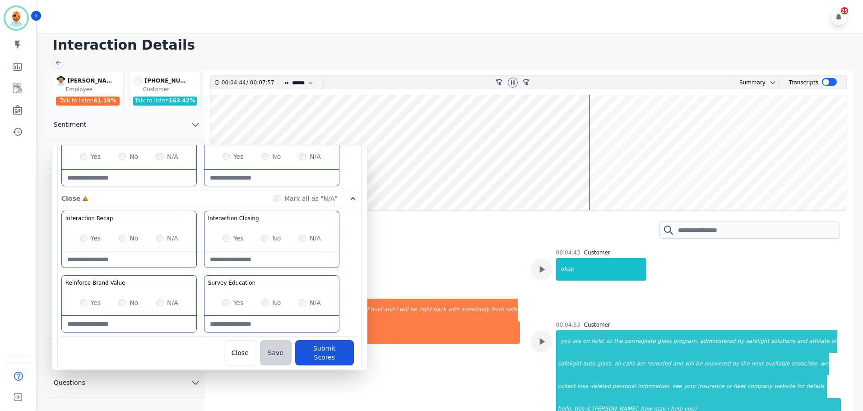
scroll to position [1164, 0]
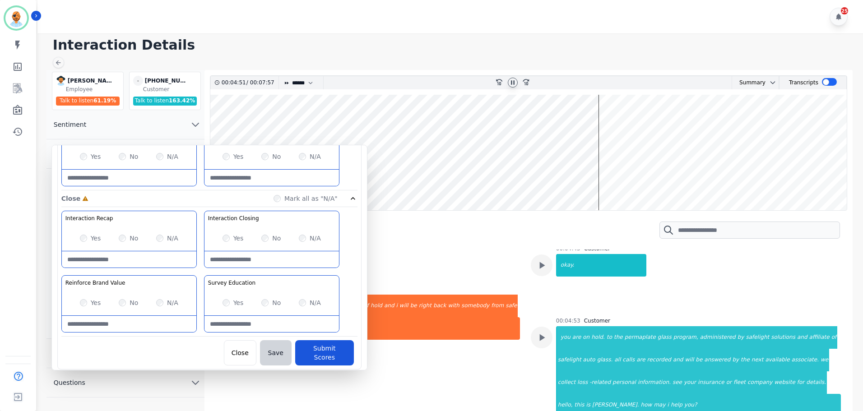
click at [514, 84] on icon at bounding box center [513, 82] width 4 height 4
click at [834, 181] on wave at bounding box center [528, 152] width 636 height 115
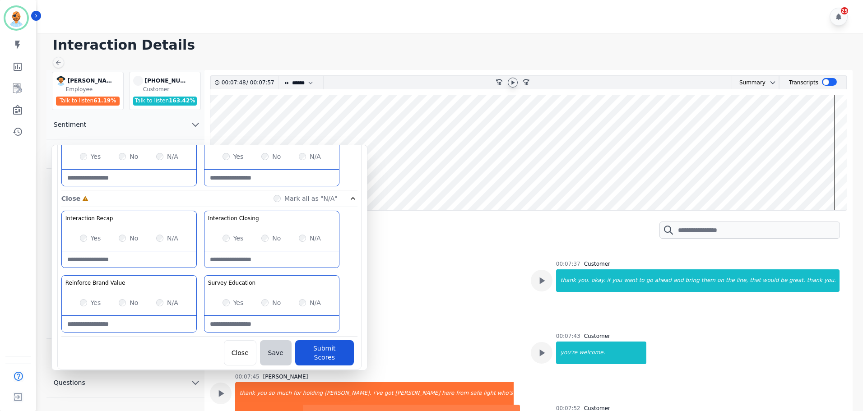
scroll to position [1653, 0]
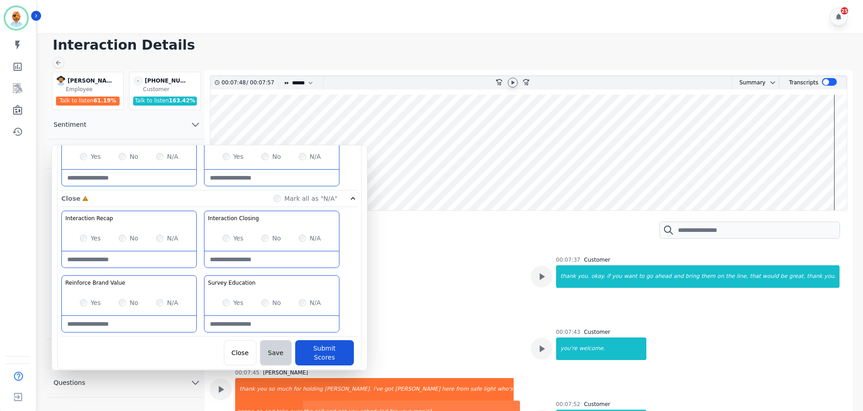
click at [829, 183] on wave at bounding box center [528, 152] width 636 height 115
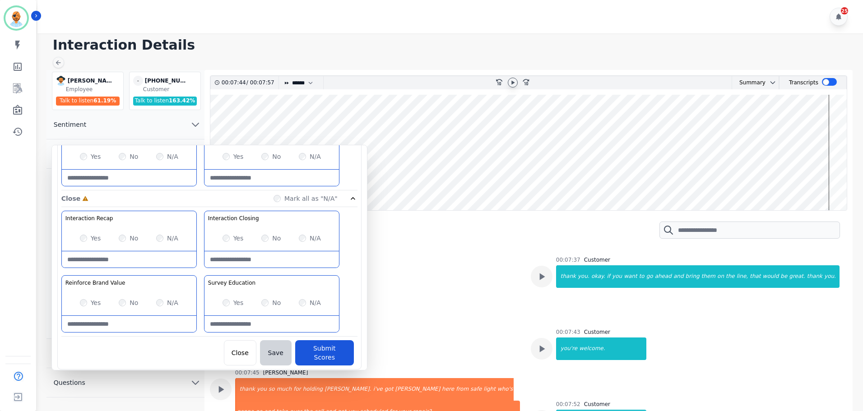
click at [509, 81] on icon at bounding box center [512, 82] width 7 height 7
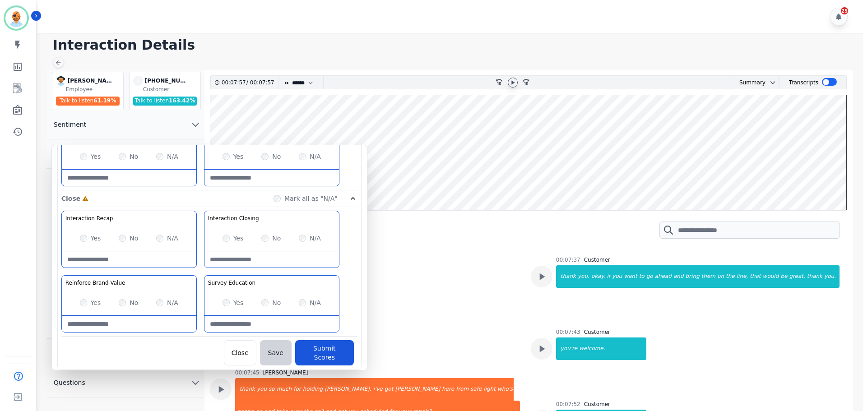
click at [310, 300] on label "N/A" at bounding box center [314, 302] width 11 height 9
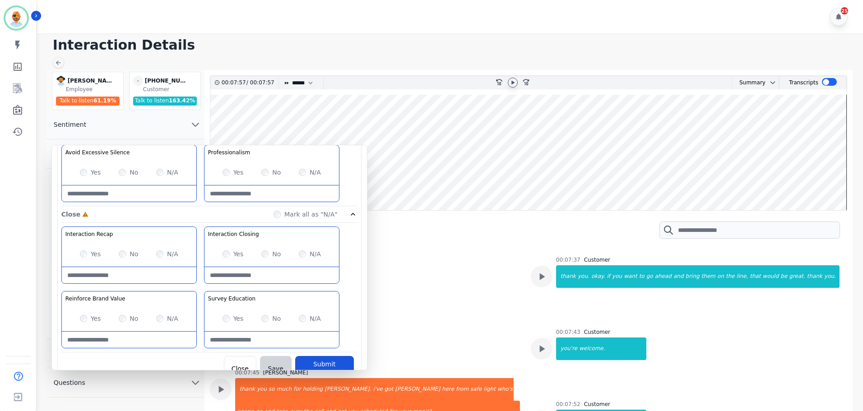
scroll to position [711, 0]
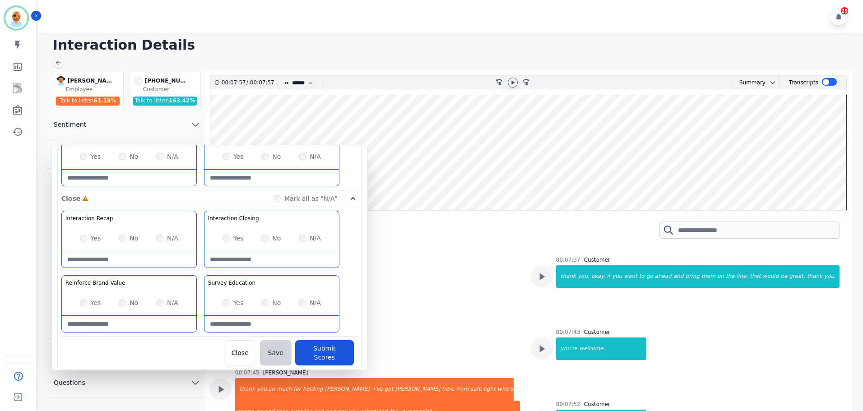
click at [830, 184] on wave at bounding box center [528, 152] width 636 height 115
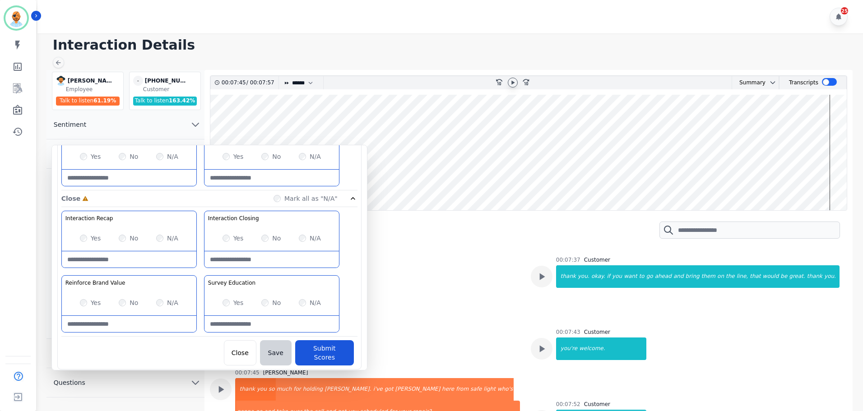
click at [514, 85] on icon at bounding box center [512, 82] width 7 height 7
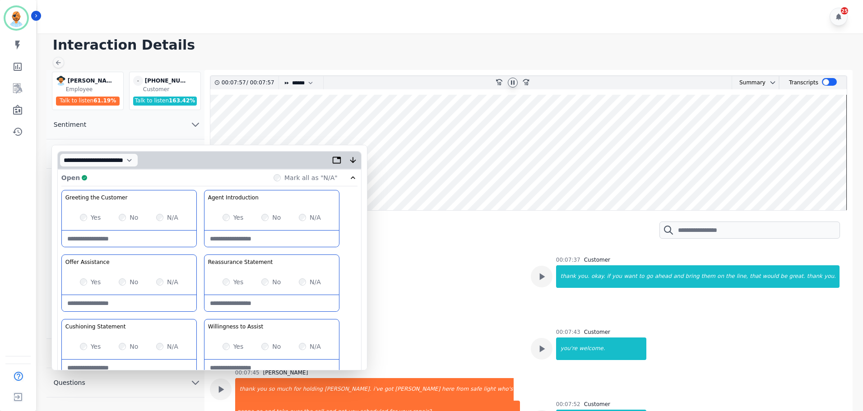
scroll to position [0, 0]
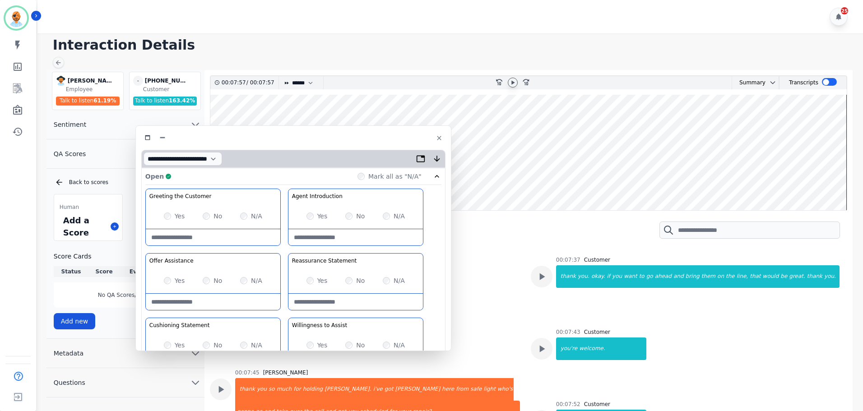
drag, startPoint x: 305, startPoint y: 158, endPoint x: 388, endPoint y: 129, distance: 88.7
click at [388, 131] on div at bounding box center [293, 137] width 304 height 13
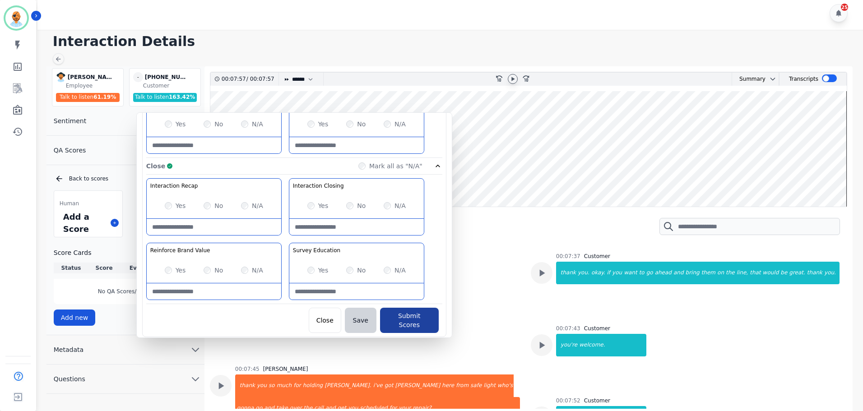
scroll to position [7, 0]
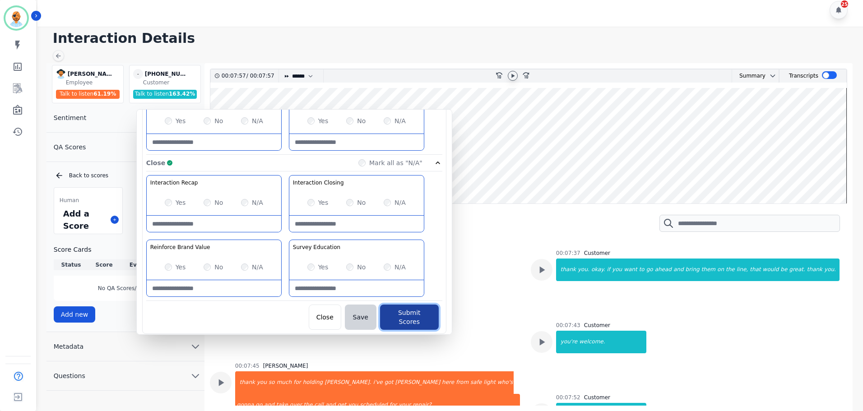
click at [402, 309] on button "Submit Scores" at bounding box center [409, 317] width 59 height 25
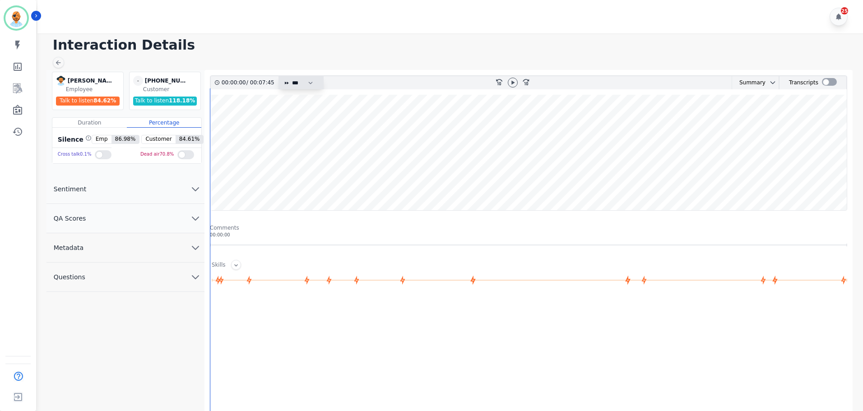
click at [308, 80] on select "* * * **** * *** * ****" at bounding box center [304, 82] width 27 height 13
click at [291, 76] on select "* * * **** * *** * ****" at bounding box center [304, 82] width 27 height 13
click at [515, 81] on icon at bounding box center [512, 82] width 7 height 7
click at [296, 83] on select "* * * **** * *** * ****" at bounding box center [304, 82] width 27 height 13
select select "****"
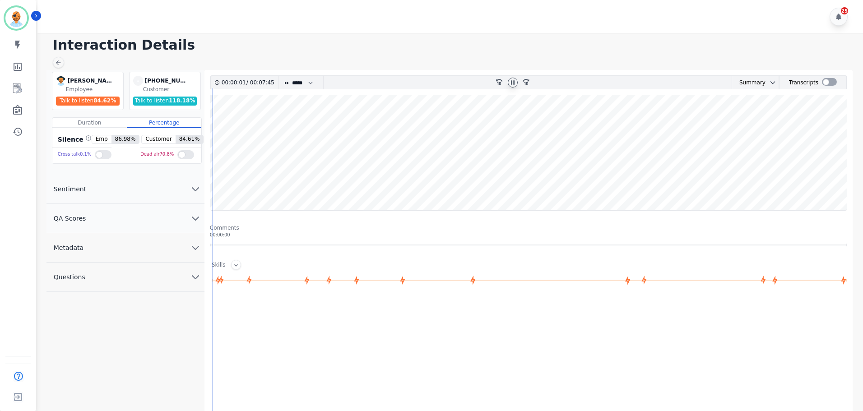
click at [291, 76] on select "* * * **** * *** * ****" at bounding box center [304, 82] width 27 height 13
click at [122, 213] on button "QA Scores" at bounding box center [125, 218] width 158 height 29
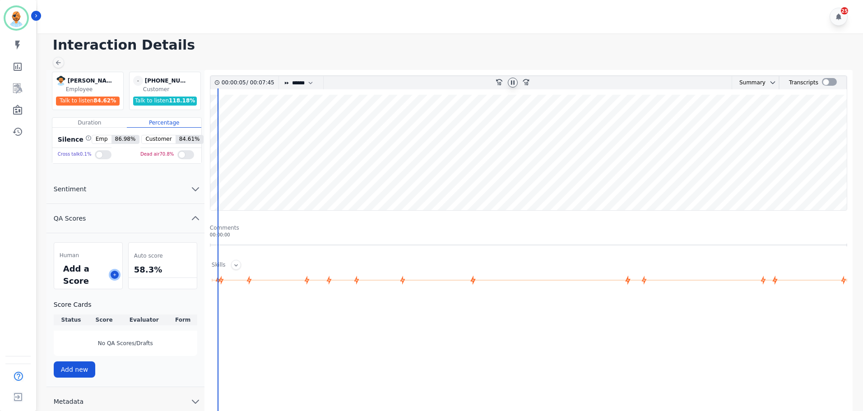
click at [114, 272] on button at bounding box center [115, 275] width 8 height 8
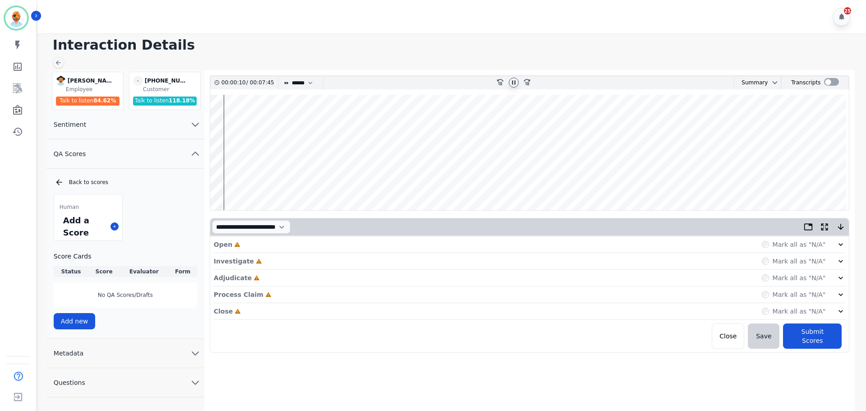
click at [252, 313] on div "Close Incomplete Mark all as "N/A"" at bounding box center [530, 311] width 632 height 17
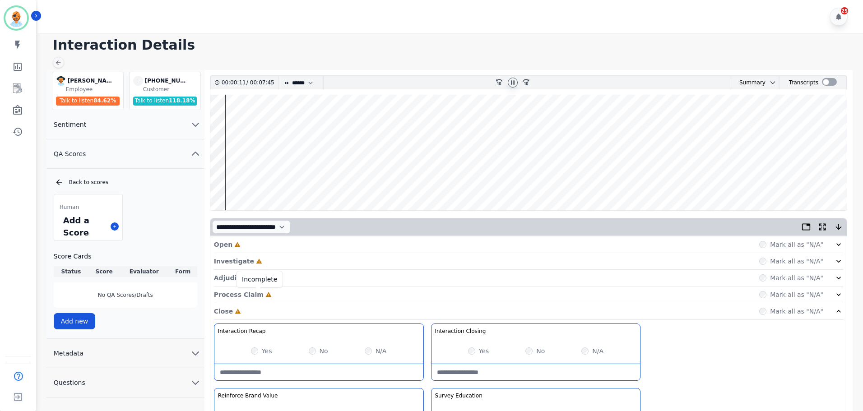
click at [265, 295] on icon at bounding box center [268, 294] width 6 height 5
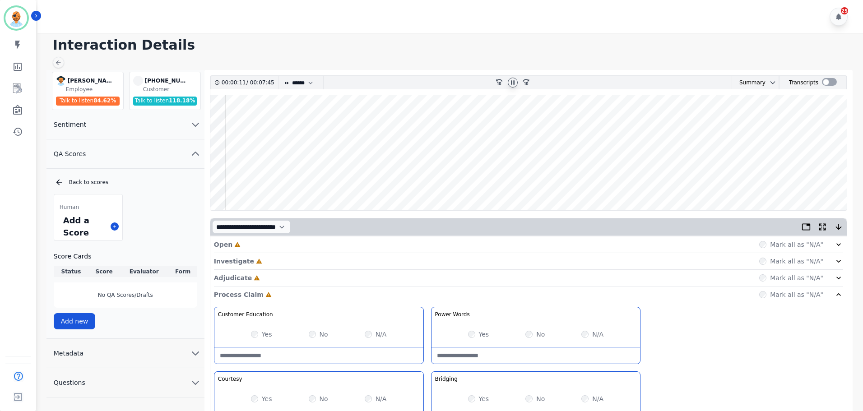
click at [266, 278] on div "Adjudicate Incomplete Mark all as "N/A"" at bounding box center [528, 278] width 629 height 17
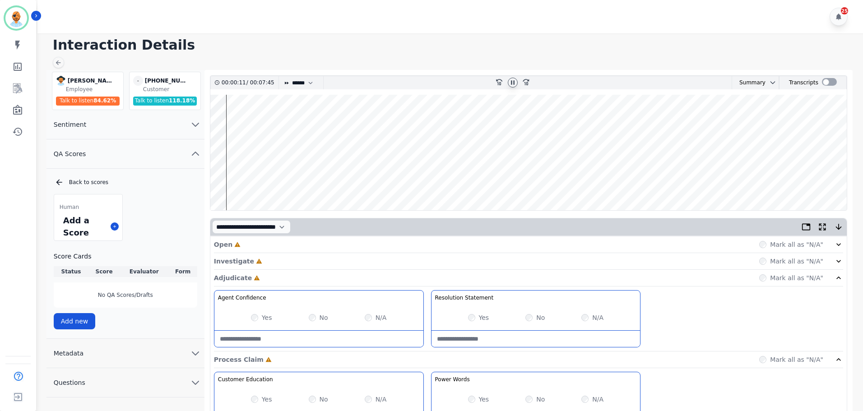
click at [274, 270] on div "Investigate Incomplete Mark all as "N/A"" at bounding box center [528, 278] width 629 height 17
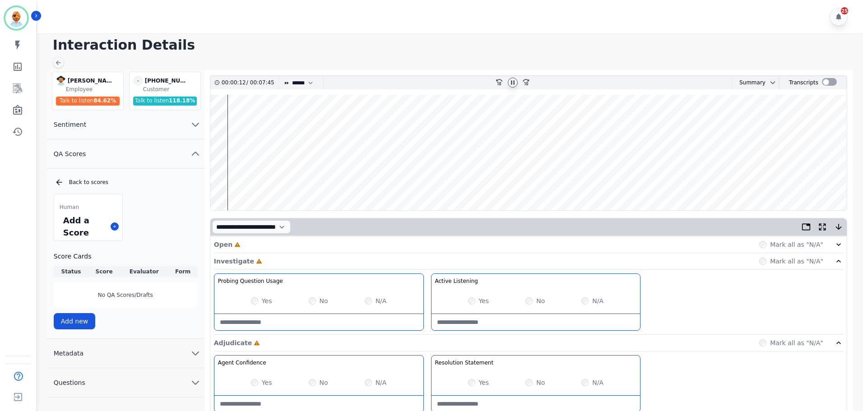
click at [282, 243] on div "Open Incomplete Mark all as "N/A"" at bounding box center [528, 244] width 629 height 17
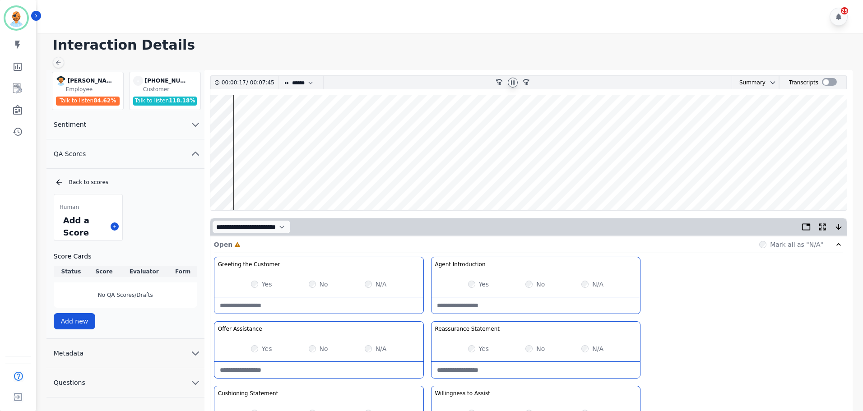
click at [252, 344] on div "Yes No N/A" at bounding box center [318, 348] width 209 height 25
click at [512, 81] on icon at bounding box center [513, 82] width 4 height 4
click at [510, 80] on icon at bounding box center [512, 82] width 7 height 7
click at [237, 175] on wave at bounding box center [528, 152] width 636 height 115
click at [226, 146] on wave at bounding box center [528, 152] width 636 height 115
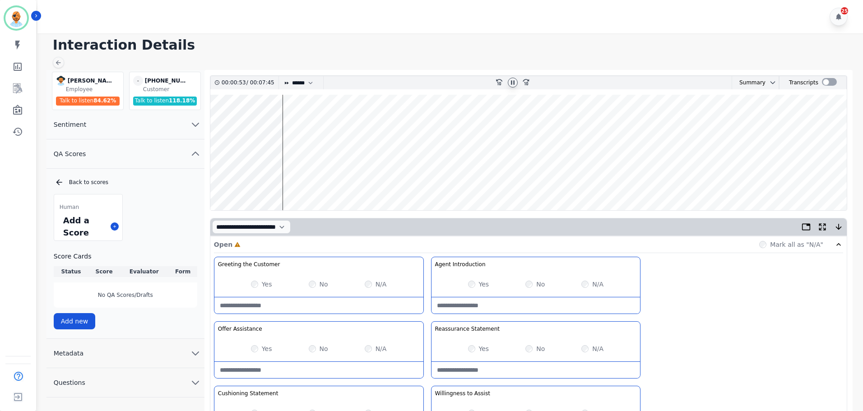
click at [294, 147] on wave at bounding box center [528, 152] width 636 height 115
click at [632, 125] on wave at bounding box center [528, 152] width 636 height 115
click at [670, 127] on wave at bounding box center [528, 152] width 636 height 115
click at [710, 128] on wave at bounding box center [528, 152] width 636 height 115
click at [750, 127] on wave at bounding box center [528, 152] width 636 height 115
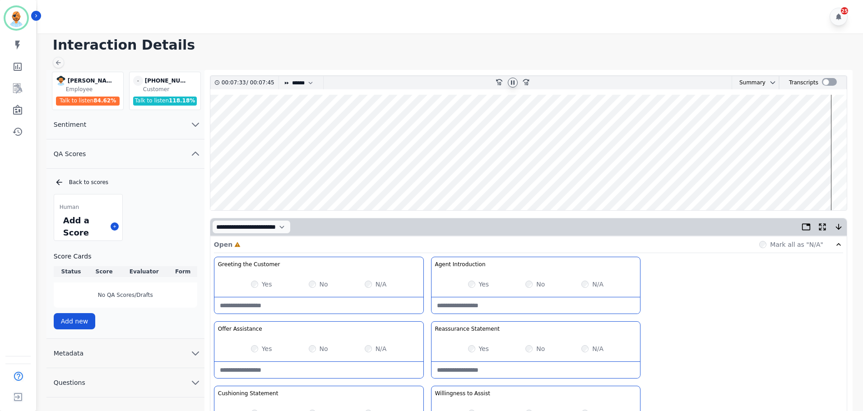
click at [515, 83] on icon at bounding box center [512, 82] width 7 height 7
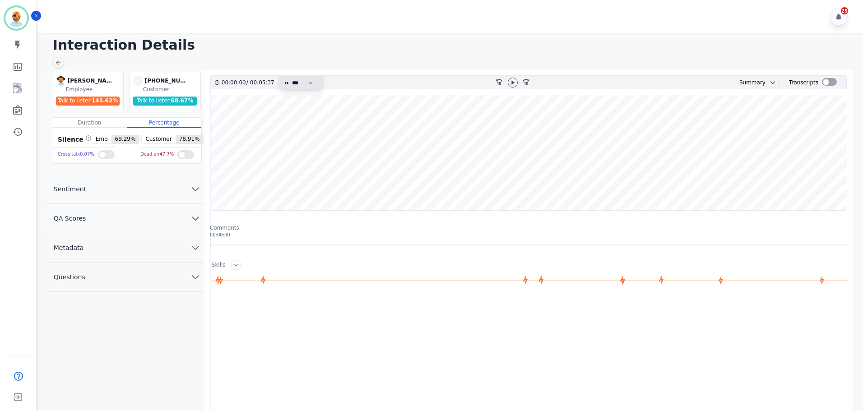
click at [295, 81] on select "* * * **** * *** * ****" at bounding box center [304, 82] width 27 height 13
click at [291, 76] on select "* * * **** * *** * ****" at bounding box center [304, 82] width 27 height 13
click at [512, 81] on icon at bounding box center [512, 82] width 3 height 4
click at [119, 211] on button "QA Scores" at bounding box center [125, 218] width 158 height 29
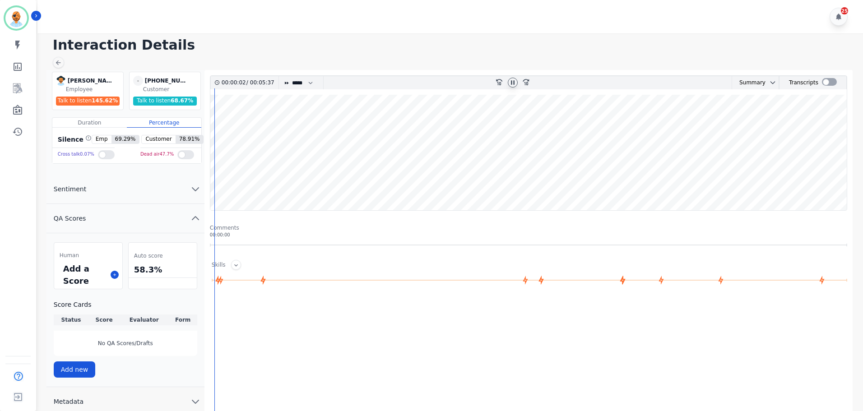
click at [106, 273] on div "Add a Score" at bounding box center [84, 275] width 46 height 28
click at [110, 273] on div "Add a Score" at bounding box center [88, 275] width 68 height 28
click at [114, 273] on icon at bounding box center [114, 274] width 5 height 5
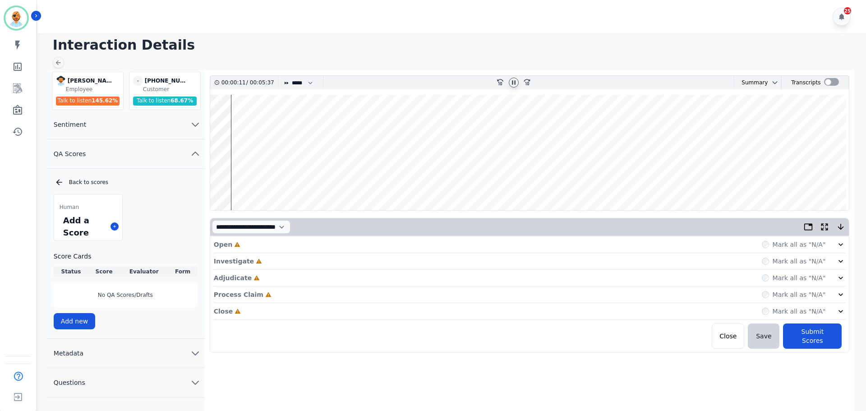
click at [288, 309] on div "Close Incomplete Mark all as "N/A"" at bounding box center [530, 311] width 632 height 17
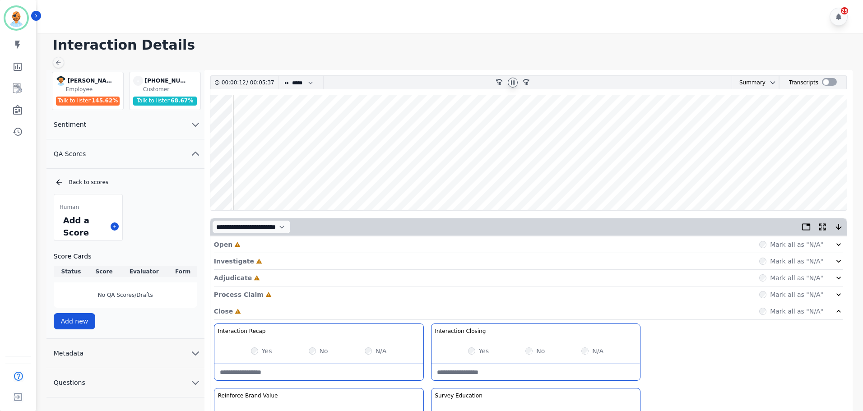
click at [290, 295] on div "Process Claim Incomplete Mark all as "N/A"" at bounding box center [528, 294] width 629 height 17
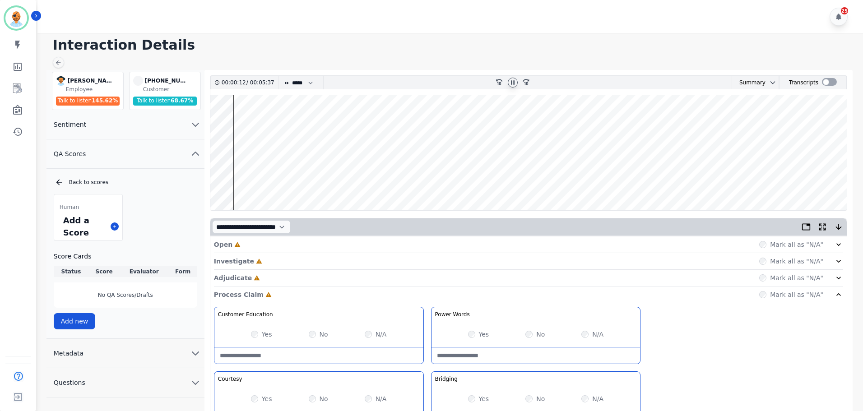
click at [291, 270] on div "Investigate Incomplete Mark all as "N/A"" at bounding box center [528, 278] width 629 height 17
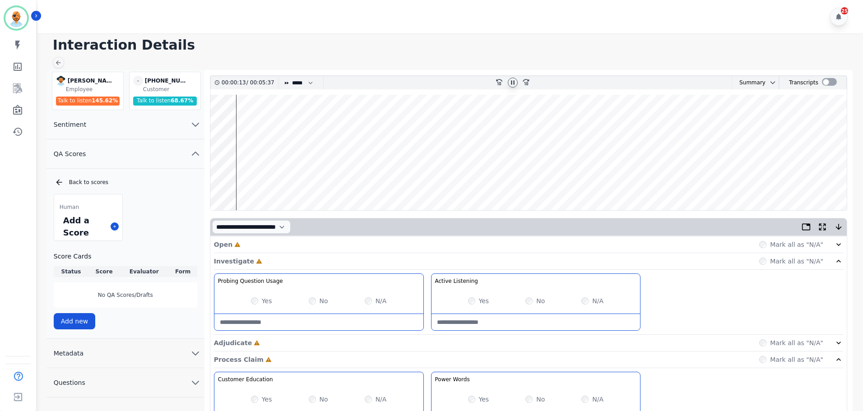
click at [277, 341] on div "Adjudicate Incomplete Mark all as "N/A"" at bounding box center [528, 343] width 629 height 17
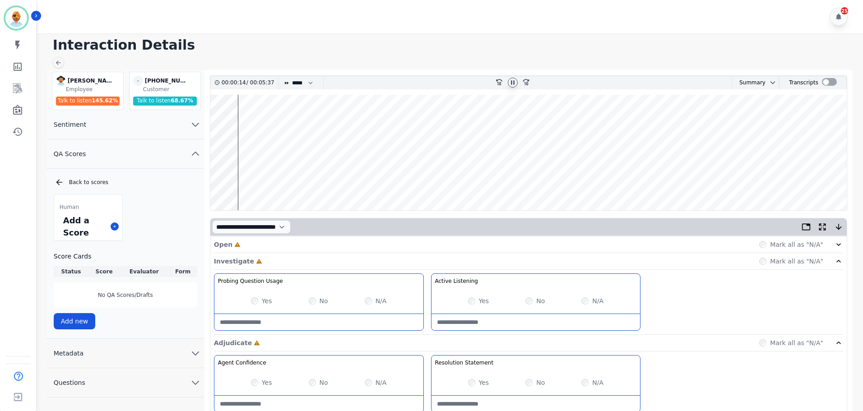
click at [287, 253] on div "Open Incomplete Mark all as "N/A"" at bounding box center [528, 244] width 629 height 17
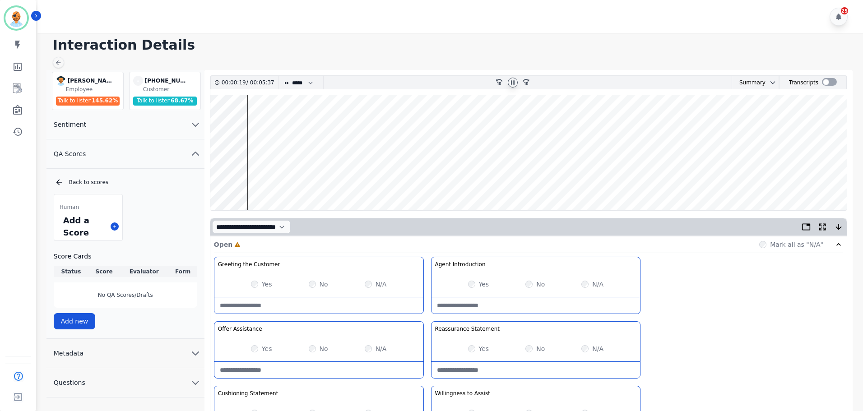
click at [261, 352] on div "Yes" at bounding box center [261, 348] width 21 height 9
click at [322, 163] on wave at bounding box center [528, 152] width 636 height 115
click at [301, 165] on wave at bounding box center [528, 152] width 636 height 115
click at [304, 82] on select "* * * **** * *** * ****" at bounding box center [304, 82] width 27 height 13
click at [291, 76] on select "* * * **** * *** * ****" at bounding box center [304, 82] width 27 height 13
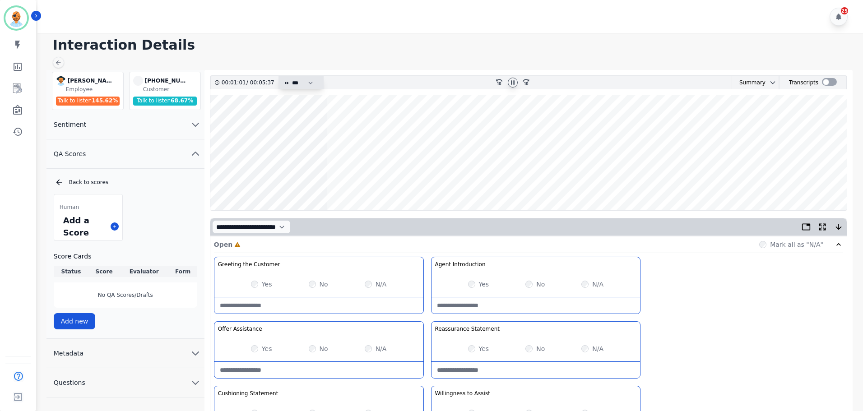
click at [308, 84] on select "* * * **** * *** * ****" at bounding box center [304, 82] width 27 height 13
select select "****"
click at [291, 76] on select "* * * **** * *** * ****" at bounding box center [304, 82] width 27 height 13
click at [360, 142] on wave at bounding box center [528, 152] width 636 height 115
click at [356, 146] on wave at bounding box center [528, 152] width 636 height 115
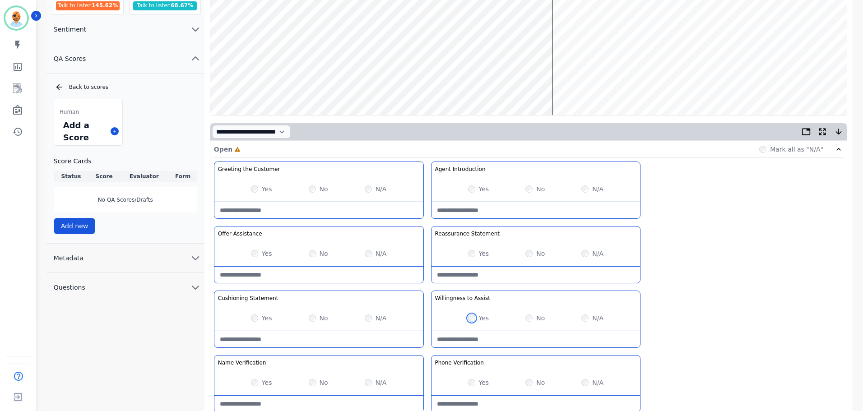
scroll to position [226, 0]
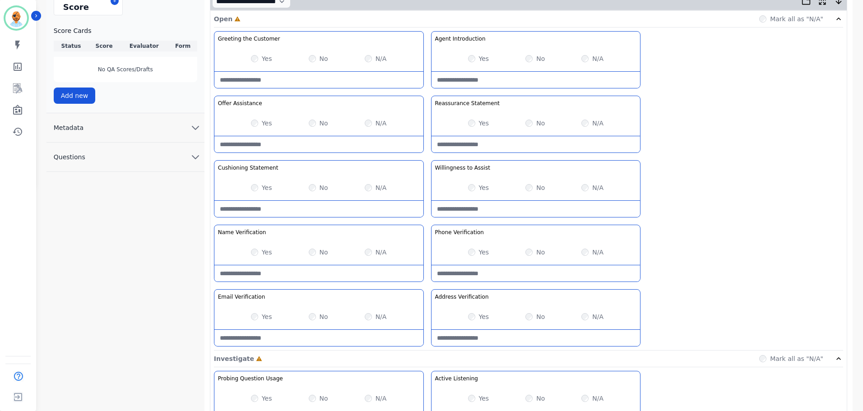
click at [307, 317] on div "Yes No N/A" at bounding box center [318, 316] width 209 height 25
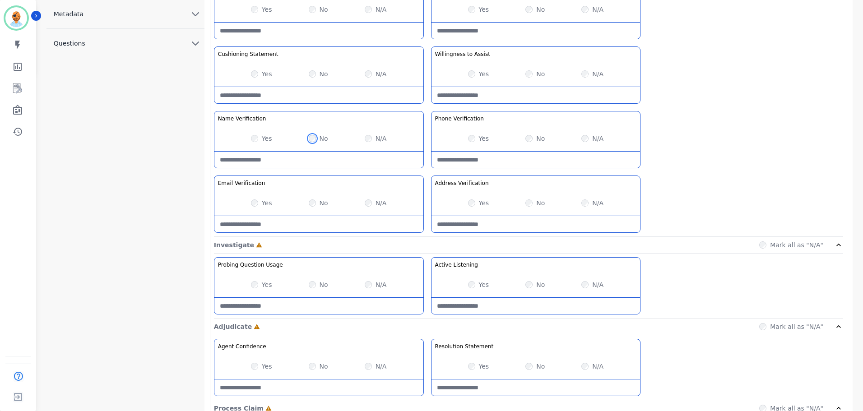
scroll to position [361, 0]
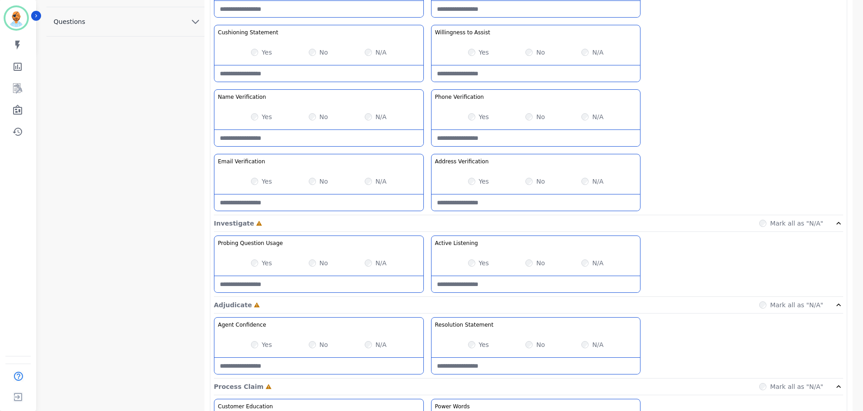
click at [468, 259] on div "Yes" at bounding box center [478, 263] width 21 height 9
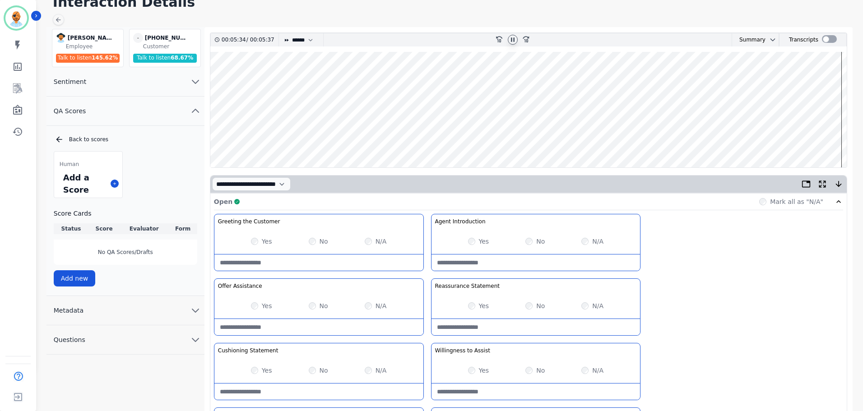
scroll to position [0, 0]
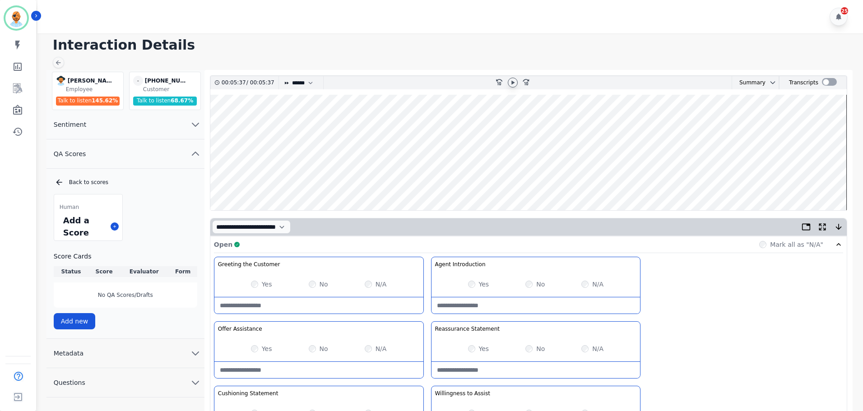
click at [515, 82] on icon at bounding box center [512, 82] width 7 height 7
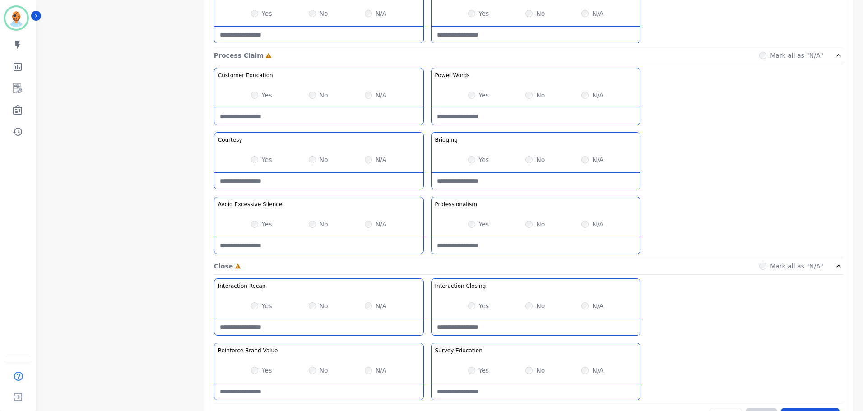
scroll to position [716, 0]
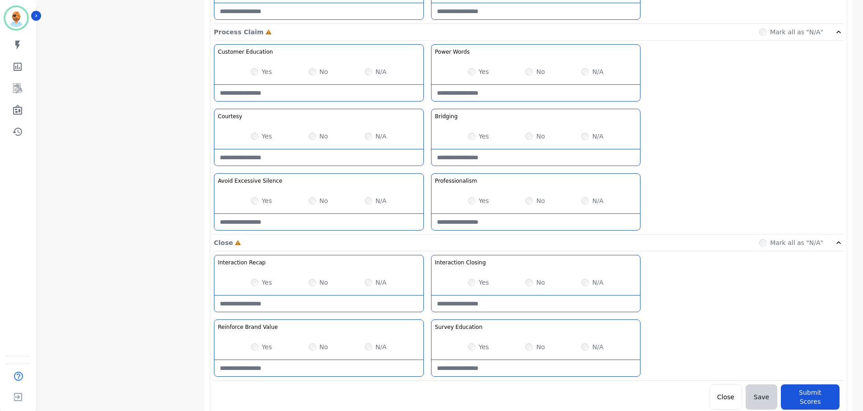
click at [254, 287] on div "Yes No N/A" at bounding box center [318, 282] width 209 height 25
click at [471, 132] on div "Yes" at bounding box center [478, 136] width 21 height 9
click at [251, 141] on div "Yes No N/A" at bounding box center [318, 136] width 209 height 25
click at [591, 346] on div "N/A" at bounding box center [592, 346] width 22 height 9
click at [820, 387] on button "Submit Scores" at bounding box center [809, 396] width 59 height 25
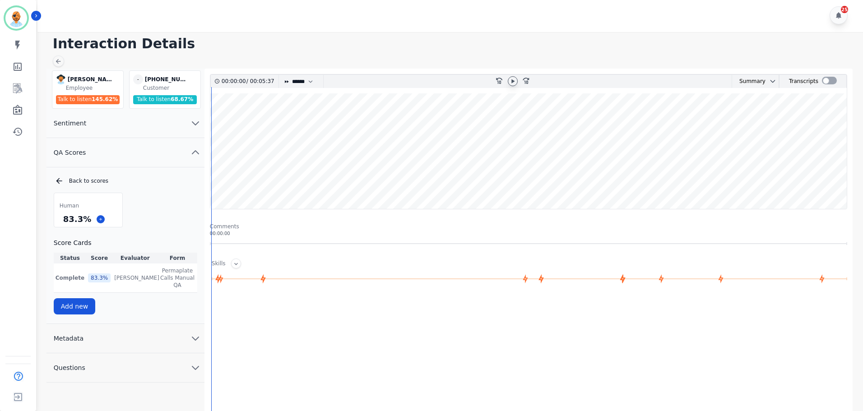
scroll to position [0, 0]
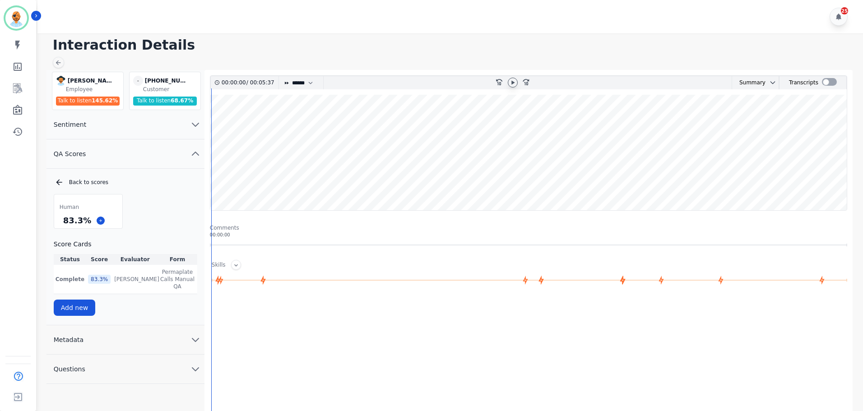
click at [314, 53] on h1 "Interaction Details" at bounding box center [453, 45] width 801 height 16
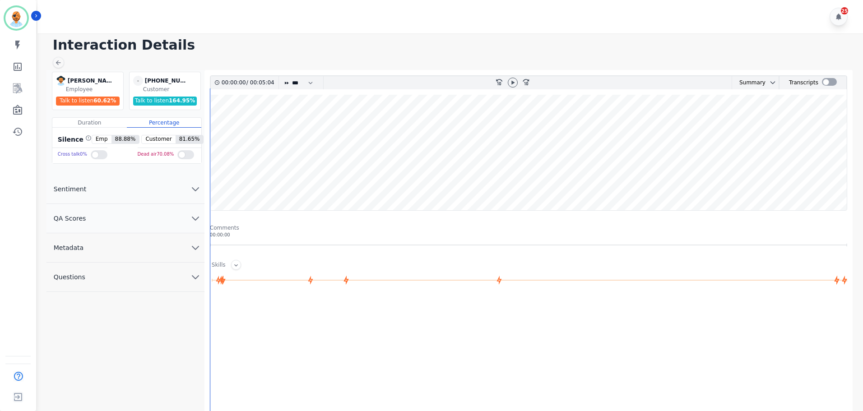
click at [96, 224] on button "QA Scores" at bounding box center [125, 218] width 158 height 29
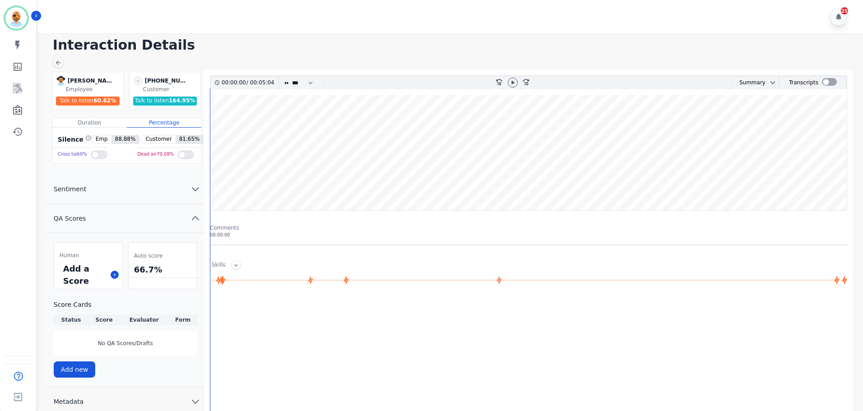
click at [312, 32] on div "25" at bounding box center [451, 16] width 828 height 33
click at [311, 32] on div "25" at bounding box center [451, 16] width 828 height 33
click at [264, 58] on div "Interaction Details [PERSON_NAME] [PERSON_NAME] Employee Talk to listen 60.62 %…" at bounding box center [449, 259] width 828 height 452
click at [115, 274] on icon at bounding box center [114, 274] width 5 height 5
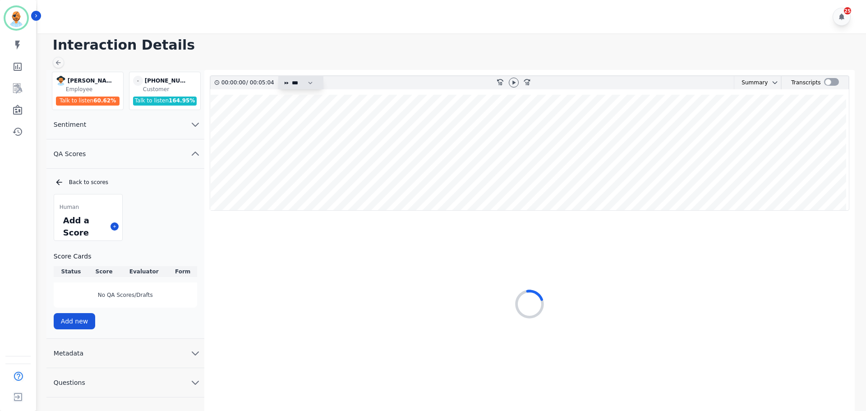
click at [310, 83] on select "* * * **** * *** * ****" at bounding box center [304, 82] width 27 height 13
select select "****"
click at [291, 76] on select "* * * **** * *** * ****" at bounding box center [304, 82] width 27 height 13
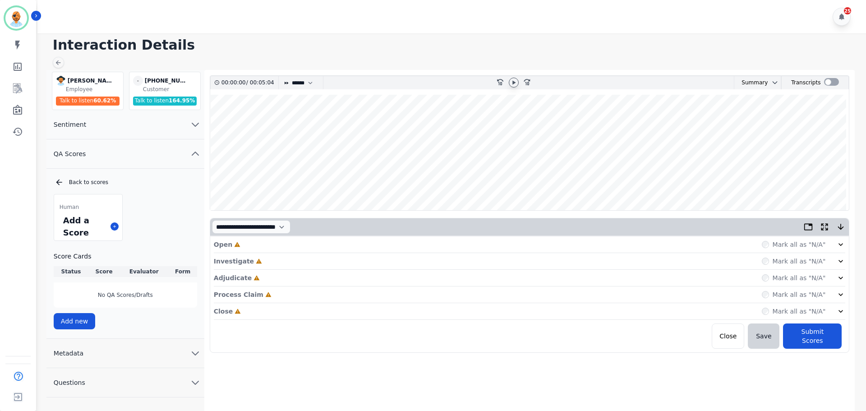
click at [515, 82] on icon at bounding box center [513, 82] width 3 height 4
click at [290, 313] on div "Close Incomplete Mark all as "N/A"" at bounding box center [530, 311] width 632 height 17
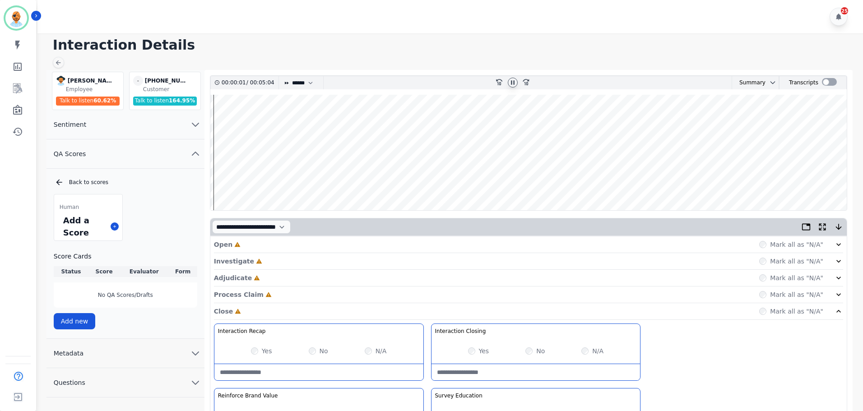
click at [294, 300] on div "Process Claim Incomplete Mark all as "N/A"" at bounding box center [528, 294] width 629 height 17
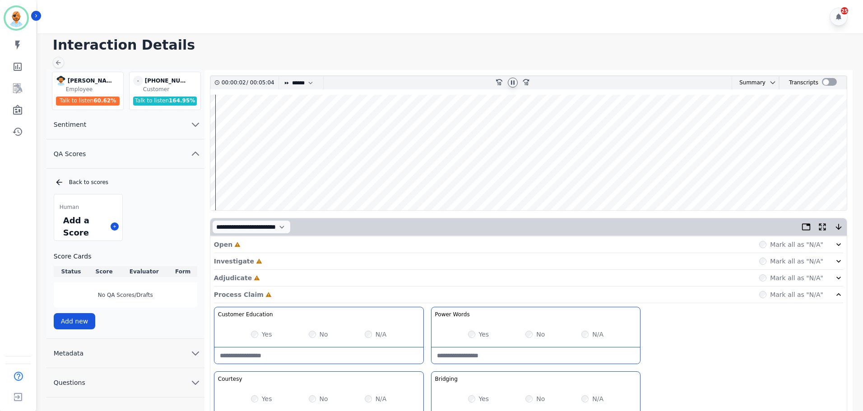
click at [304, 272] on div "Adjudicate Incomplete Mark all as "N/A"" at bounding box center [528, 278] width 629 height 17
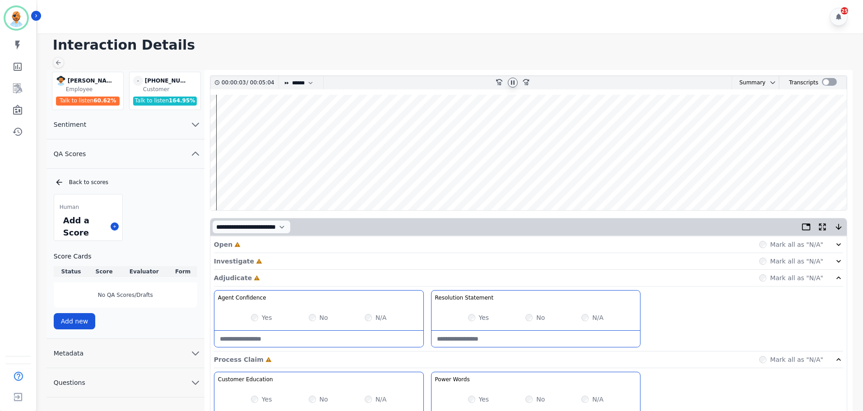
click at [305, 270] on div "Investigate Incomplete Mark all as "N/A"" at bounding box center [528, 278] width 629 height 17
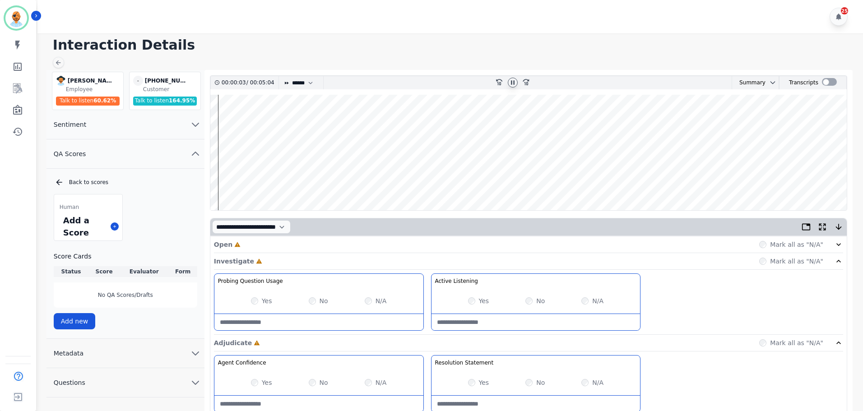
click at [307, 244] on div "Open Incomplete Mark all as "N/A"" at bounding box center [528, 244] width 629 height 17
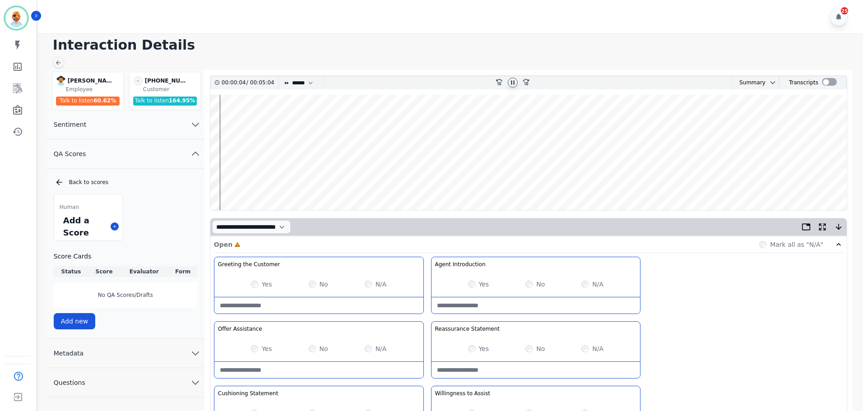
click at [250, 286] on div "Yes No N/A" at bounding box center [318, 284] width 209 height 25
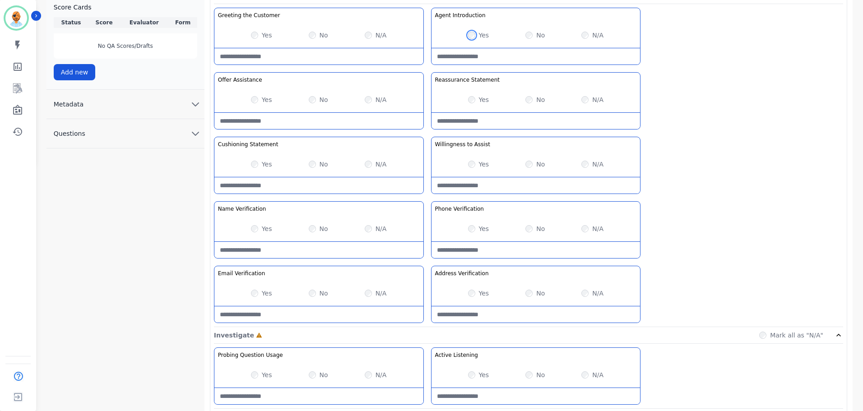
scroll to position [316, 0]
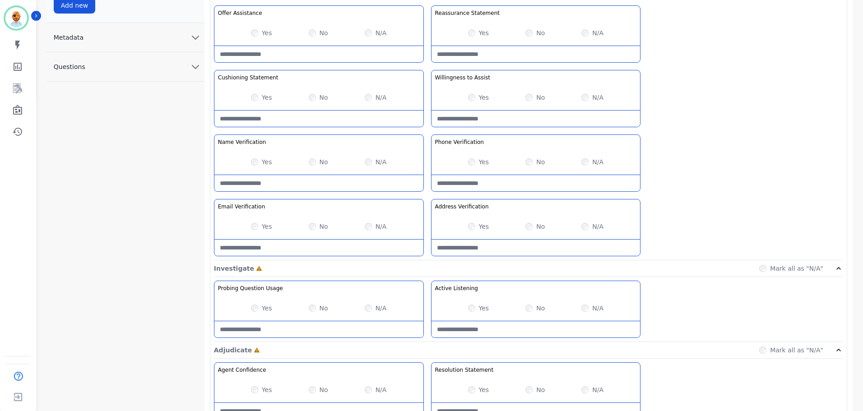
click at [466, 306] on div "Yes No N/A" at bounding box center [535, 307] width 209 height 25
click at [480, 306] on label "Yes" at bounding box center [484, 308] width 10 height 9
click at [697, 180] on div "Greeting the Customer Welcome is where we quickly greet our customer as a known…" at bounding box center [528, 100] width 629 height 319
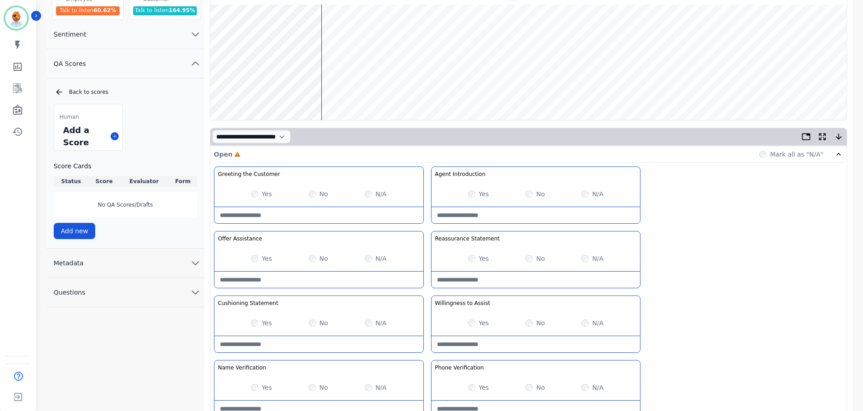
scroll to position [0, 0]
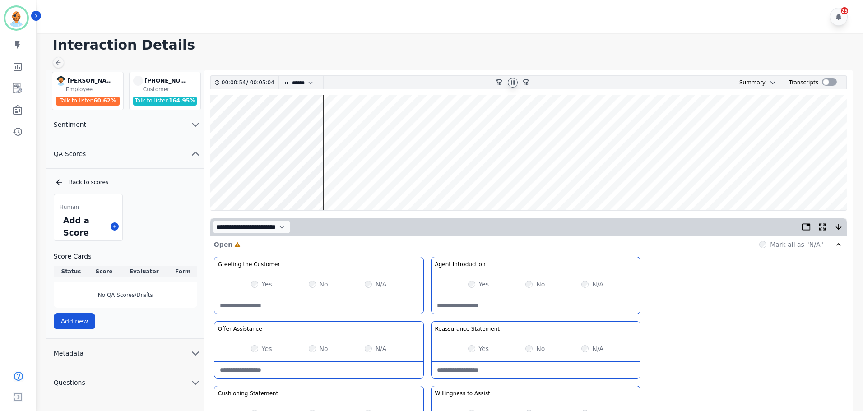
click at [511, 87] on div at bounding box center [513, 83] width 10 height 10
click at [514, 81] on icon at bounding box center [512, 82] width 7 height 7
click at [303, 183] on wave at bounding box center [528, 152] width 636 height 115
click at [290, 182] on wave at bounding box center [528, 152] width 636 height 115
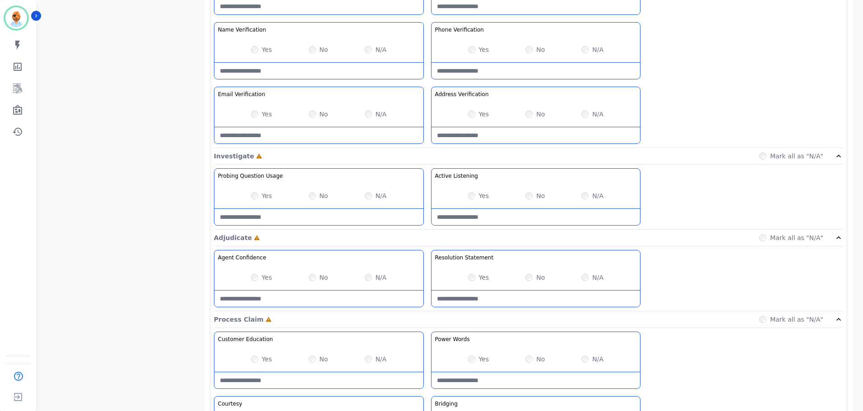
scroll to position [406, 0]
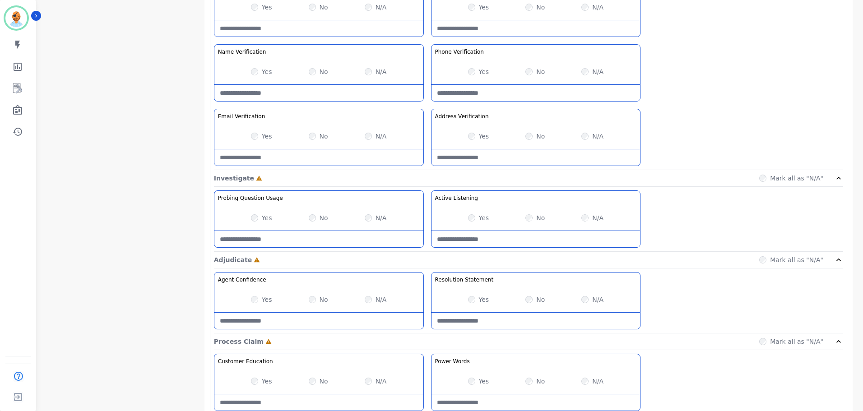
click at [252, 76] on div "Yes" at bounding box center [261, 71] width 21 height 9
click at [252, 75] on div "Yes" at bounding box center [261, 71] width 21 height 9
click at [476, 71] on div "Yes" at bounding box center [478, 71] width 21 height 9
click at [774, 126] on div "Greeting the Customer Welcome is where we quickly greet our customer as a known…" at bounding box center [528, 10] width 629 height 319
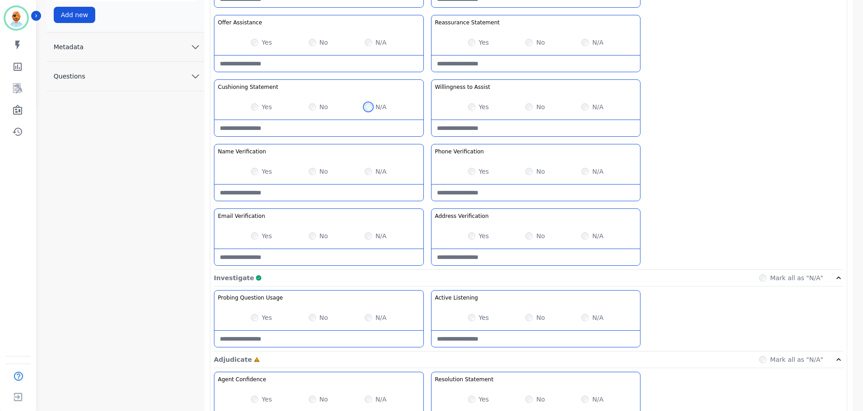
scroll to position [180, 0]
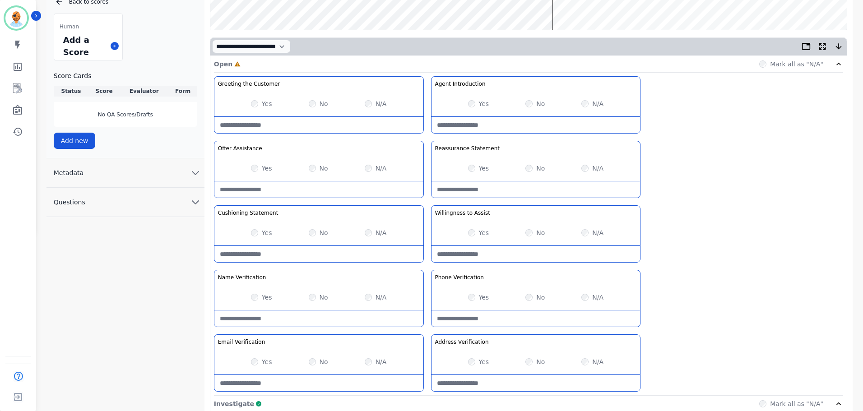
click at [257, 229] on div "Yes" at bounding box center [261, 232] width 21 height 9
click at [257, 237] on div "Yes No N/A" at bounding box center [318, 232] width 209 height 25
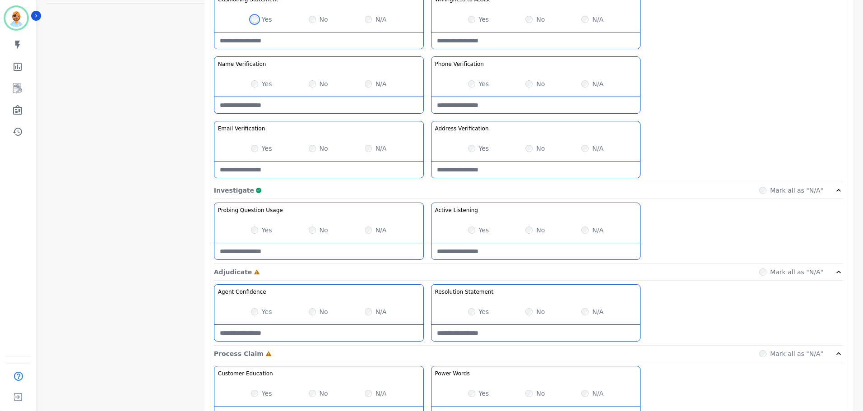
scroll to position [496, 0]
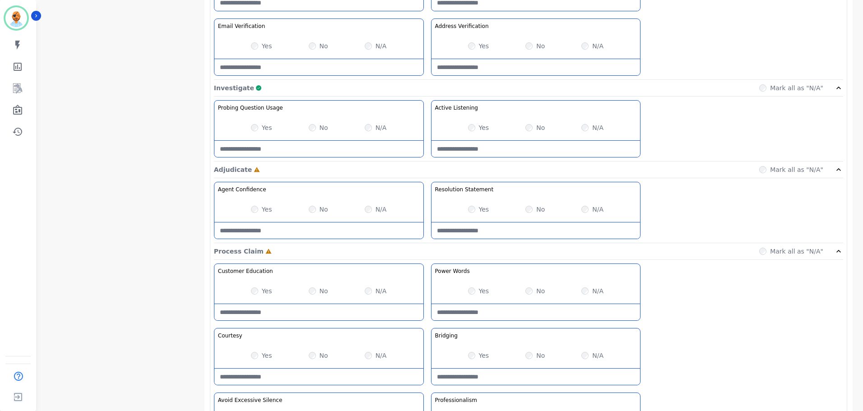
click at [307, 208] on div "Yes No N/A" at bounding box center [318, 209] width 209 height 25
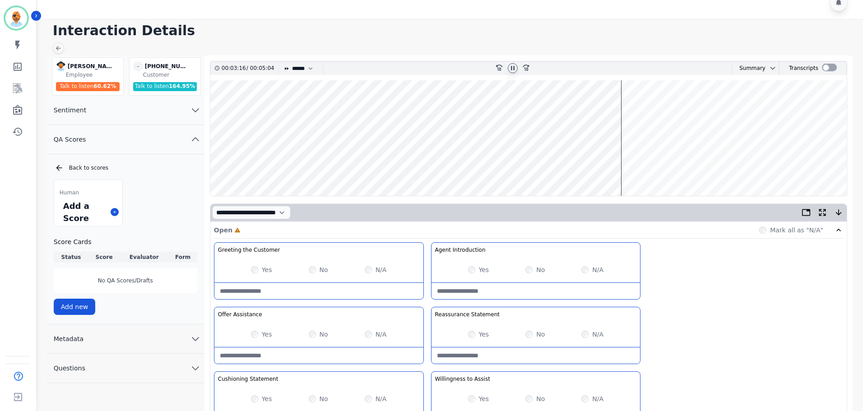
scroll to position [0, 0]
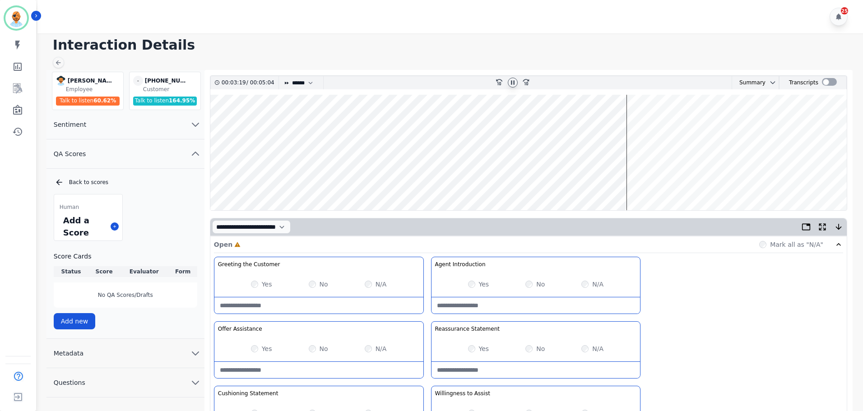
click at [780, 135] on wave at bounding box center [528, 152] width 636 height 115
click at [779, 135] on wave at bounding box center [528, 152] width 636 height 115
drag, startPoint x: 775, startPoint y: 135, endPoint x: 758, endPoint y: 133, distance: 17.3
click at [775, 135] on wave at bounding box center [528, 152] width 636 height 115
click at [751, 132] on wave at bounding box center [528, 152] width 636 height 115
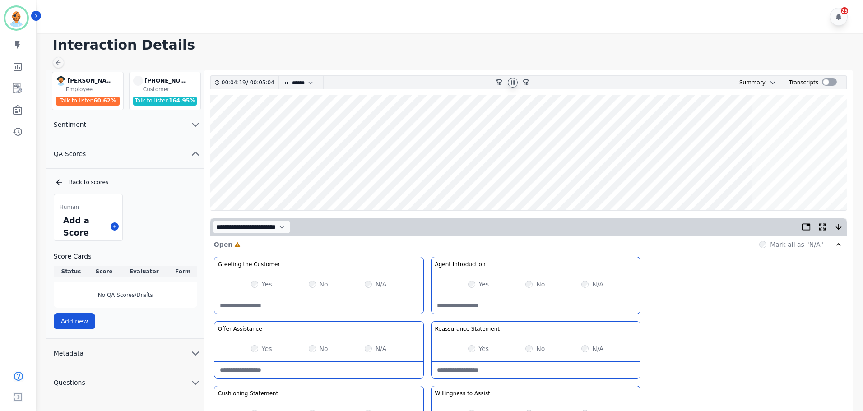
click at [747, 129] on wave at bounding box center [528, 152] width 636 height 115
click at [778, 135] on wave at bounding box center [528, 152] width 636 height 115
click at [810, 184] on wave at bounding box center [528, 152] width 636 height 115
click at [776, 185] on wave at bounding box center [528, 152] width 636 height 115
click at [789, 184] on wave at bounding box center [528, 152] width 636 height 115
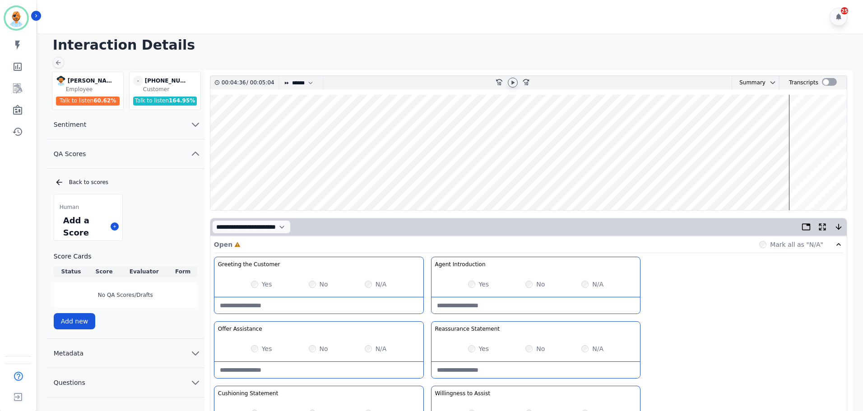
click at [509, 83] on icon at bounding box center [512, 82] width 7 height 7
click at [343, 152] on wave at bounding box center [528, 152] width 636 height 115
click at [518, 82] on div at bounding box center [513, 82] width 14 height 13
click at [517, 82] on div at bounding box center [513, 83] width 10 height 10
click at [452, 126] on wave at bounding box center [528, 152] width 636 height 115
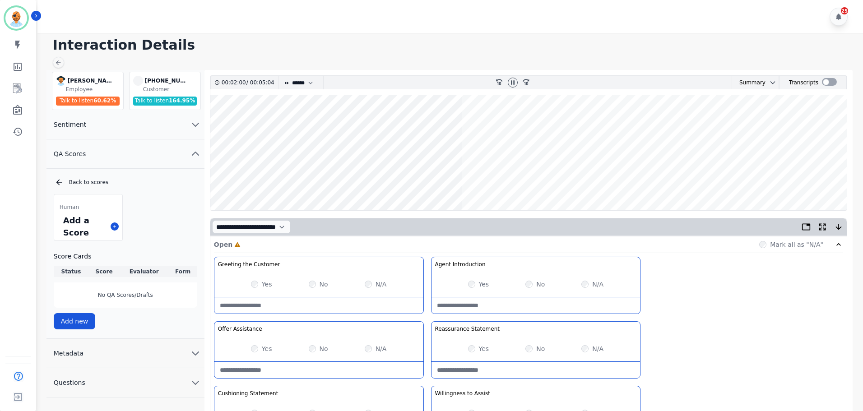
drag, startPoint x: 505, startPoint y: 126, endPoint x: 534, endPoint y: 129, distance: 29.0
click at [507, 127] on wave at bounding box center [528, 152] width 636 height 115
click at [549, 128] on wave at bounding box center [528, 152] width 636 height 115
click at [512, 82] on icon at bounding box center [512, 82] width 7 height 7
click at [777, 138] on wave at bounding box center [528, 152] width 636 height 115
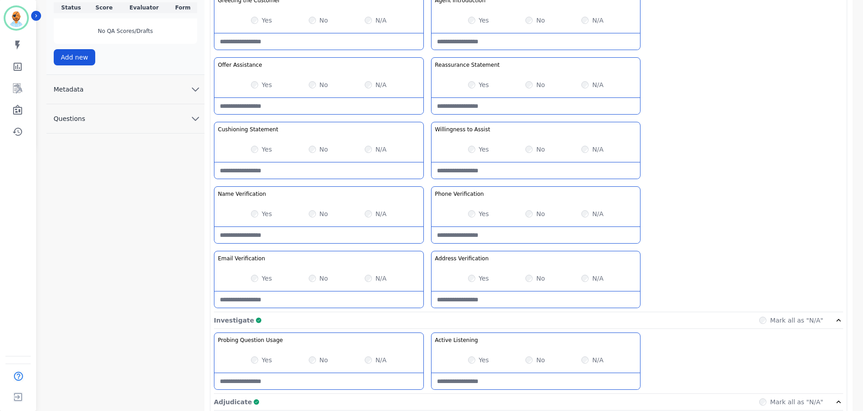
scroll to position [264, 0]
click at [532, 277] on div "No" at bounding box center [534, 277] width 19 height 9
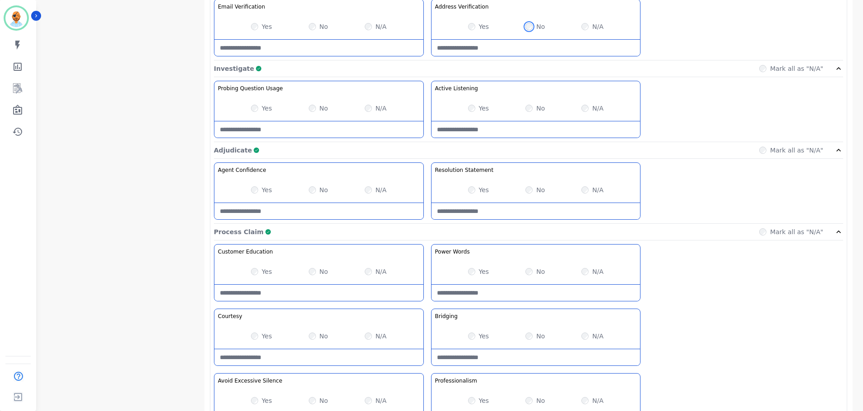
scroll to position [716, 0]
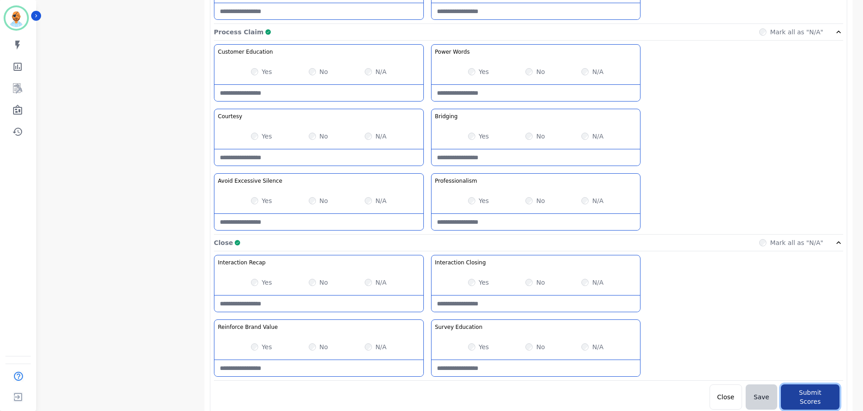
click at [804, 398] on button "Submit Scores" at bounding box center [809, 396] width 59 height 25
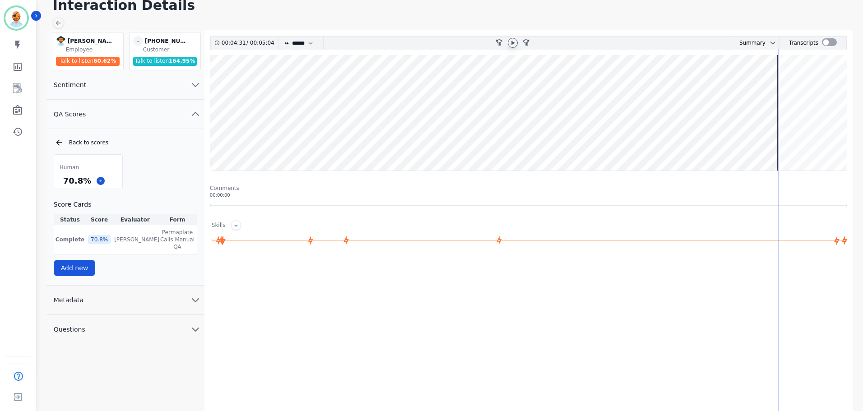
scroll to position [0, 0]
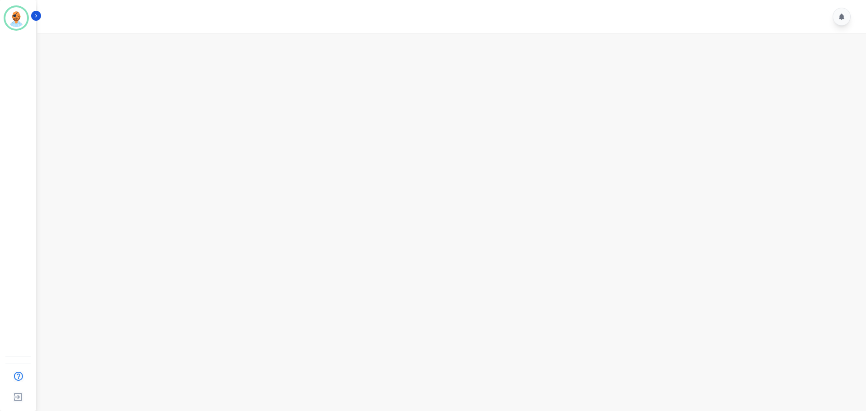
click at [485, 32] on div at bounding box center [452, 16] width 831 height 33
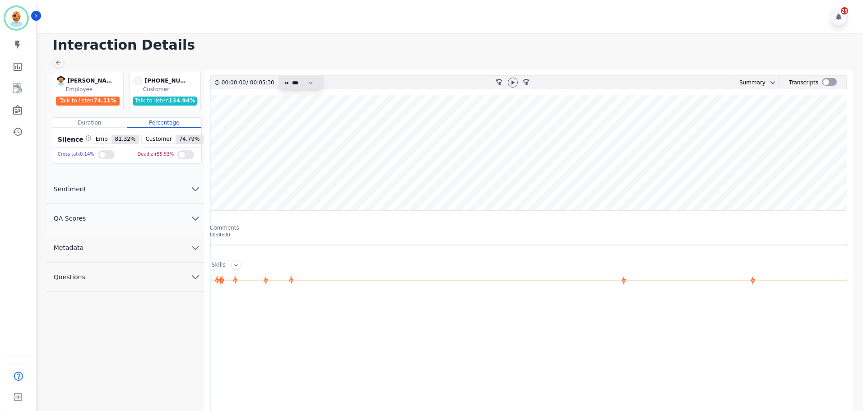
click at [301, 87] on select "* * * **** * *** * ****" at bounding box center [304, 82] width 27 height 13
select select "****"
click at [291, 76] on select "* * * **** * *** * ****" at bounding box center [304, 82] width 27 height 13
click at [105, 216] on button "QA Scores" at bounding box center [125, 218] width 158 height 29
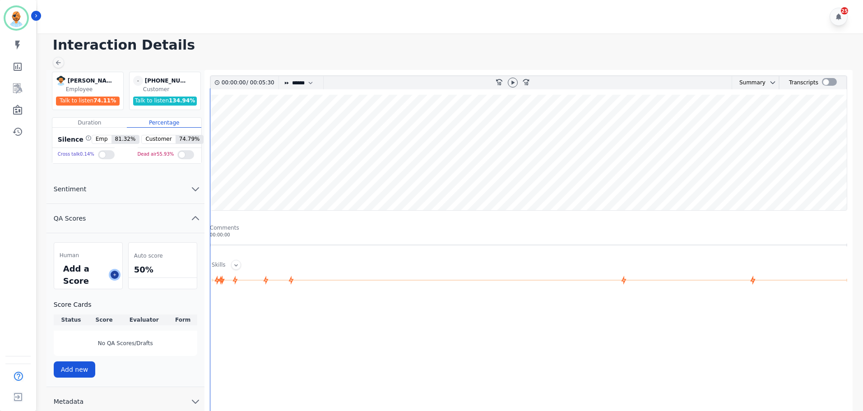
click at [114, 277] on icon at bounding box center [114, 274] width 5 height 5
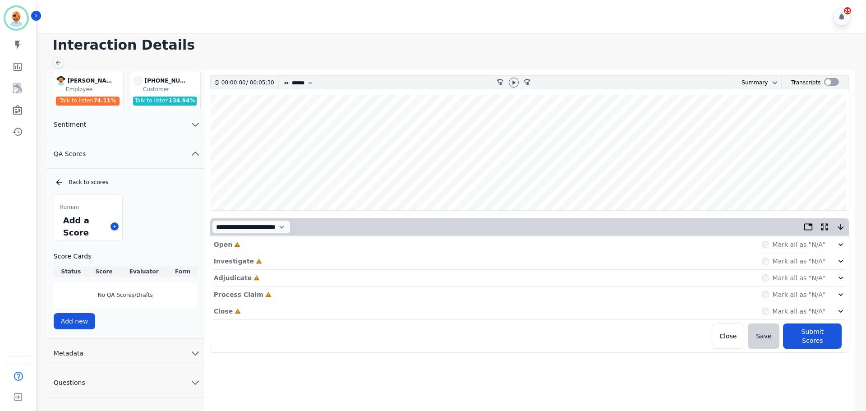
click at [248, 313] on div "Close Incomplete Mark all as "N/A"" at bounding box center [530, 311] width 632 height 17
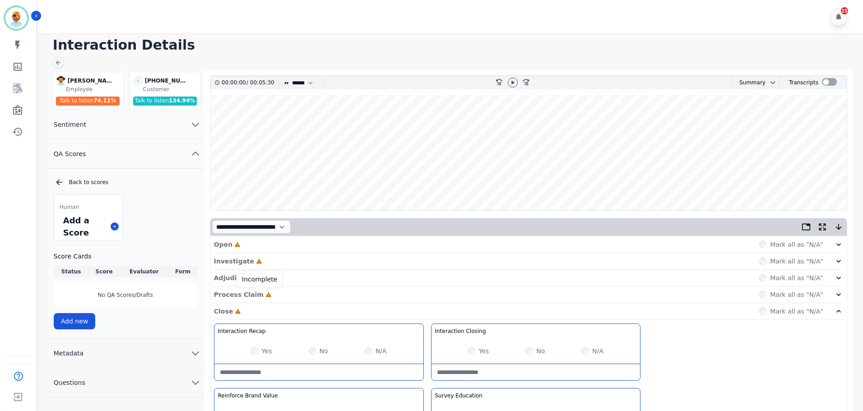
click at [265, 295] on icon at bounding box center [268, 294] width 6 height 6
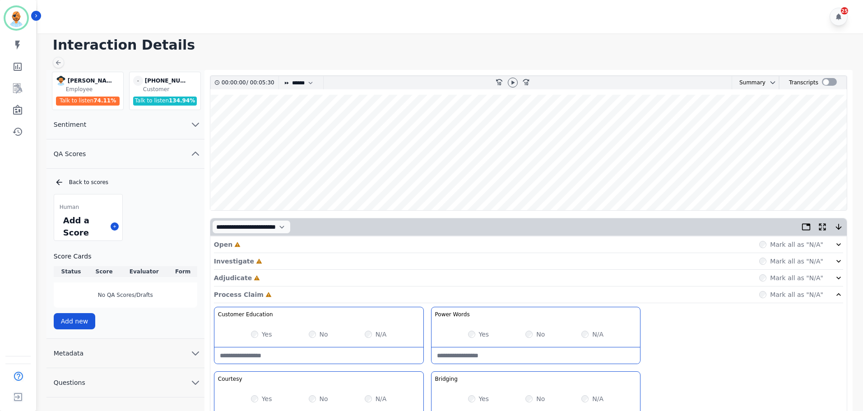
click at [262, 281] on div "Adjudicate Incomplete Mark all as "N/A"" at bounding box center [528, 278] width 629 height 17
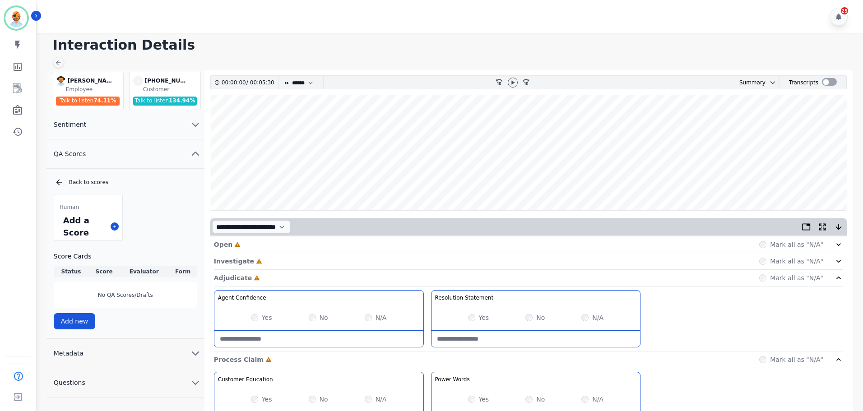
click at [279, 270] on div "Investigate Incomplete Mark all as "N/A"" at bounding box center [528, 278] width 629 height 17
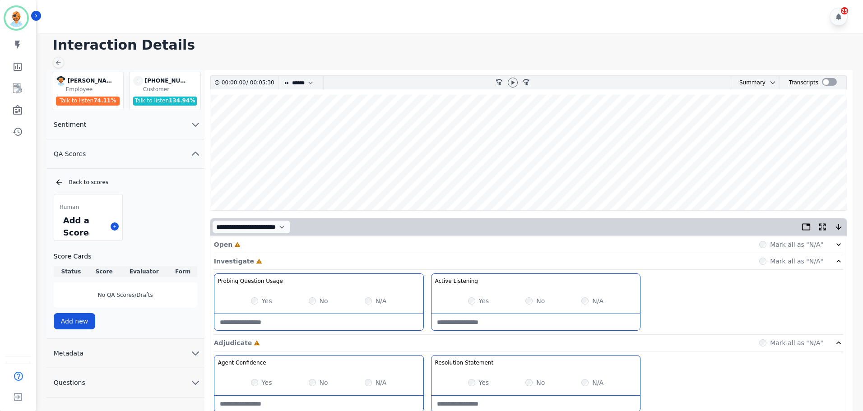
click at [288, 248] on div "Open Incomplete Mark all as "N/A"" at bounding box center [528, 244] width 629 height 17
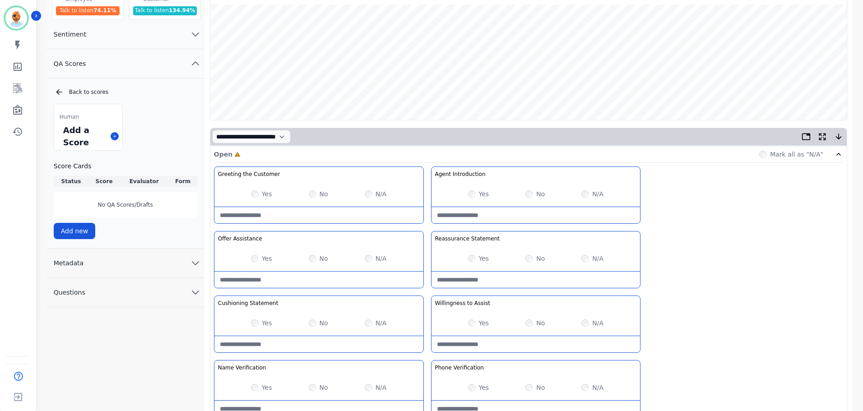
scroll to position [45, 0]
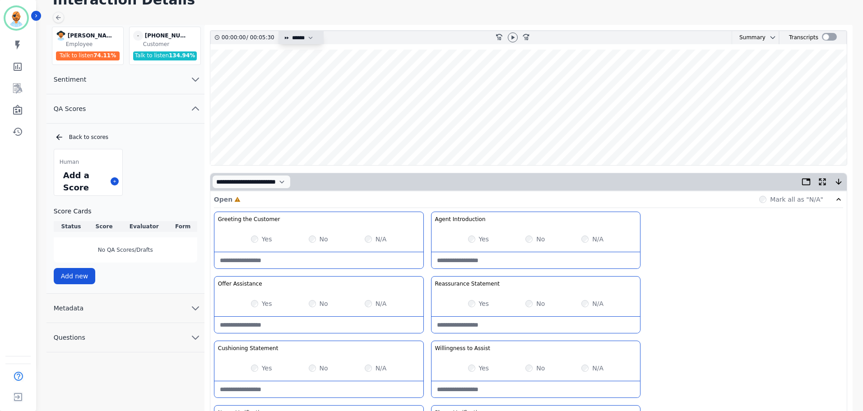
click at [304, 37] on select "* * * **** * *** * ****" at bounding box center [304, 37] width 27 height 13
drag, startPoint x: 304, startPoint y: 37, endPoint x: 319, endPoint y: 35, distance: 14.6
click at [304, 37] on select "* * * **** * *** * ****" at bounding box center [304, 37] width 27 height 13
click at [511, 37] on icon at bounding box center [512, 37] width 7 height 7
click at [257, 138] on wave at bounding box center [528, 107] width 636 height 115
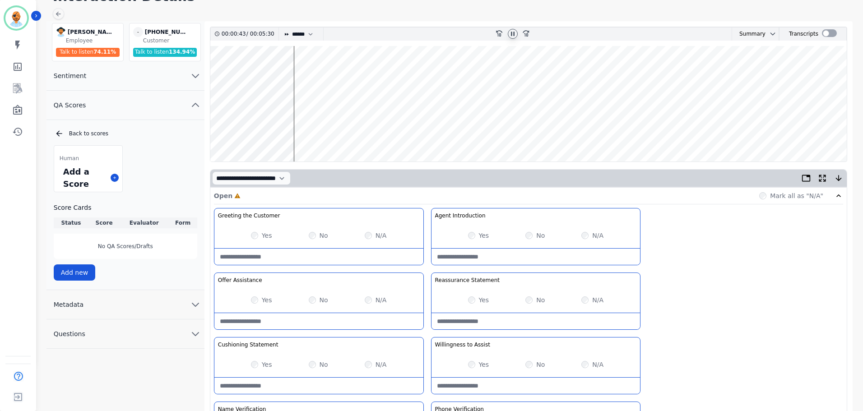
scroll to position [0, 0]
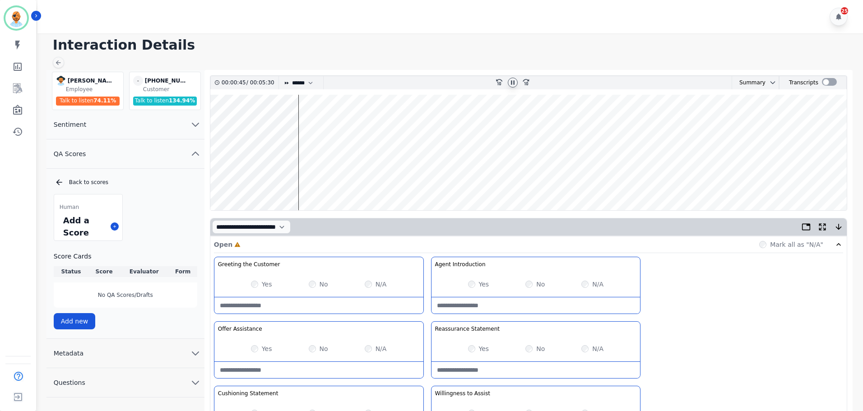
click at [316, 182] on wave at bounding box center [528, 152] width 636 height 115
click at [342, 182] on wave at bounding box center [528, 152] width 636 height 115
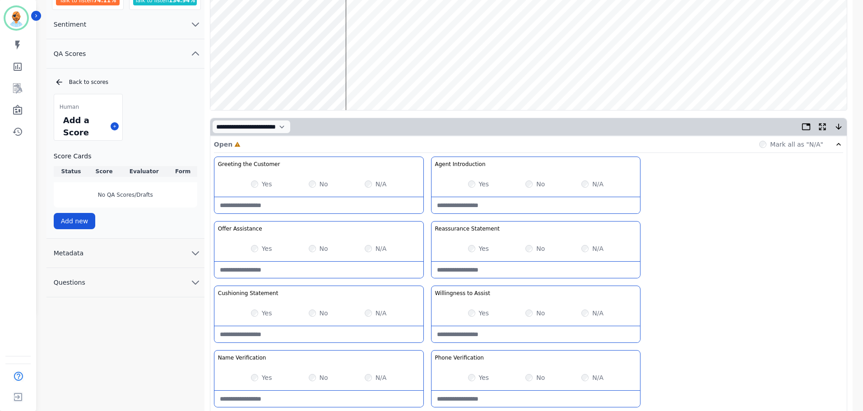
scroll to position [271, 0]
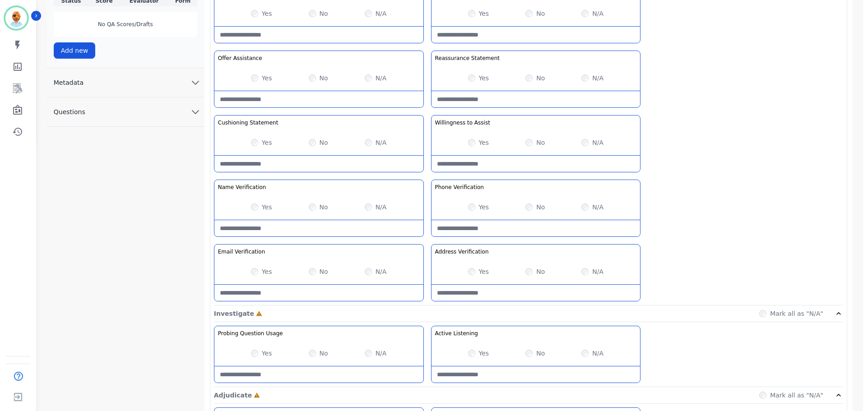
click at [257, 354] on div "Yes" at bounding box center [261, 353] width 21 height 9
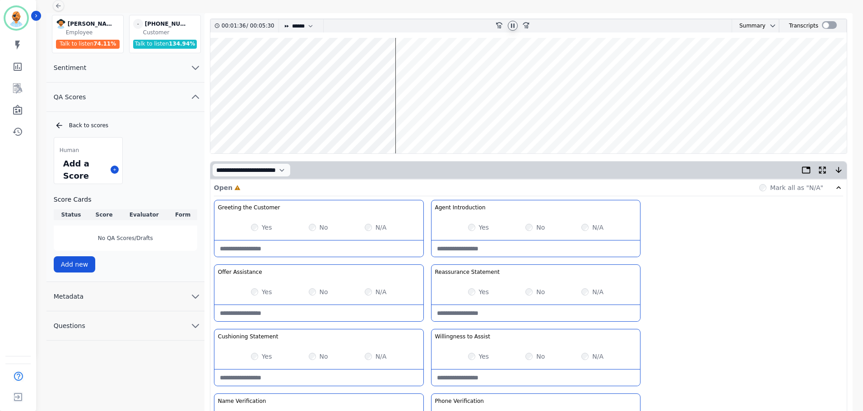
scroll to position [0, 0]
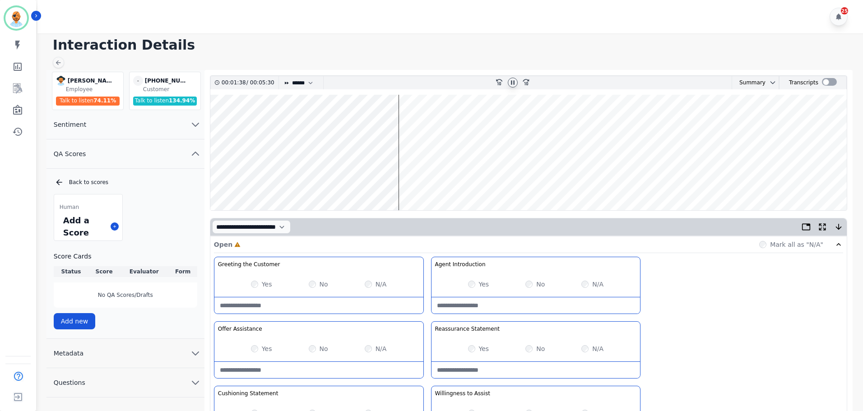
click at [413, 180] on wave at bounding box center [528, 152] width 636 height 115
click at [411, 182] on wave at bounding box center [528, 152] width 636 height 115
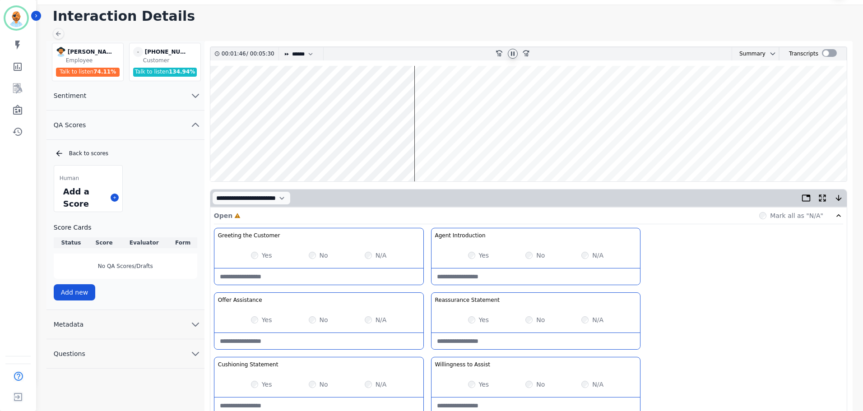
scroll to position [45, 0]
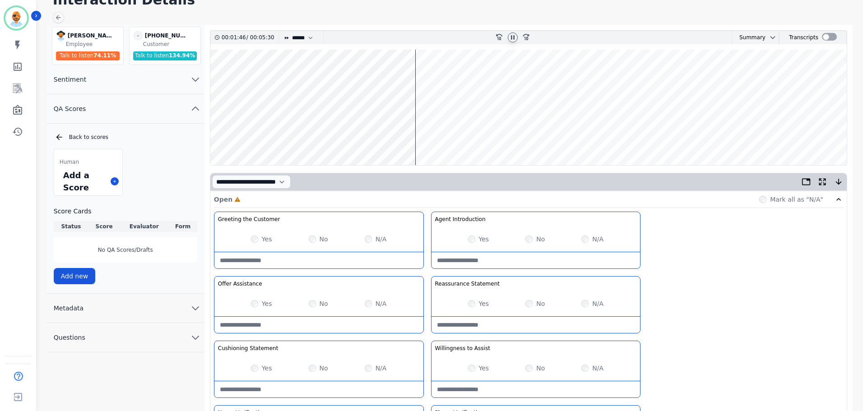
click at [471, 363] on div "Yes No N/A" at bounding box center [535, 367] width 209 height 25
click at [529, 299] on div "No" at bounding box center [534, 303] width 19 height 9
click at [434, 134] on wave at bounding box center [528, 107] width 636 height 115
click at [437, 135] on wave at bounding box center [528, 107] width 636 height 115
click at [449, 137] on wave at bounding box center [528, 107] width 636 height 115
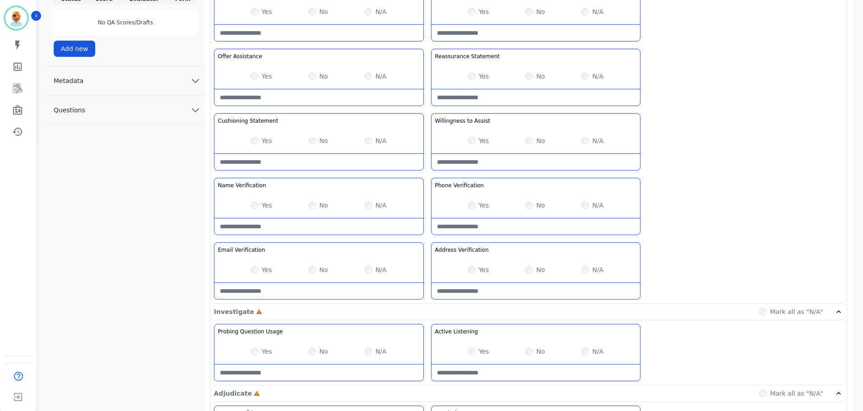
scroll to position [361, 0]
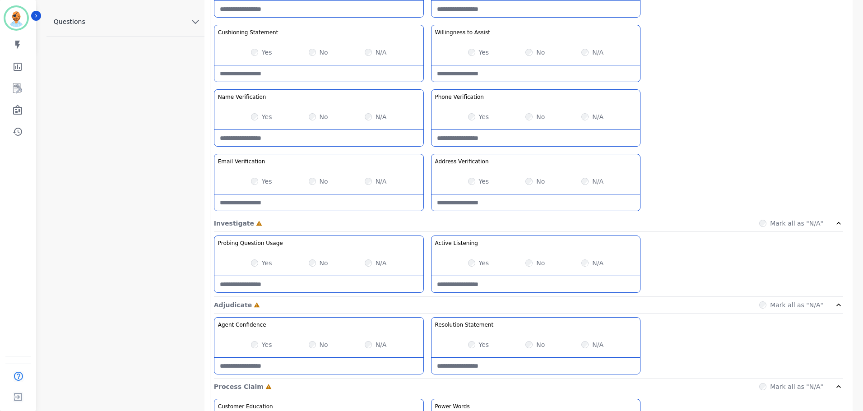
click at [467, 263] on div "Yes No N/A" at bounding box center [535, 262] width 209 height 25
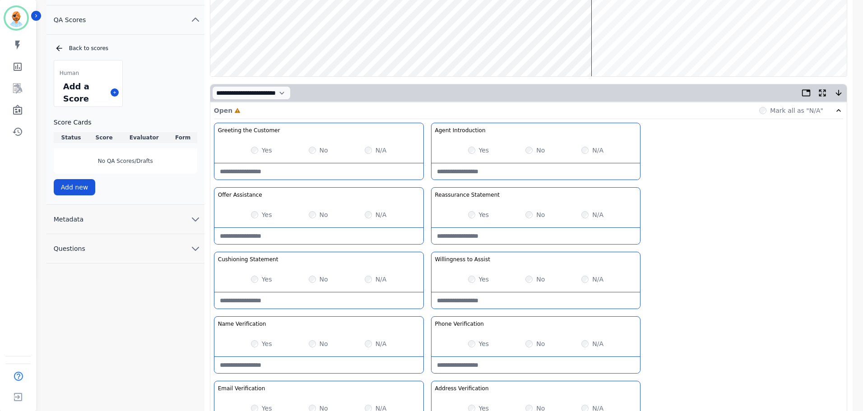
scroll to position [0, 0]
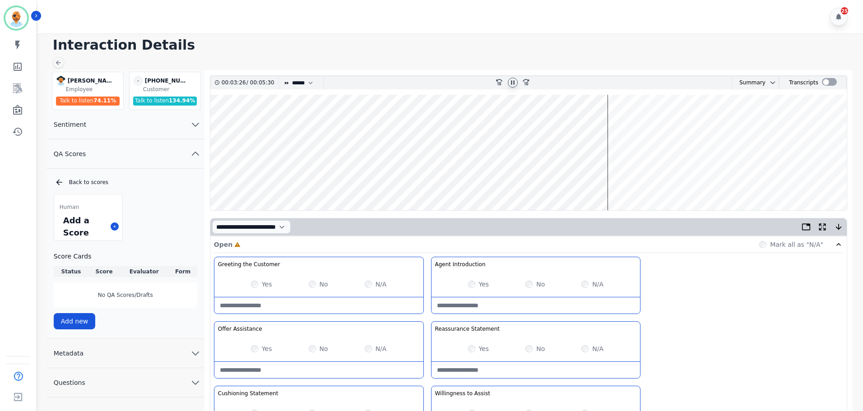
click at [617, 183] on wave at bounding box center [528, 152] width 636 height 115
click at [514, 83] on icon at bounding box center [512, 82] width 7 height 7
click at [515, 82] on icon at bounding box center [512, 82] width 7 height 7
click at [614, 184] on wave at bounding box center [528, 152] width 636 height 115
click at [649, 182] on wave at bounding box center [528, 152] width 636 height 115
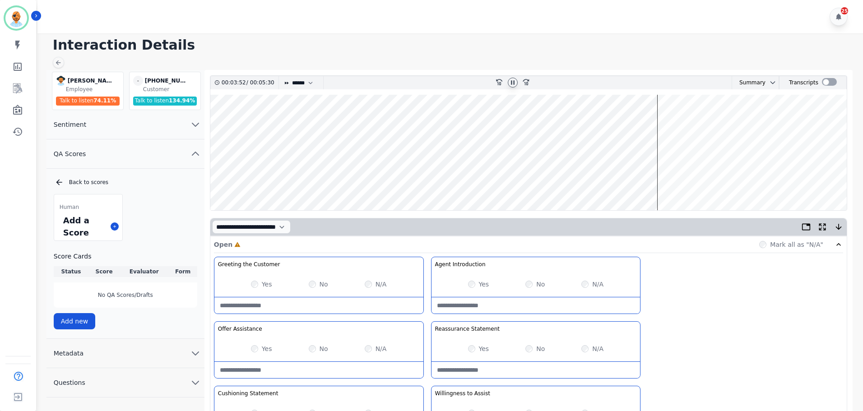
click at [707, 182] on wave at bounding box center [528, 152] width 636 height 115
click at [714, 182] on wave at bounding box center [528, 152] width 636 height 115
click at [745, 185] on wave at bounding box center [528, 152] width 636 height 115
click at [624, 186] on wave at bounding box center [528, 152] width 636 height 115
click at [652, 169] on wave at bounding box center [528, 152] width 636 height 115
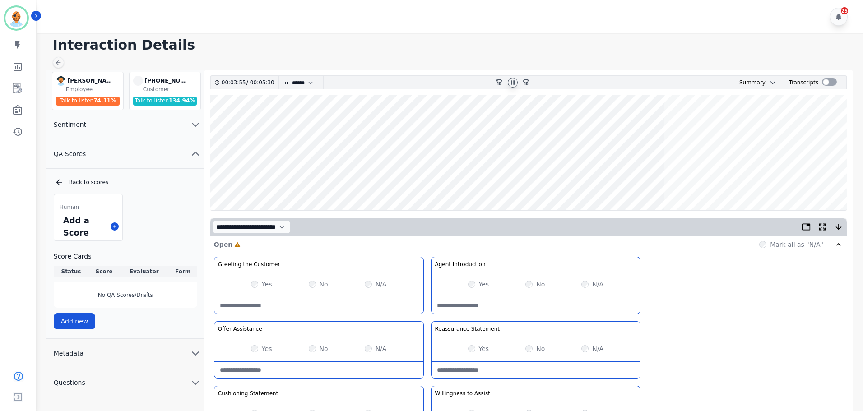
click at [706, 182] on wave at bounding box center [528, 152] width 636 height 115
click at [740, 181] on wave at bounding box center [528, 152] width 636 height 115
click at [513, 83] on icon at bounding box center [513, 82] width 4 height 4
click at [512, 85] on icon at bounding box center [512, 82] width 7 height 7
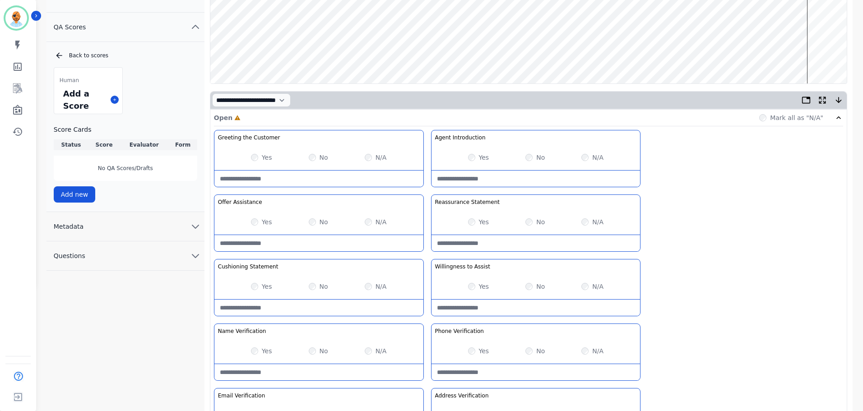
scroll to position [135, 0]
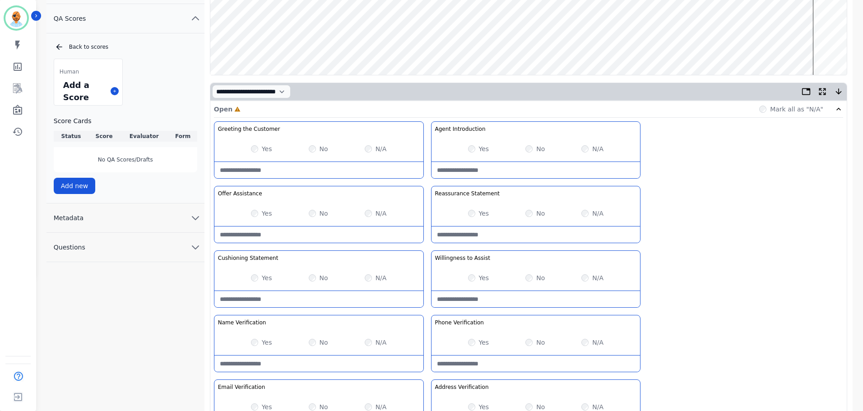
click at [157, 246] on button "Questions" at bounding box center [125, 247] width 158 height 29
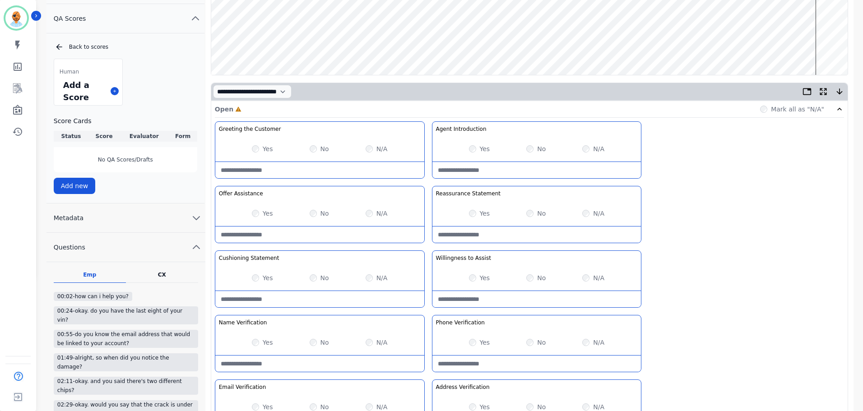
click at [157, 246] on button "Questions" at bounding box center [125, 247] width 159 height 29
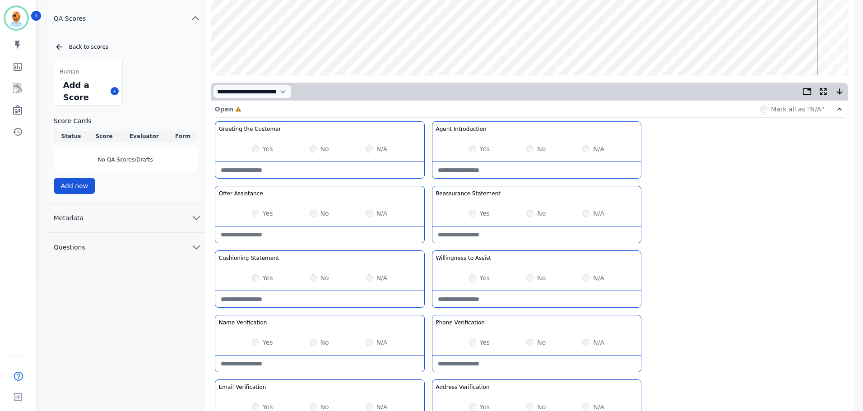
click at [164, 220] on button "Metadata" at bounding box center [125, 217] width 159 height 29
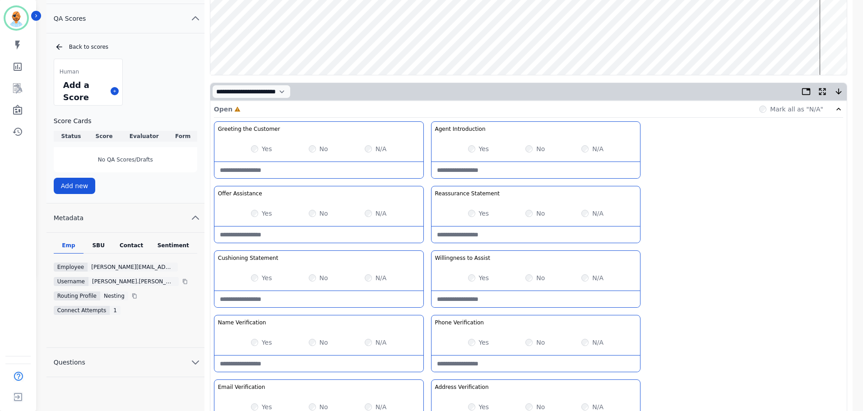
click at [174, 247] on div "Sentiment" at bounding box center [173, 248] width 48 height 12
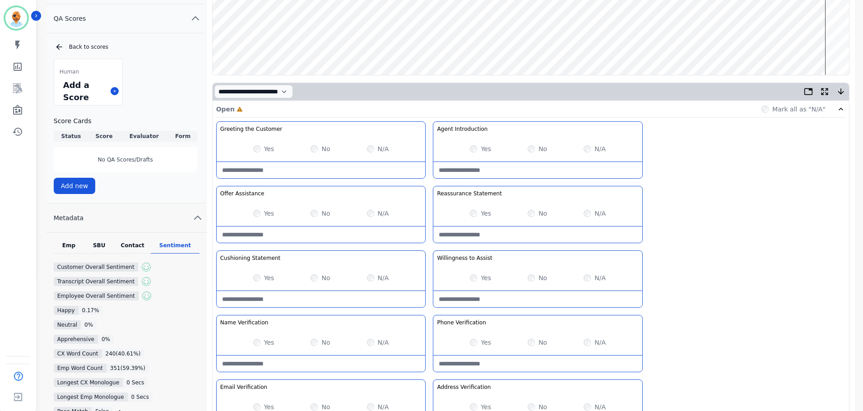
click at [145, 243] on div "Contact" at bounding box center [132, 248] width 37 height 12
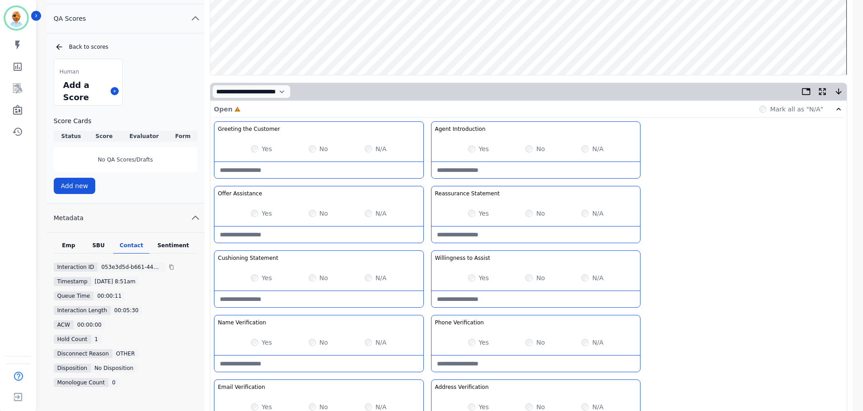
click at [142, 348] on div "Emp SBU Contact Sentiment Interaction ID 053e3d5d-b661-4461-a37c-6a176ba23d40 T…" at bounding box center [125, 326] width 158 height 169
click at [769, 247] on div "Greeting the Customer Welcome is where we quickly greet our customer as a known…" at bounding box center [528, 280] width 629 height 319
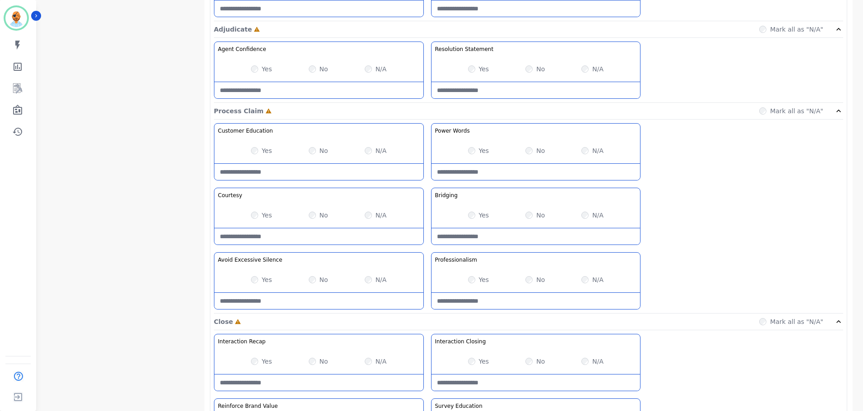
scroll to position [716, 0]
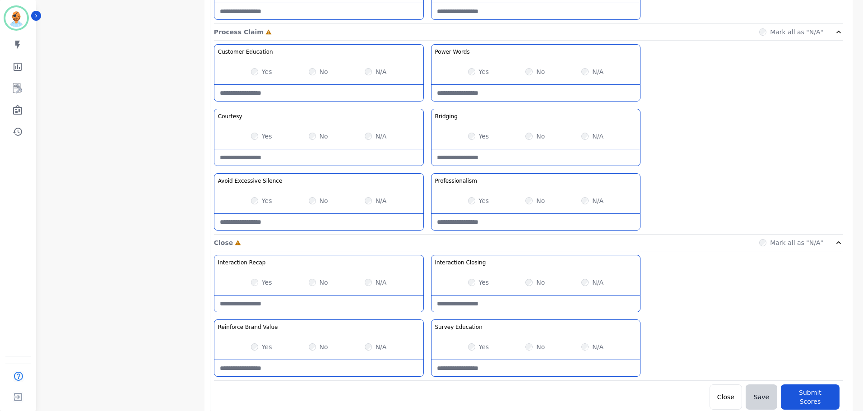
click at [580, 346] on div "Yes No N/A" at bounding box center [535, 346] width 209 height 25
click at [586, 286] on div "N/A" at bounding box center [592, 282] width 22 height 9
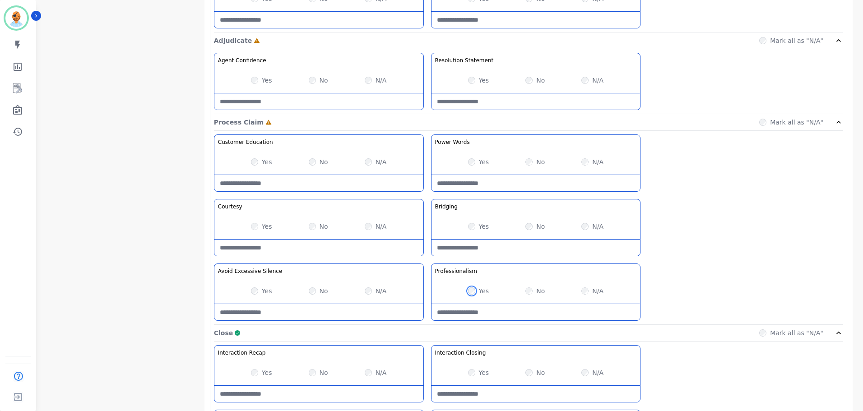
scroll to position [580, 0]
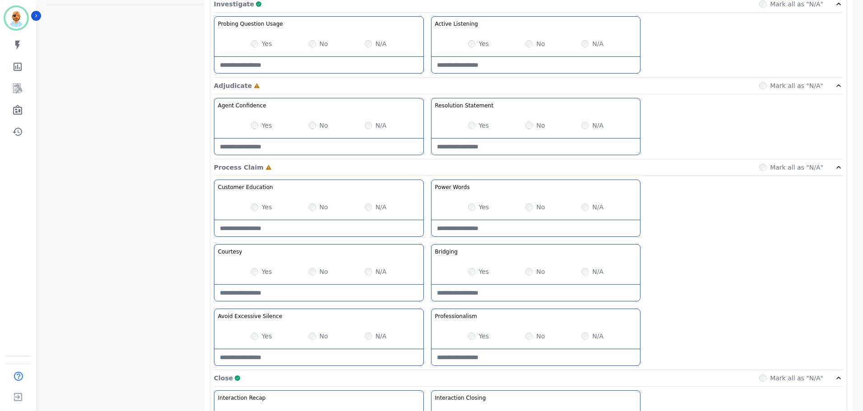
click at [251, 269] on div "Yes" at bounding box center [261, 271] width 21 height 9
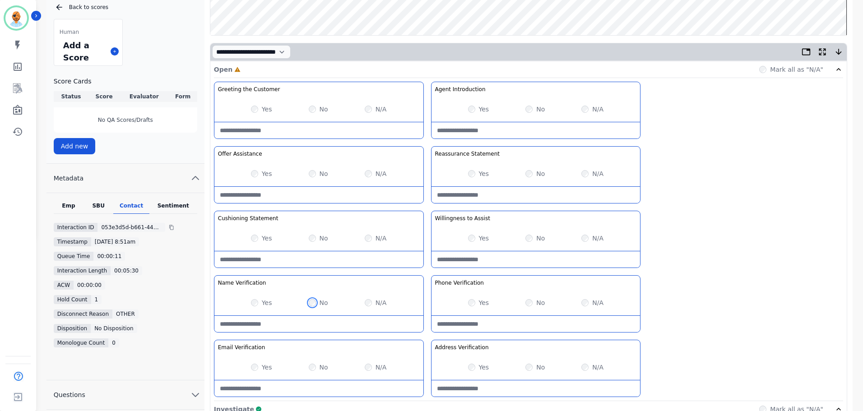
scroll to position [174, 0]
click at [585, 363] on div "Yes No N/A" at bounding box center [535, 367] width 209 height 25
click at [320, 371] on label "No" at bounding box center [323, 368] width 9 height 9
click at [365, 235] on div "N/A" at bounding box center [376, 239] width 22 height 9
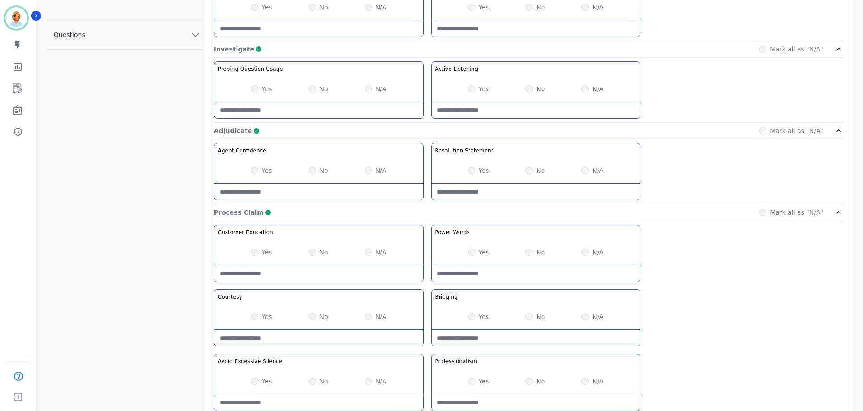
scroll to position [716, 0]
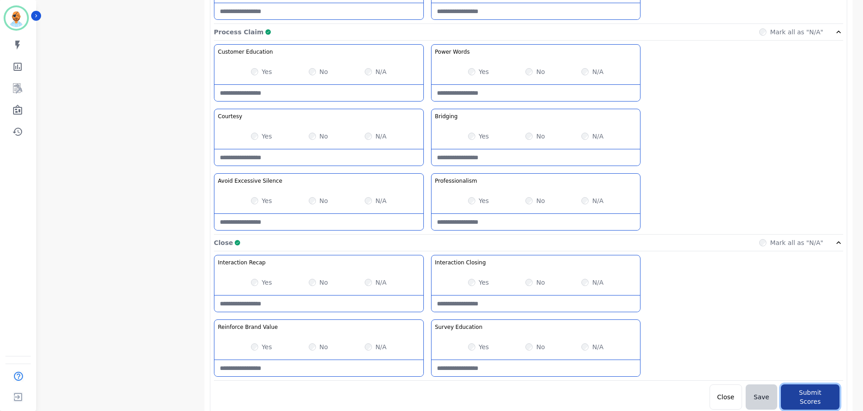
click at [799, 392] on button "Submit Scores" at bounding box center [809, 396] width 59 height 25
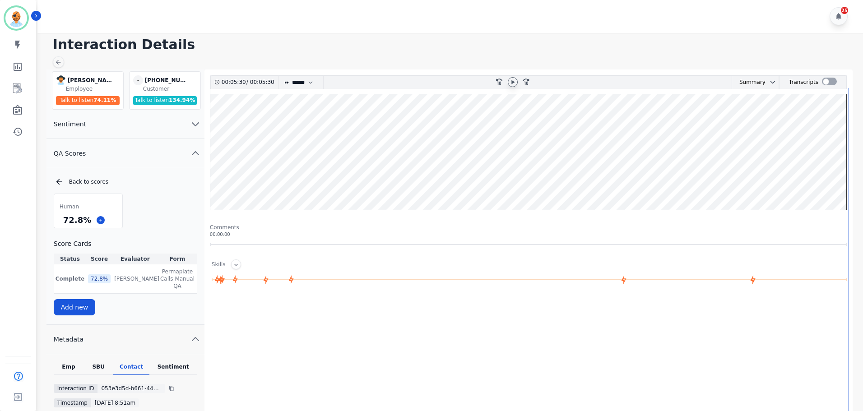
scroll to position [0, 0]
click at [616, 63] on div "Interaction Details [PERSON_NAME][EMAIL_ADDRESS][PERSON_NAME][DOMAIN_NAME] [PER…" at bounding box center [449, 302] width 828 height 538
click at [325, 55] on div "Interaction Details [PERSON_NAME][EMAIL_ADDRESS][PERSON_NAME][DOMAIN_NAME] [PER…" at bounding box center [449, 302] width 828 height 538
